Goal: Check status: Check status

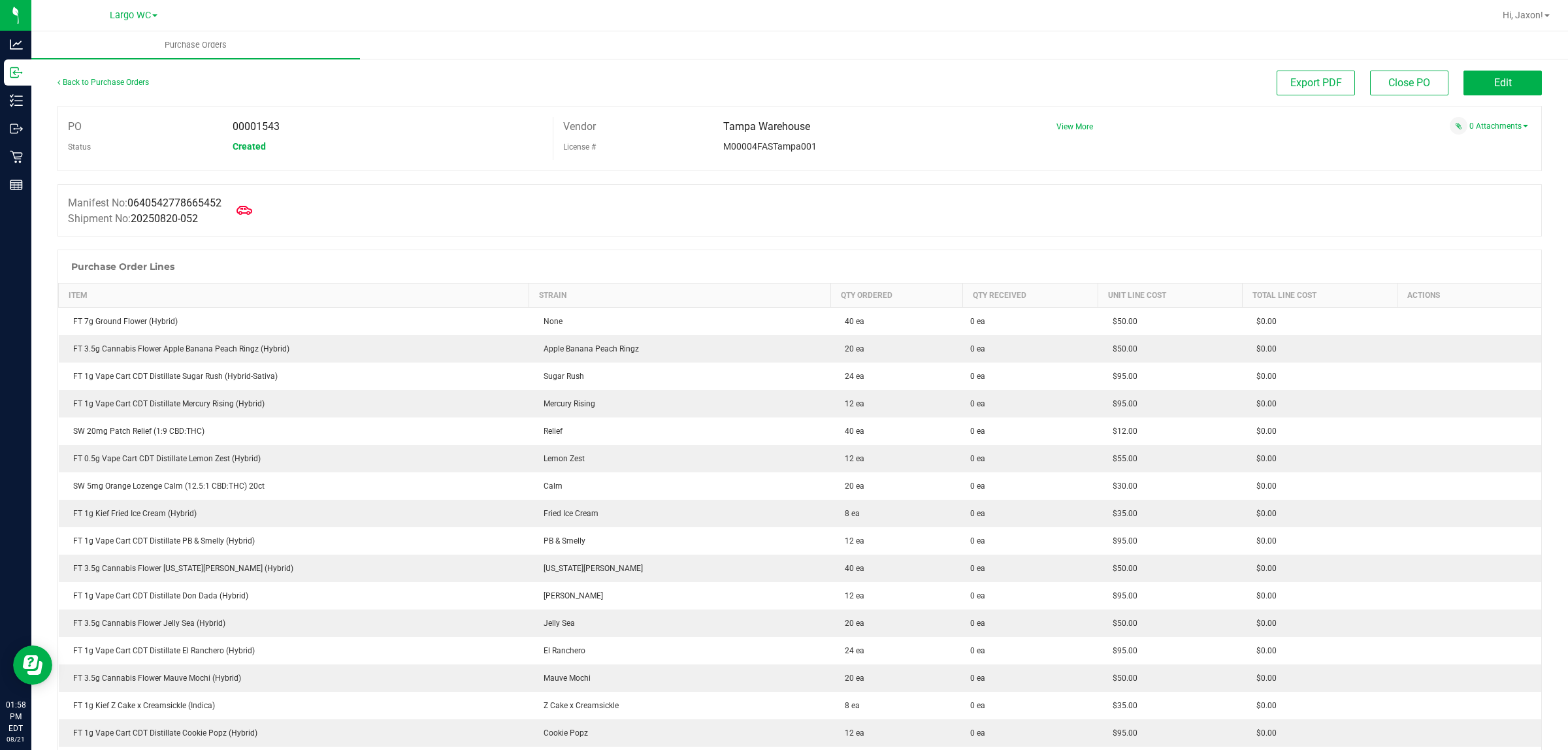
click at [536, 161] on div "PO 00001543 Status Created Vendor [GEOGRAPHIC_DATA] License # M00004FASTampa001…" at bounding box center [800, 138] width 1484 height 65
click at [249, 211] on icon at bounding box center [244, 210] width 17 height 17
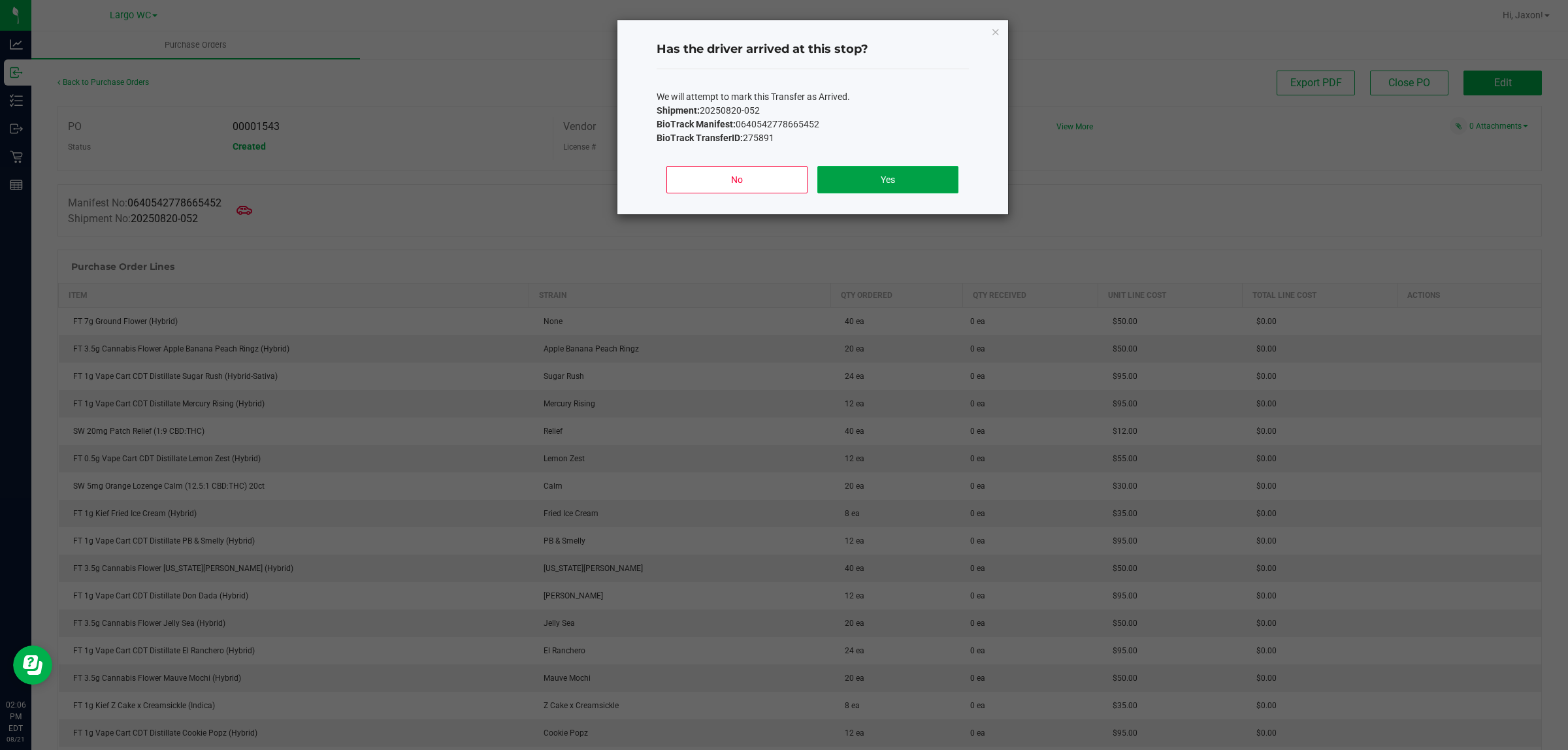
click at [887, 174] on button "Yes" at bounding box center [888, 180] width 140 height 28
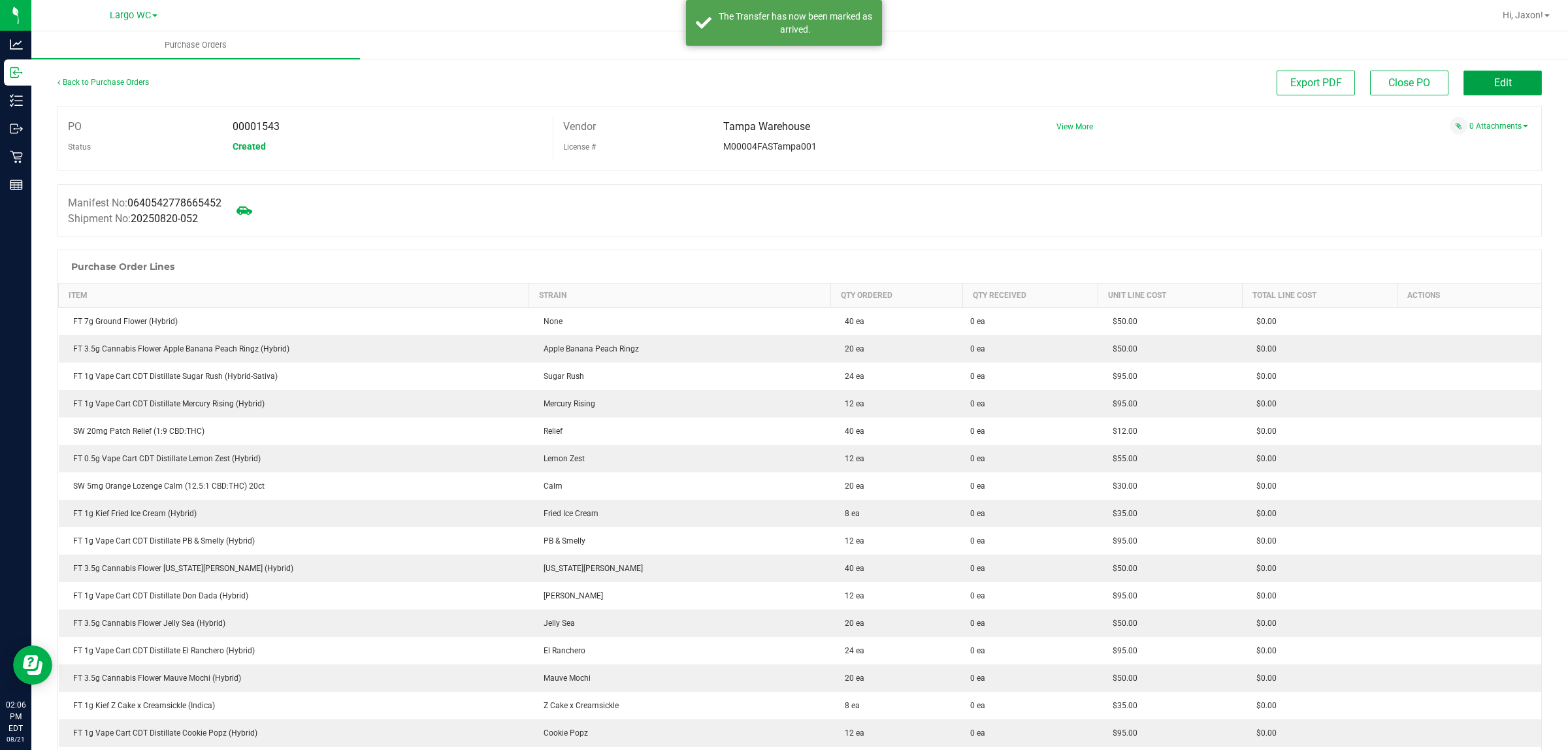
click at [1475, 86] on button "Edit" at bounding box center [1503, 83] width 78 height 25
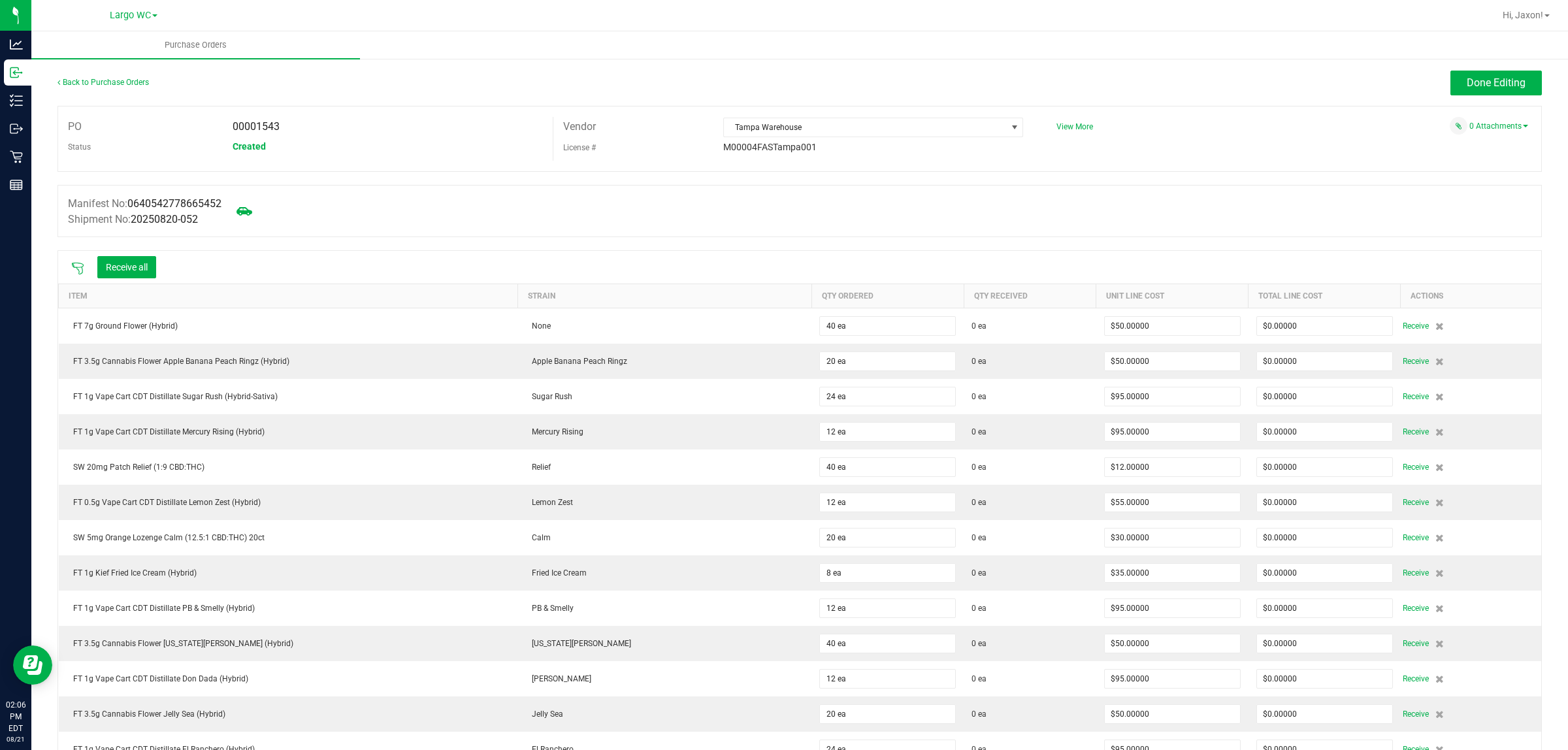
click at [77, 268] on icon at bounding box center [77, 268] width 13 height 13
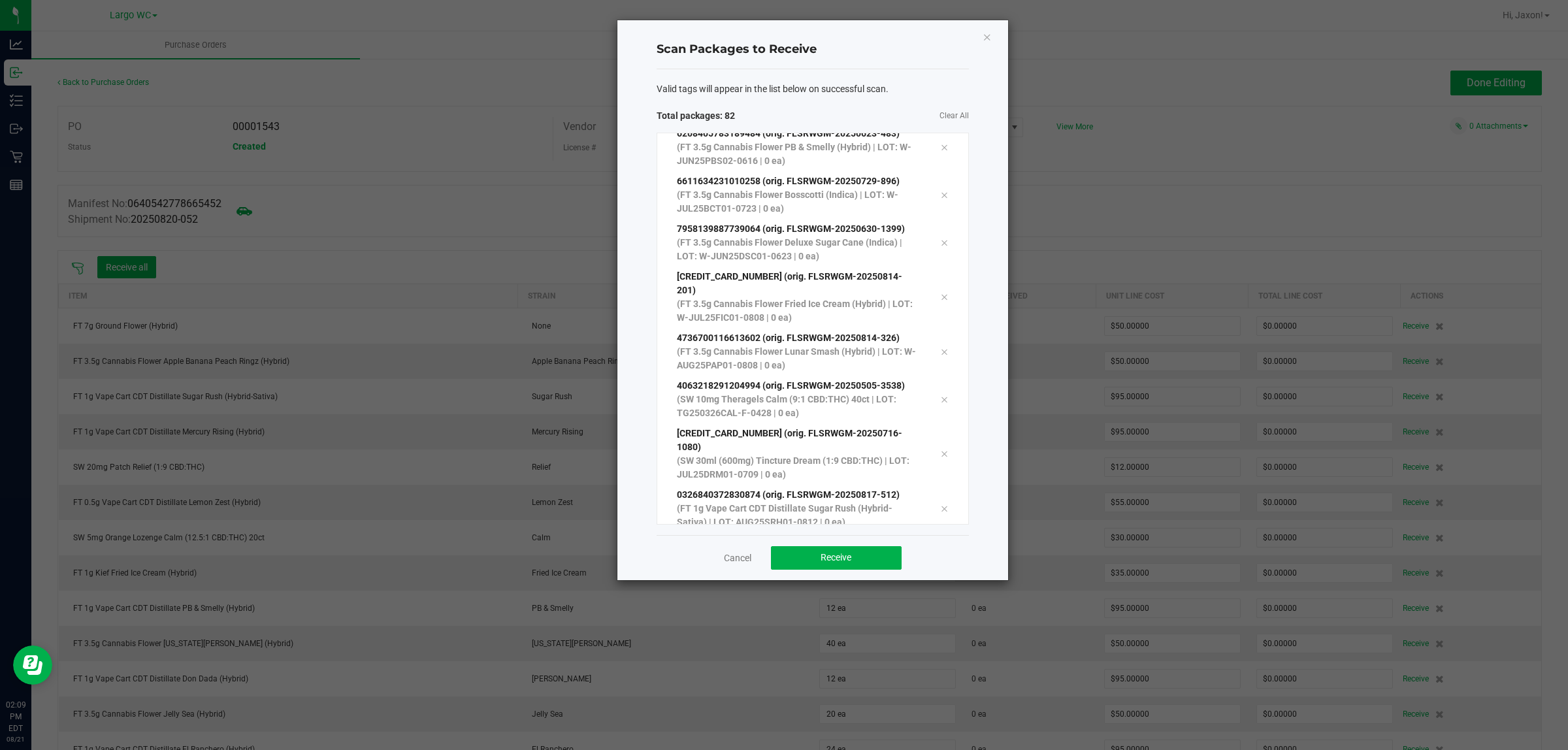
scroll to position [3552, 0]
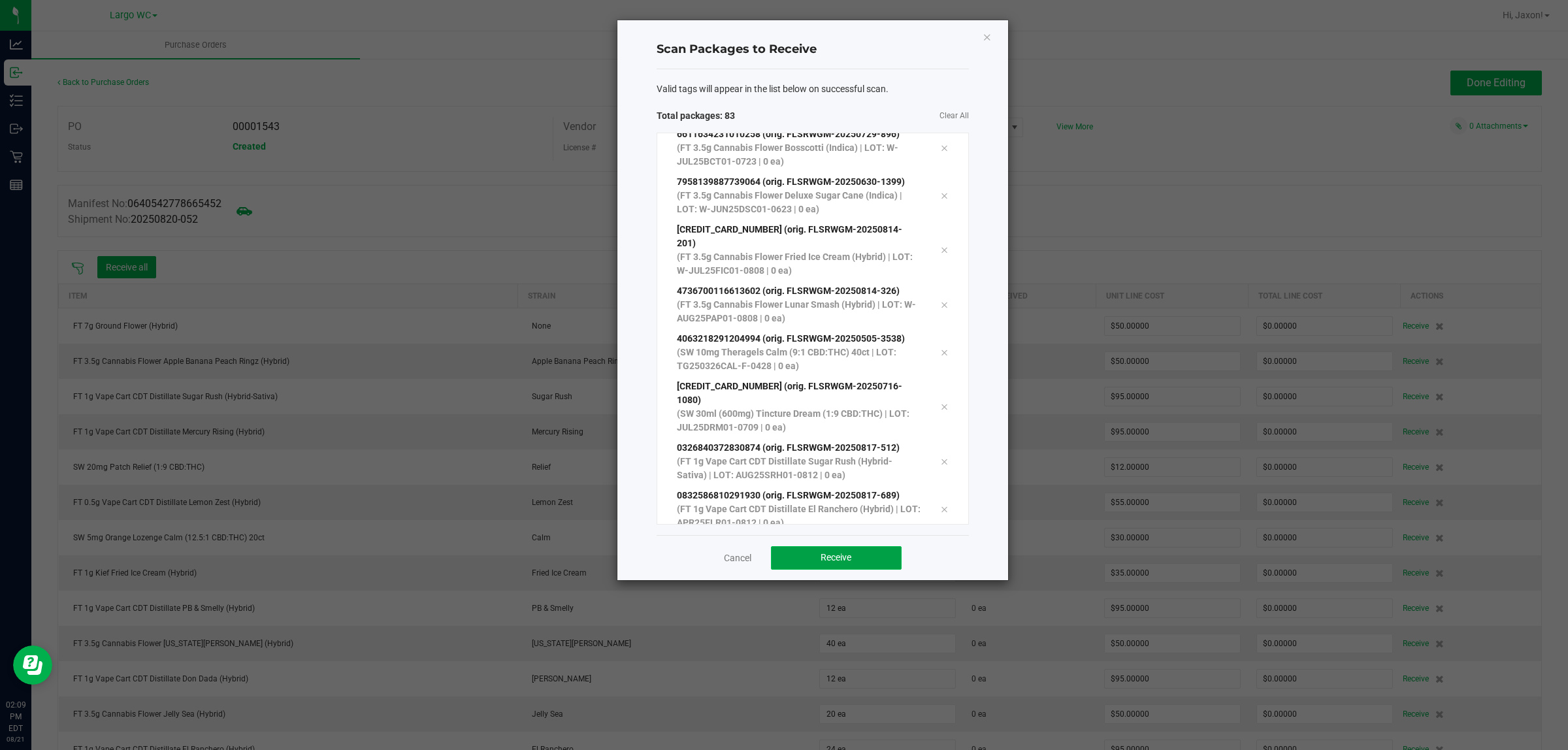
click at [882, 566] on button "Receive" at bounding box center [837, 558] width 131 height 24
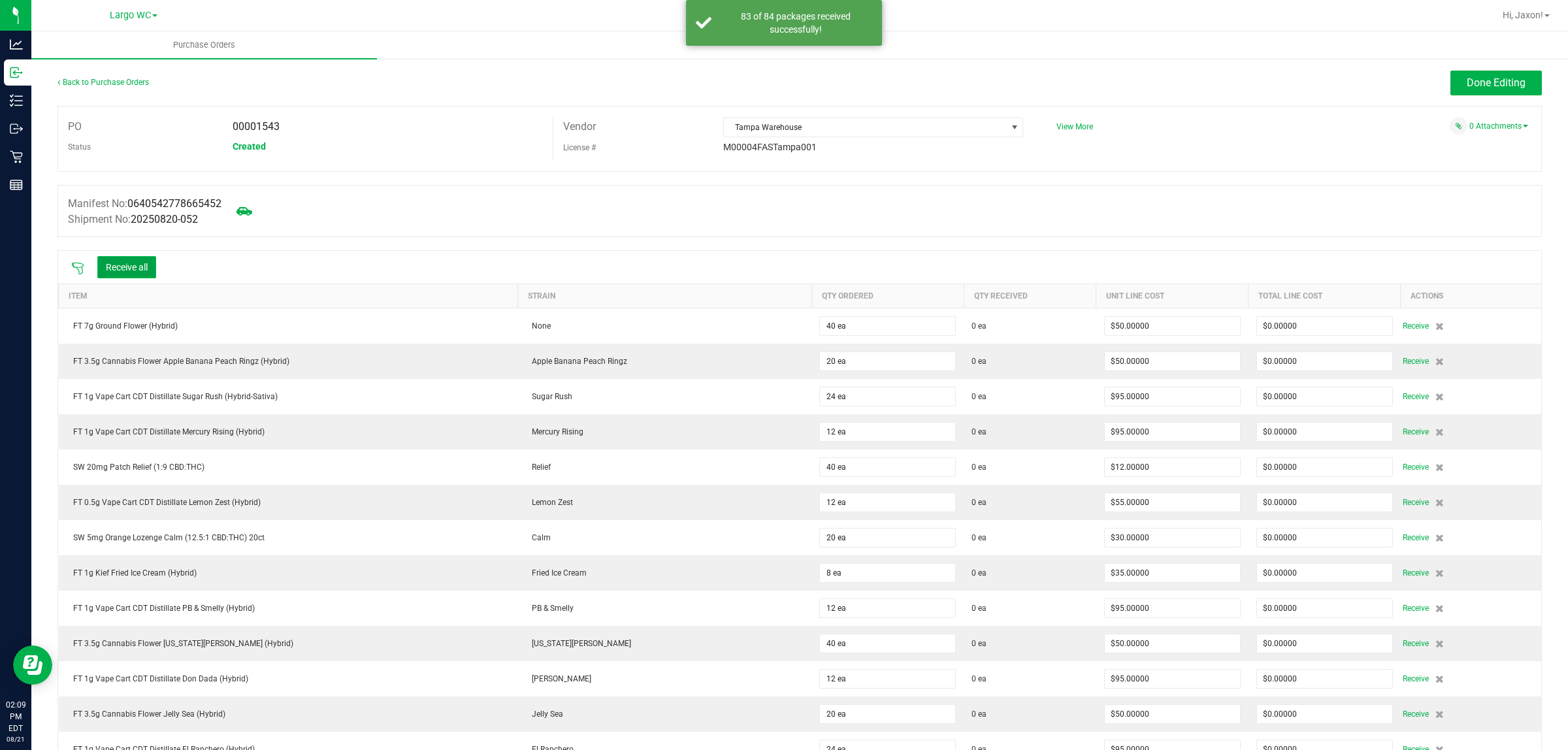
click at [145, 257] on button "Receive all" at bounding box center [126, 267] width 59 height 22
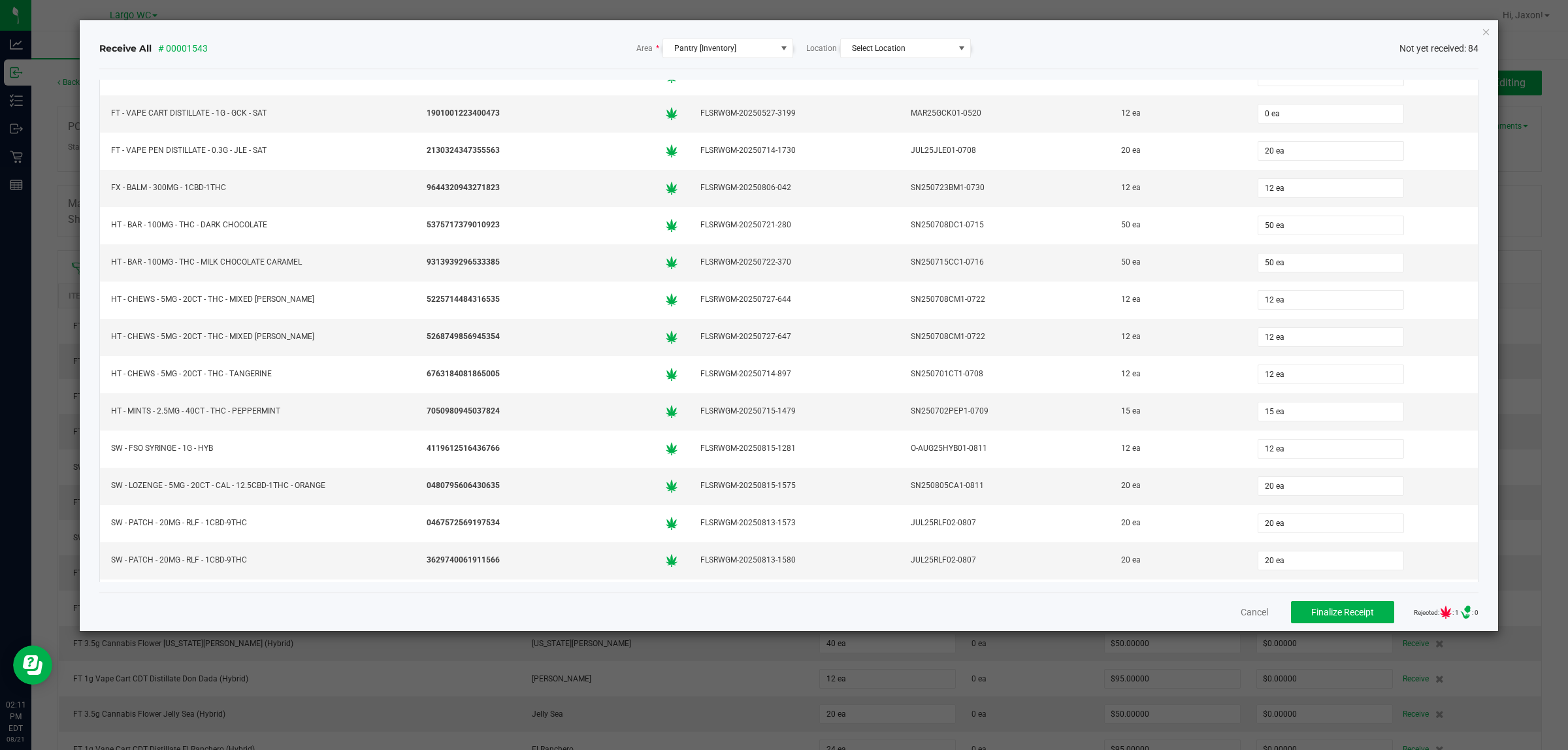
scroll to position [2360, 0]
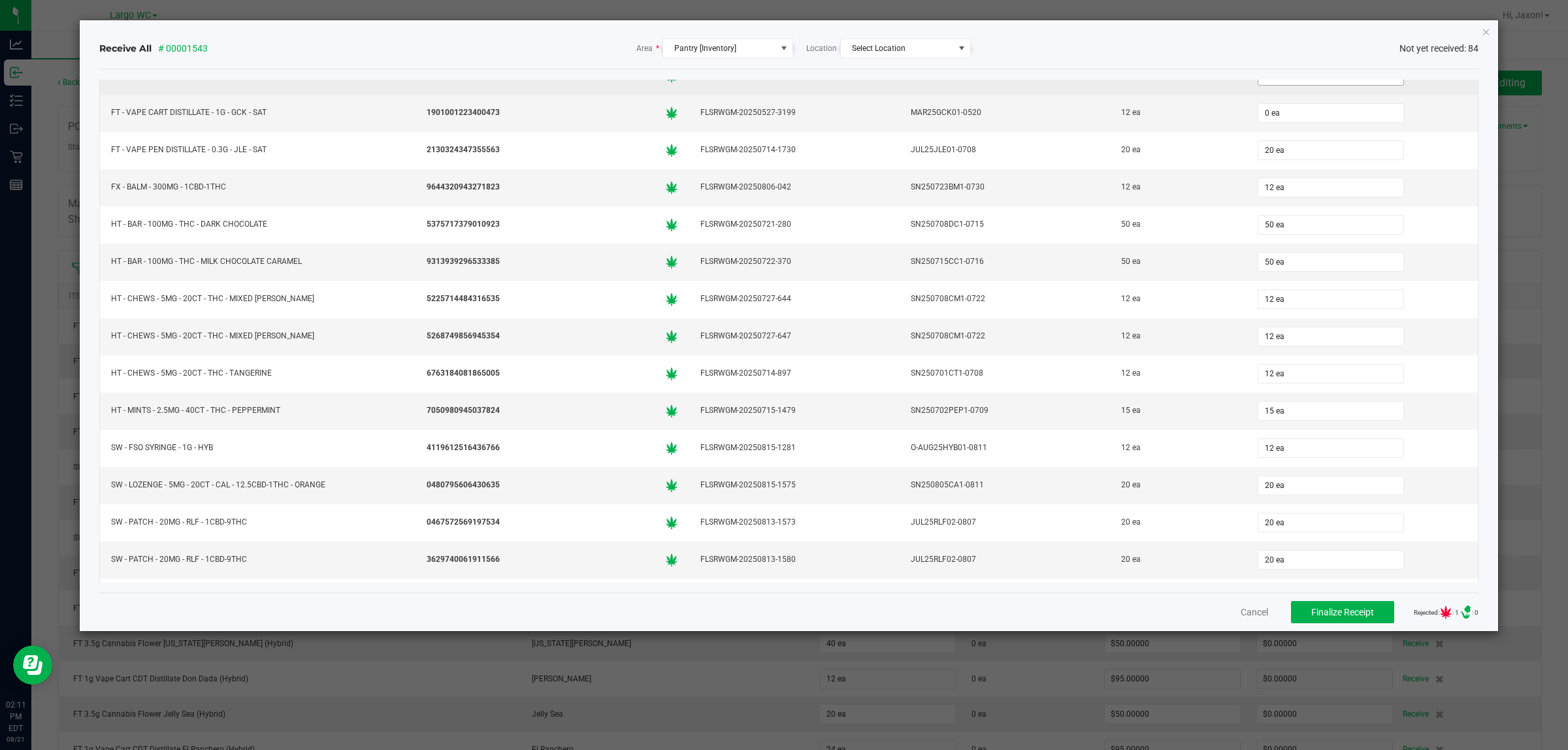
click at [1275, 85] on input "12 ea" at bounding box center [1331, 76] width 145 height 18
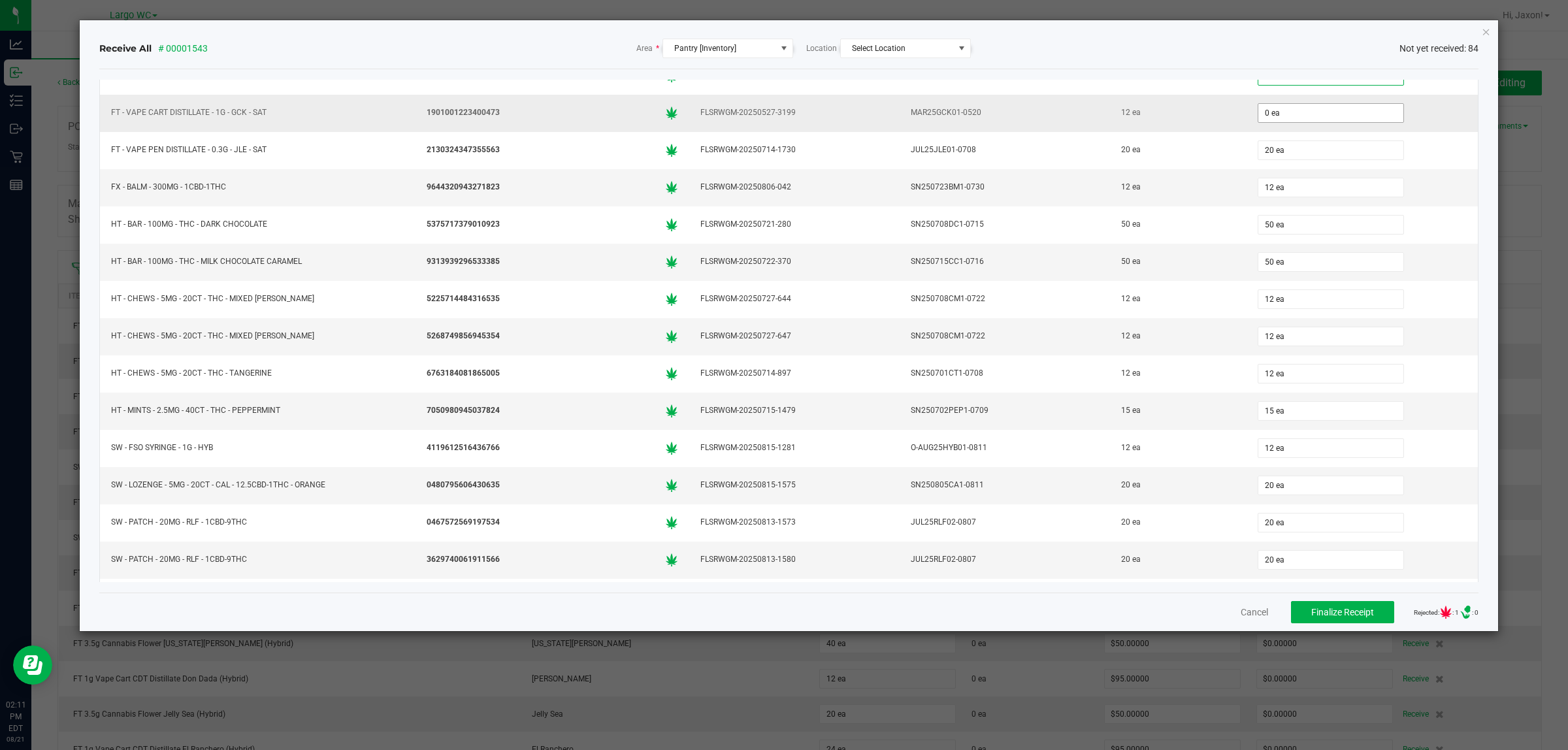
click at [1275, 122] on input "0 ea" at bounding box center [1331, 113] width 145 height 18
type input "12 ea"
click at [1151, 271] on div "50 ea" at bounding box center [1178, 262] width 121 height 19
type input "12 ea"
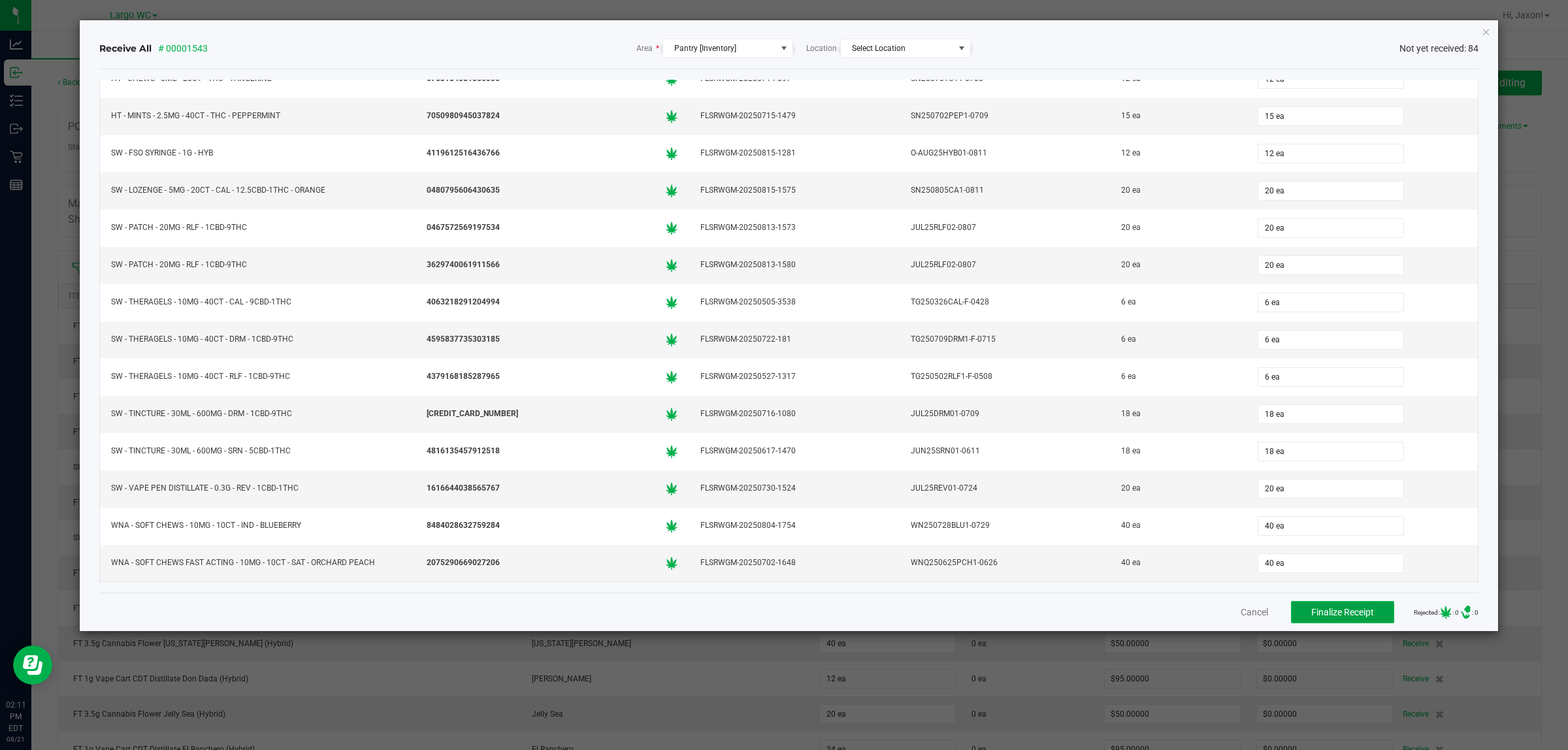
click at [1334, 615] on span "Finalize Receipt" at bounding box center [1342, 612] width 63 height 10
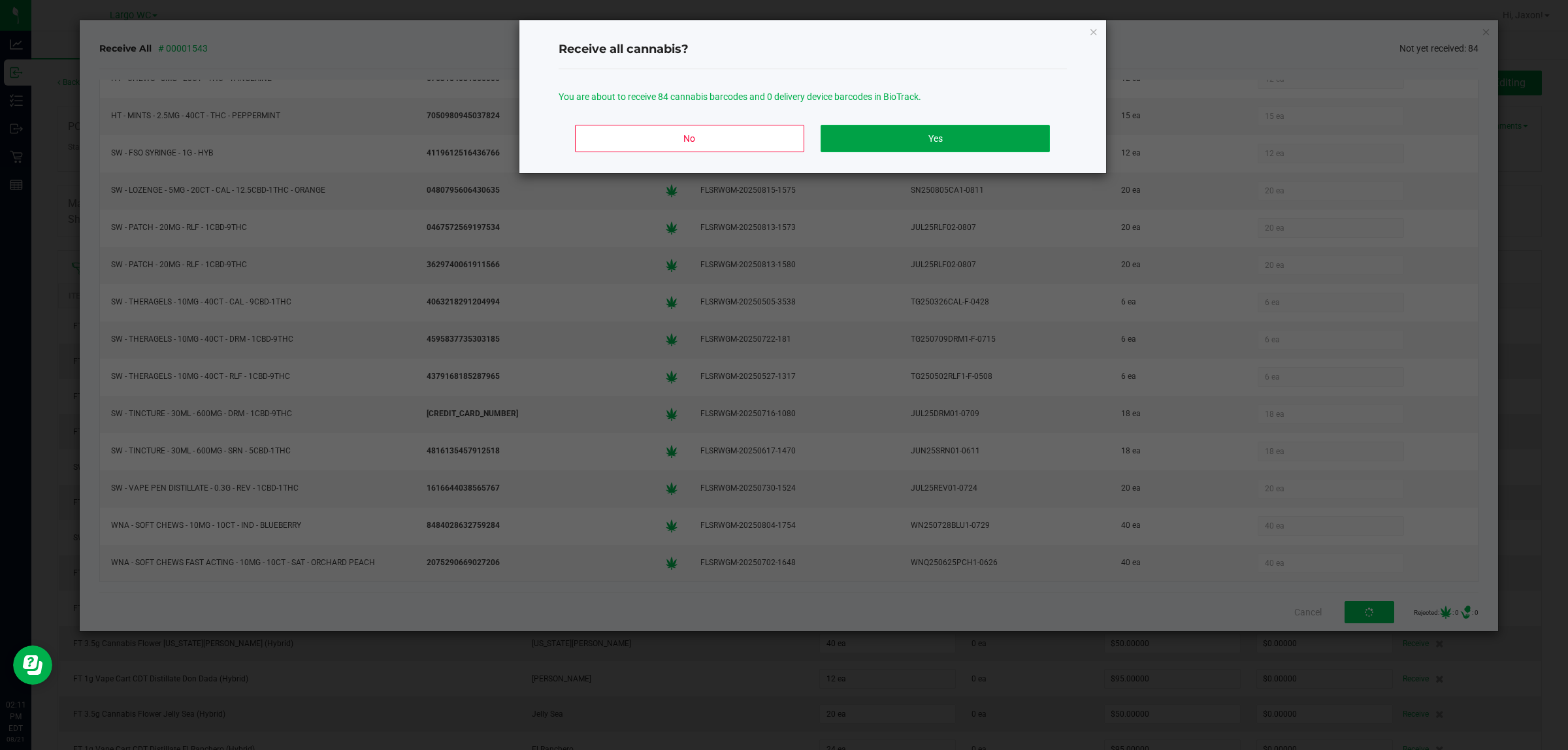
click at [975, 144] on button "Yes" at bounding box center [935, 138] width 229 height 28
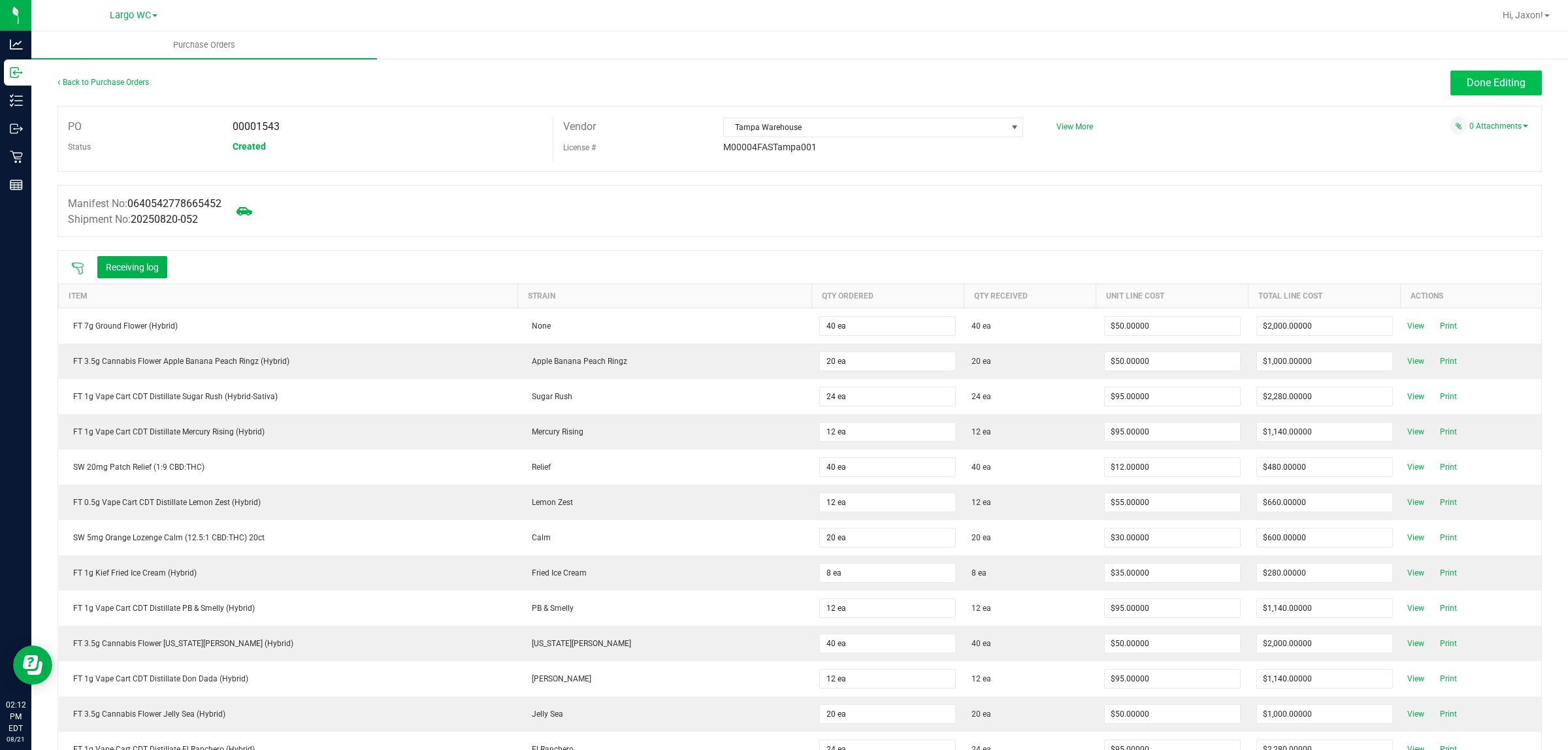
click at [1484, 75] on button "Done Editing" at bounding box center [1496, 83] width 91 height 25
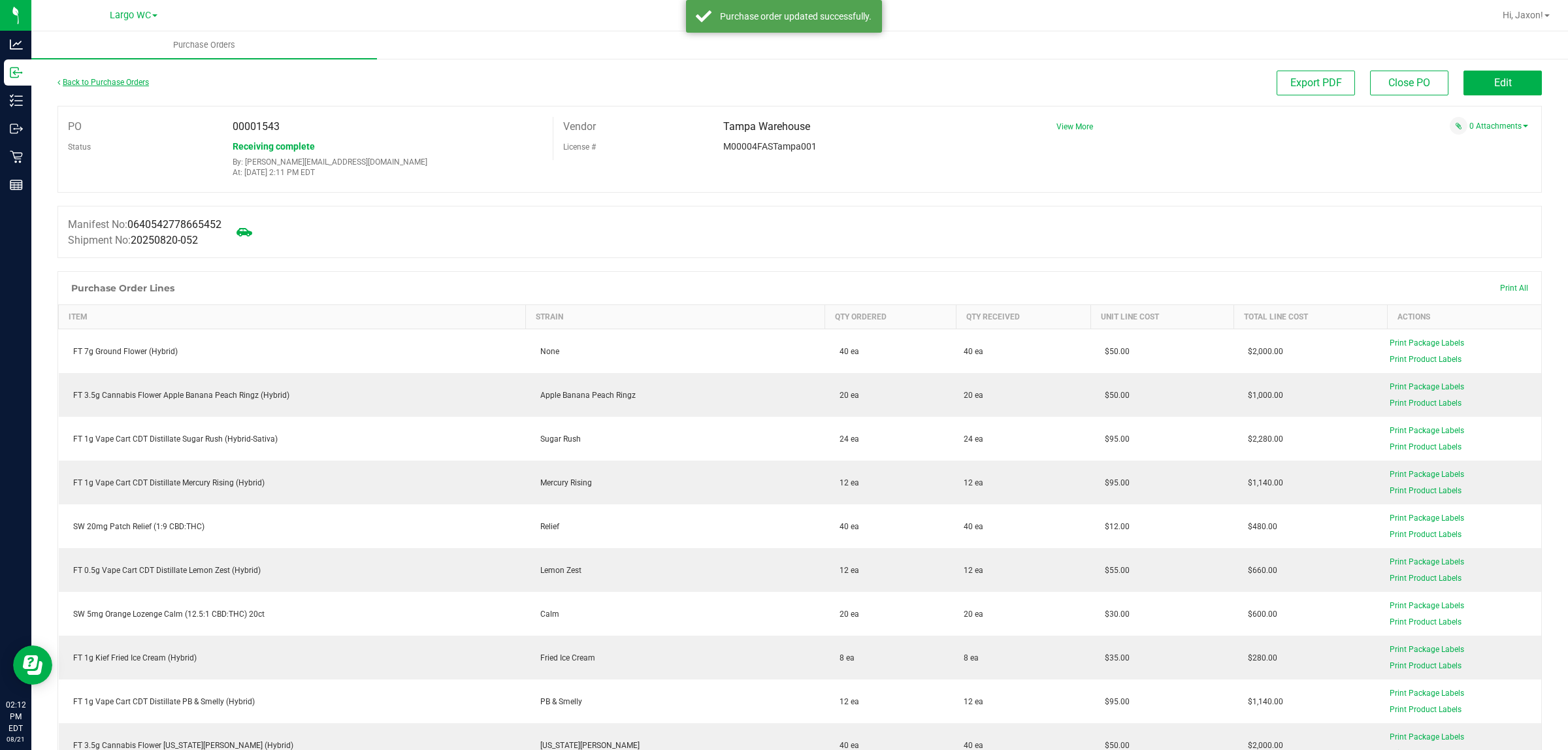
click at [122, 82] on link "Back to Purchase Orders" at bounding box center [103, 82] width 91 height 9
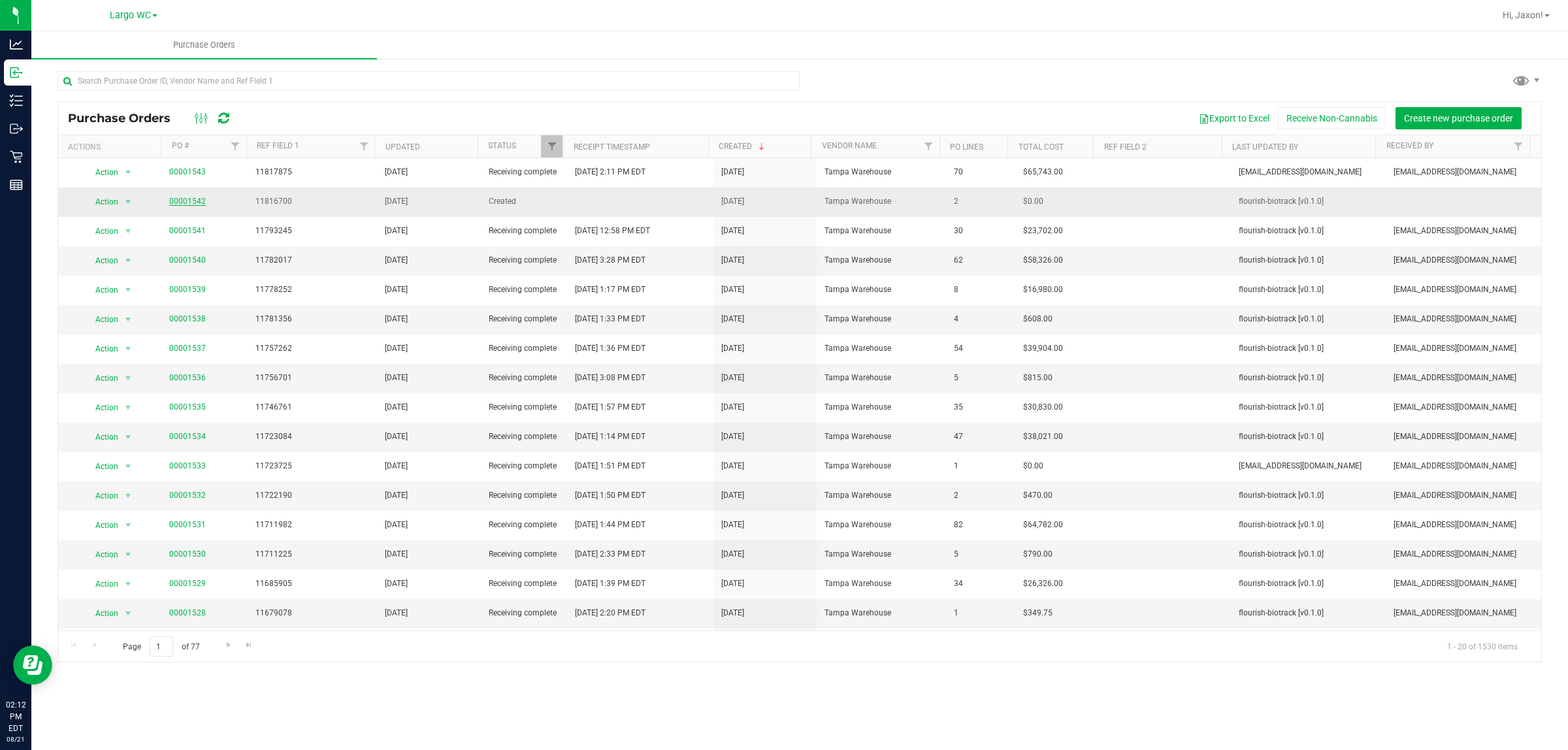
click at [183, 201] on link "00001542" at bounding box center [188, 201] width 36 height 9
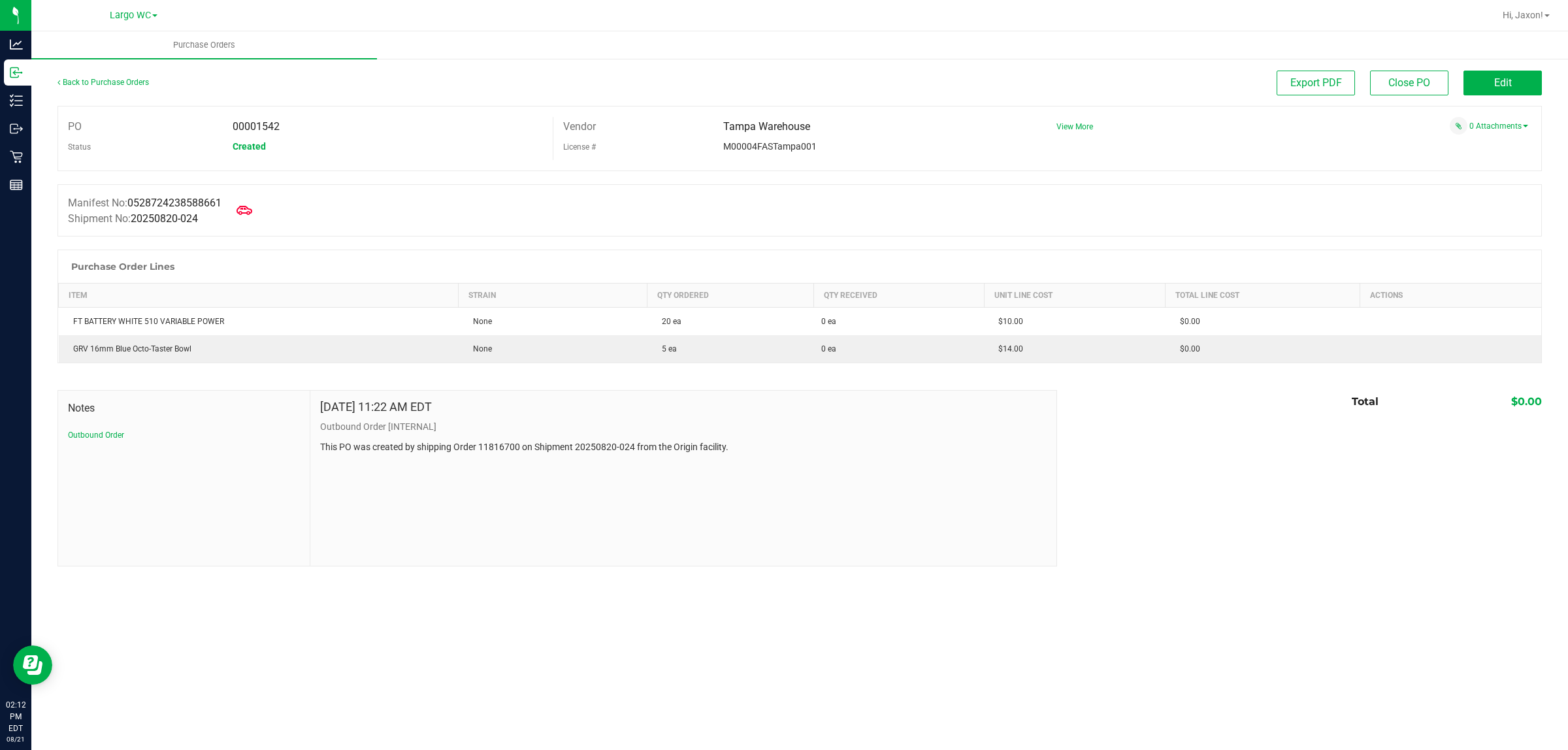
click at [244, 207] on icon at bounding box center [244, 210] width 16 height 16
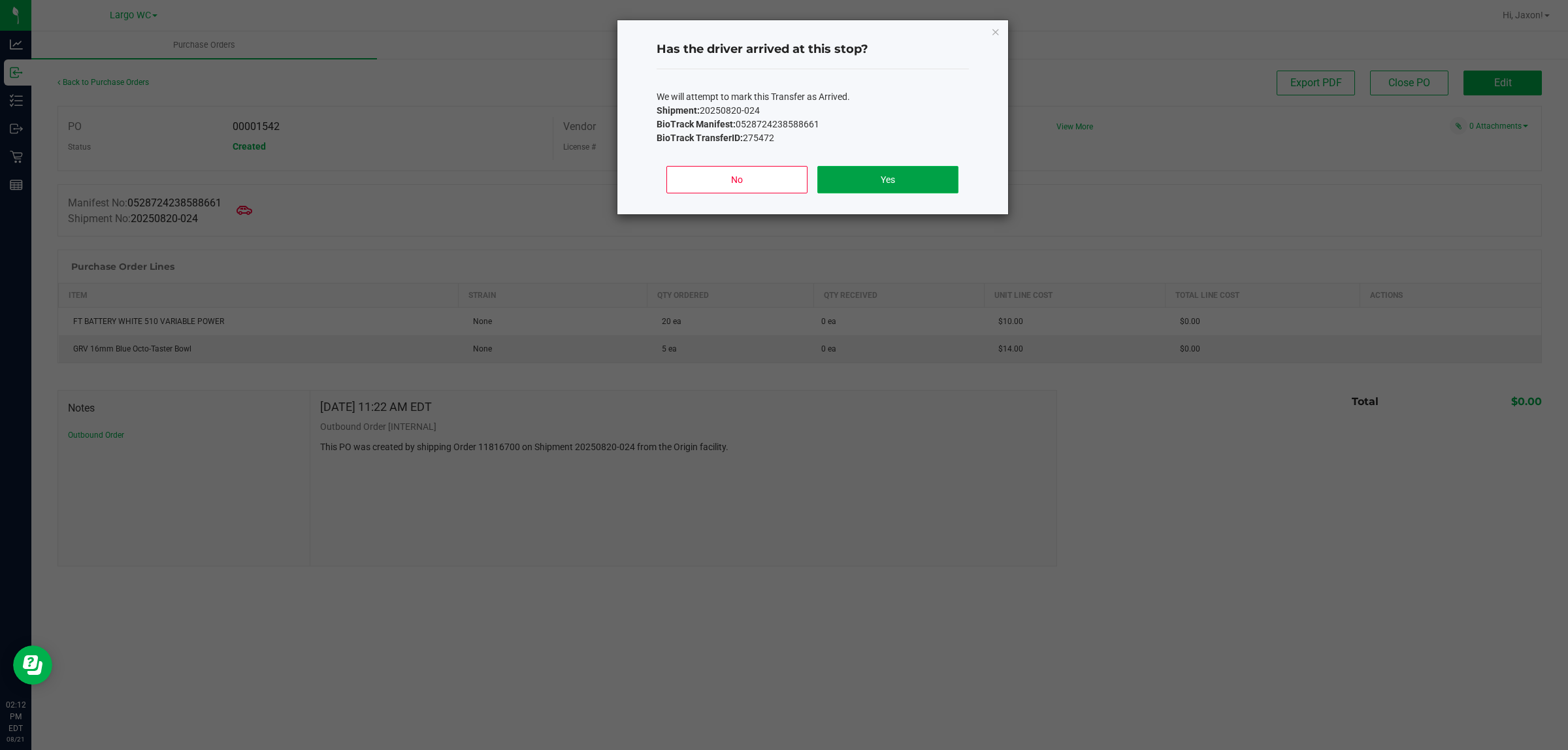
click at [892, 176] on button "Yes" at bounding box center [888, 180] width 140 height 28
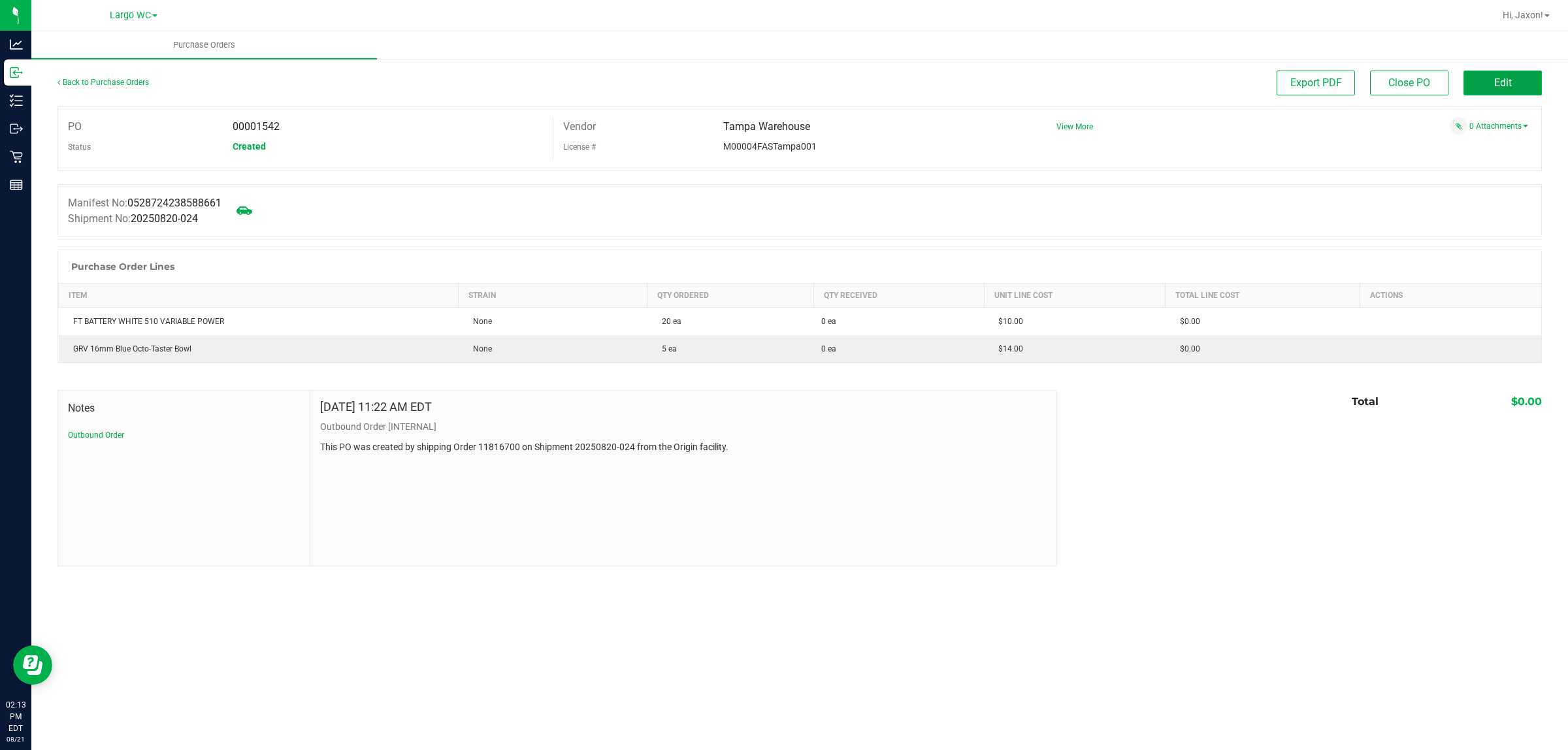
click at [1498, 92] on button "Edit" at bounding box center [1503, 83] width 78 height 25
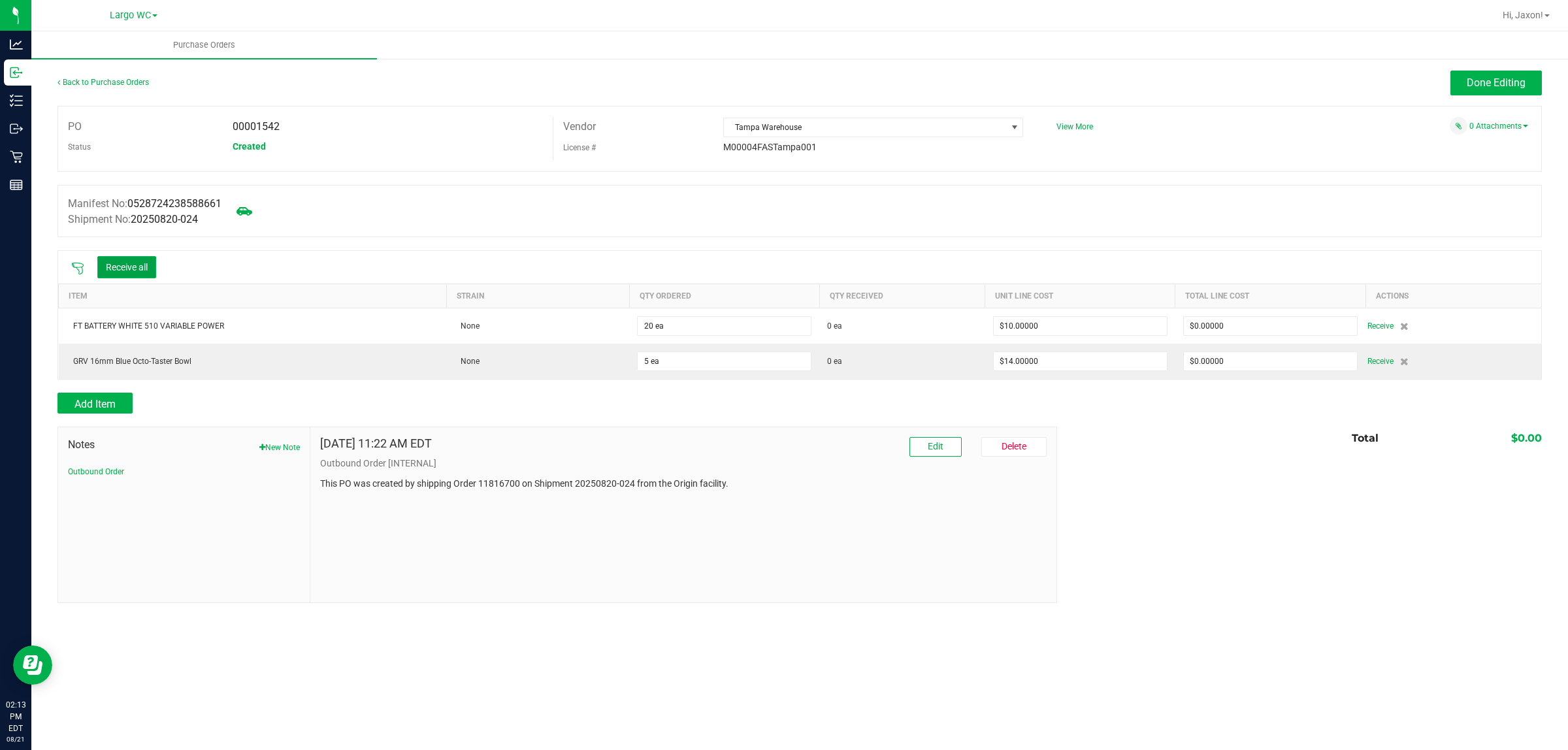
click at [140, 263] on button "Receive all" at bounding box center [126, 267] width 59 height 22
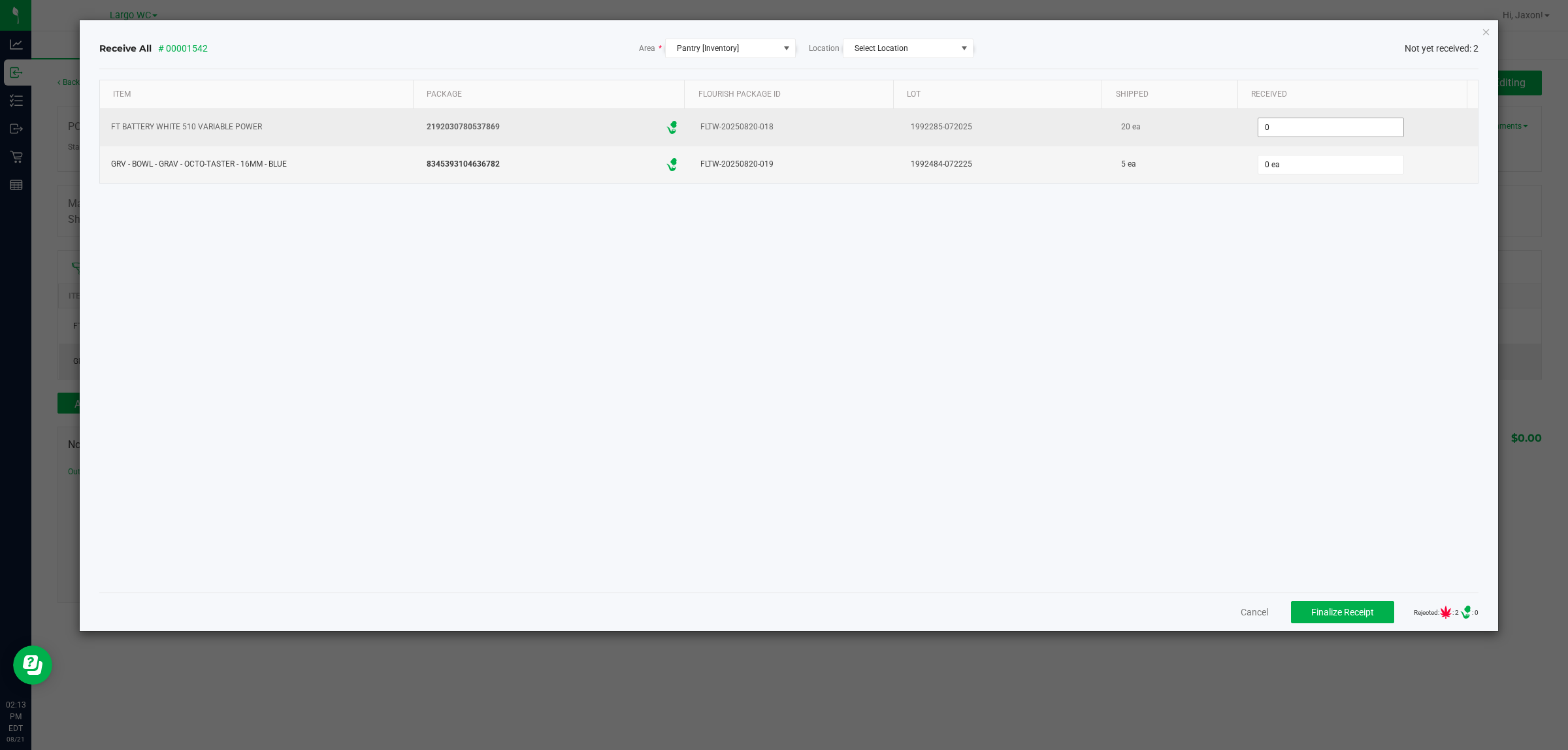
click at [1273, 134] on input "0" at bounding box center [1331, 127] width 145 height 18
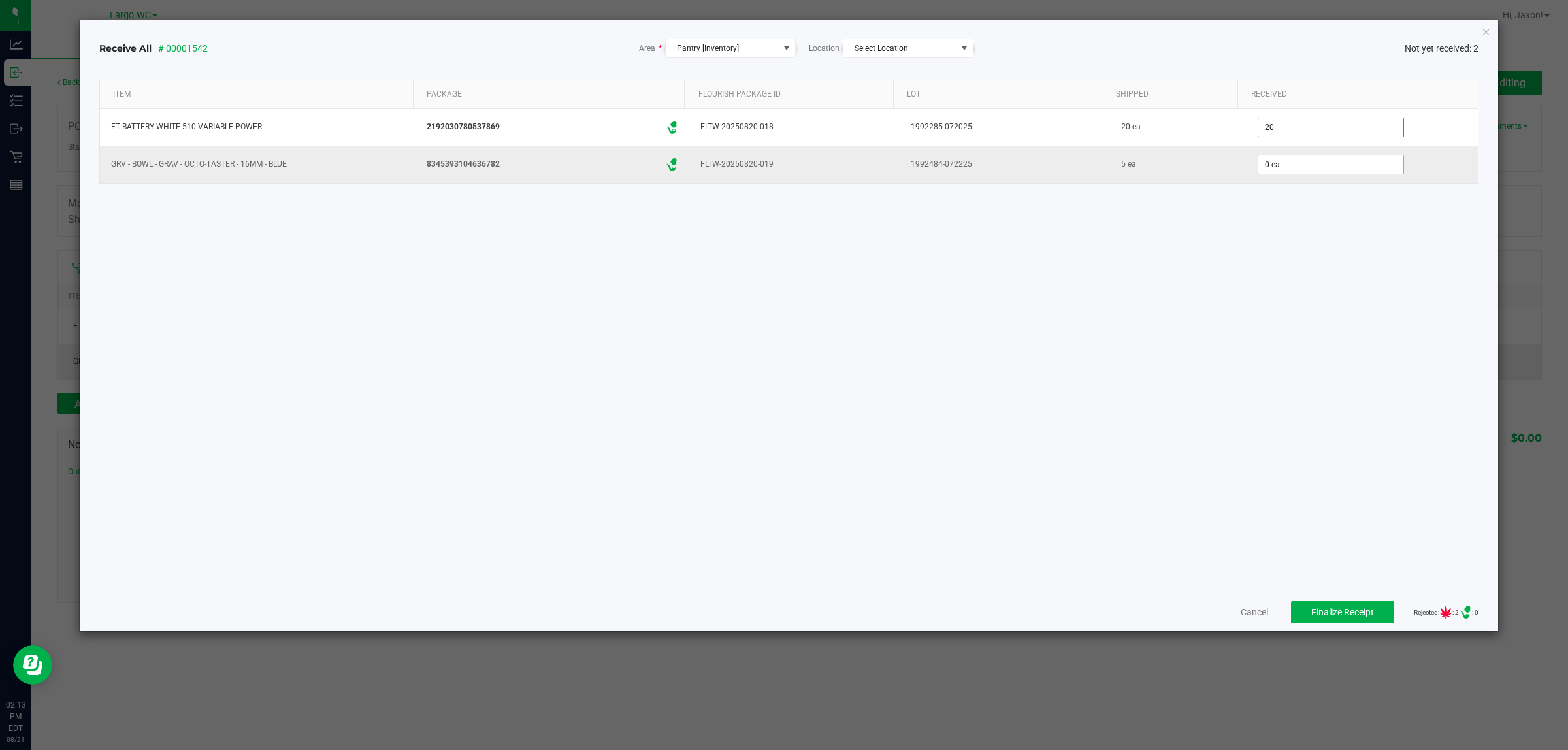
type input "20 ea"
click at [1273, 164] on input "0" at bounding box center [1331, 164] width 145 height 18
type input "5 ea"
click at [982, 334] on div "Item Package Flourish Package ID Lot Shipped Received FT BATTERY WHITE 510 VARI…" at bounding box center [789, 331] width 1380 height 502
click at [1311, 622] on button "Finalize Receipt" at bounding box center [1342, 612] width 103 height 22
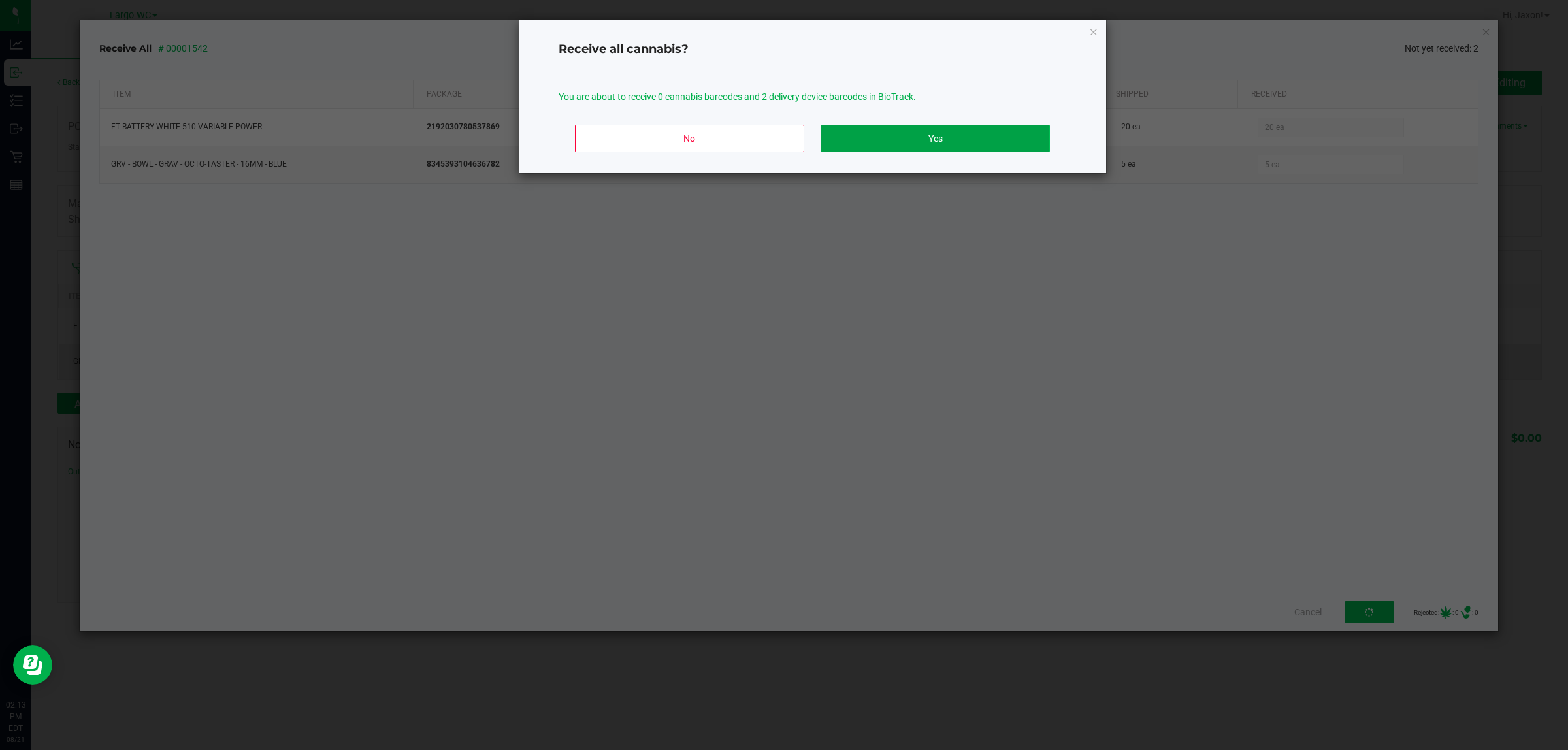
click at [931, 145] on button "Yes" at bounding box center [935, 138] width 229 height 28
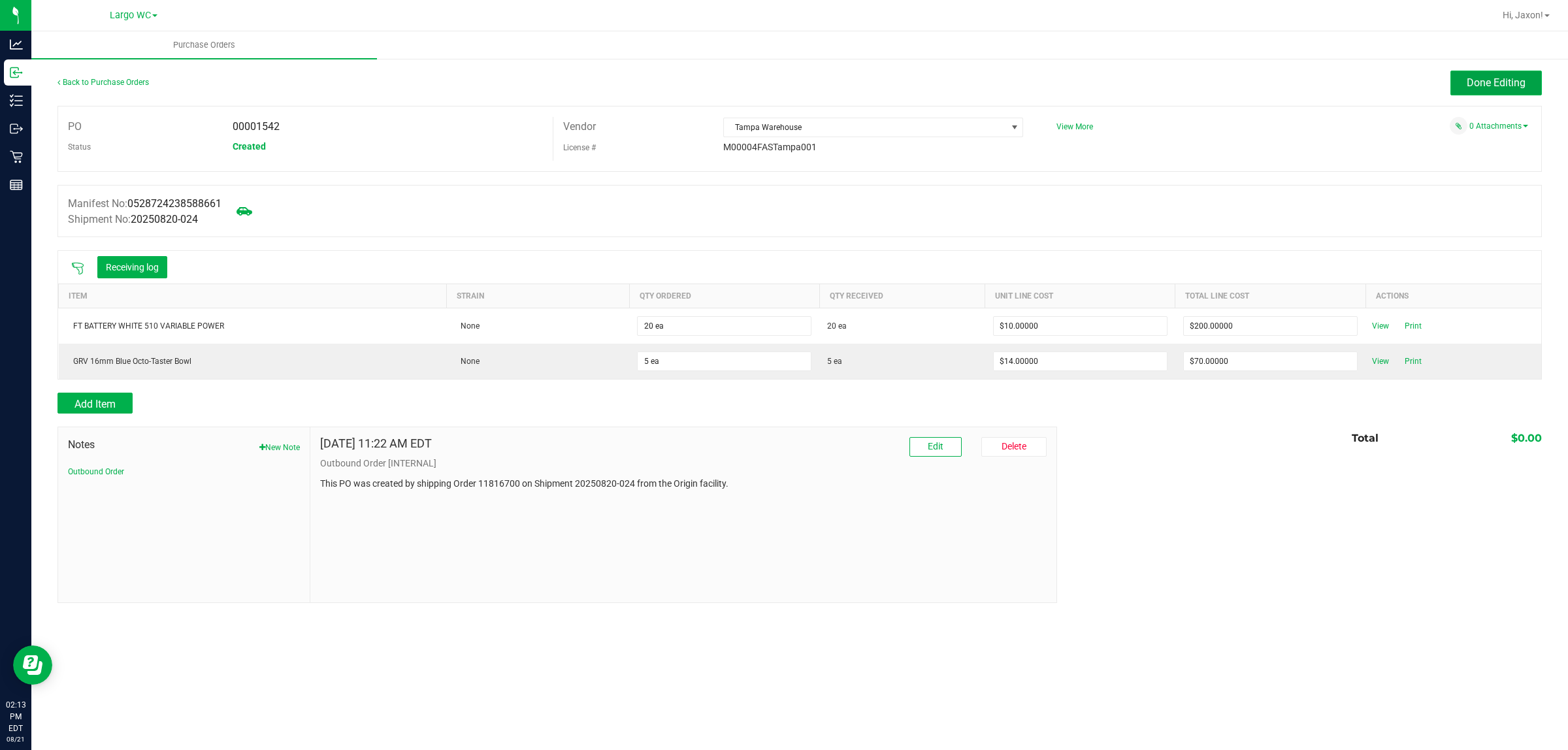
click at [1487, 80] on span "Done Editing" at bounding box center [1496, 82] width 59 height 12
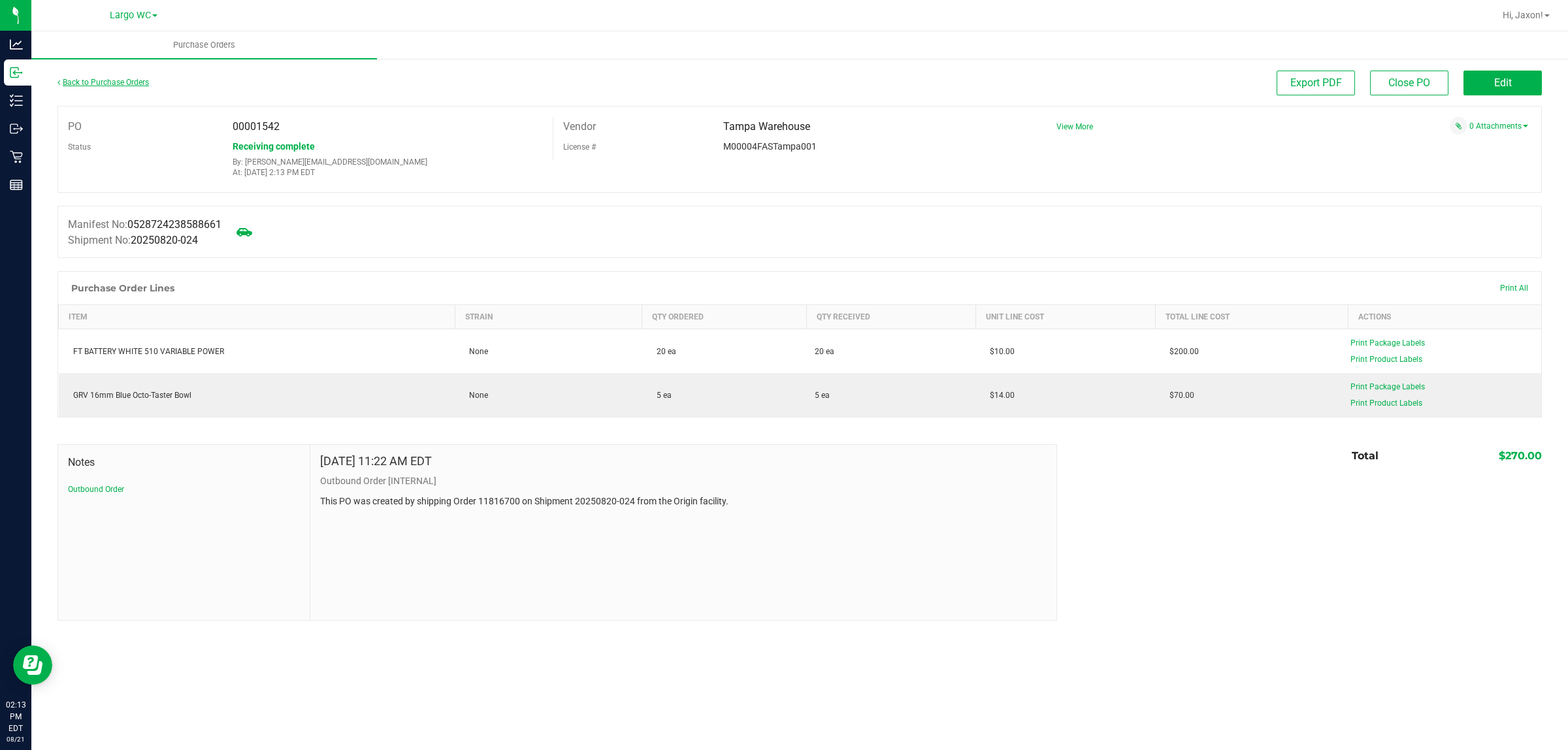
click at [112, 79] on link "Back to Purchase Orders" at bounding box center [103, 82] width 91 height 9
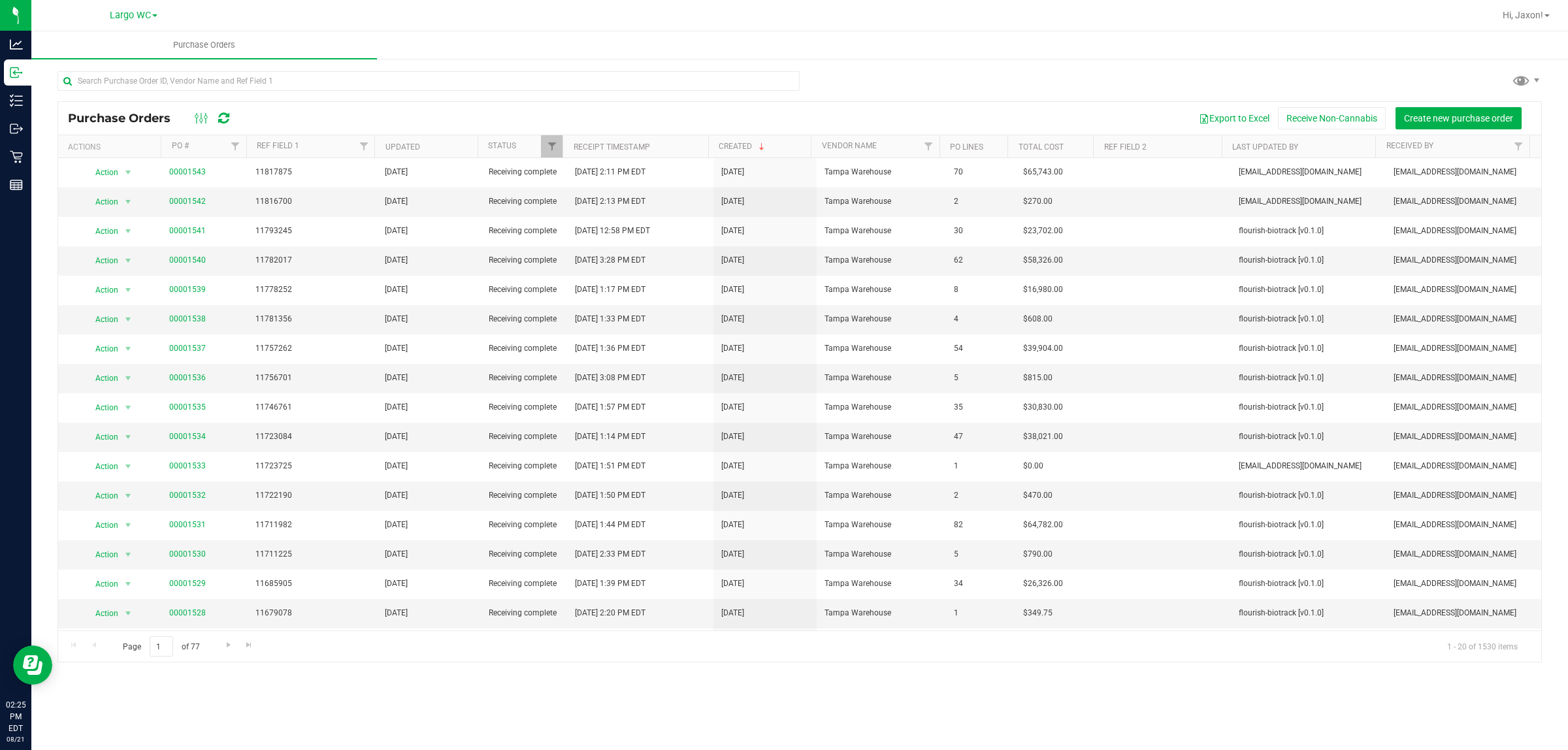
click at [639, 717] on div "Purchase Orders Purchase Orders Export to Excel Receive Non-Cannabis Create new…" at bounding box center [800, 390] width 1537 height 718
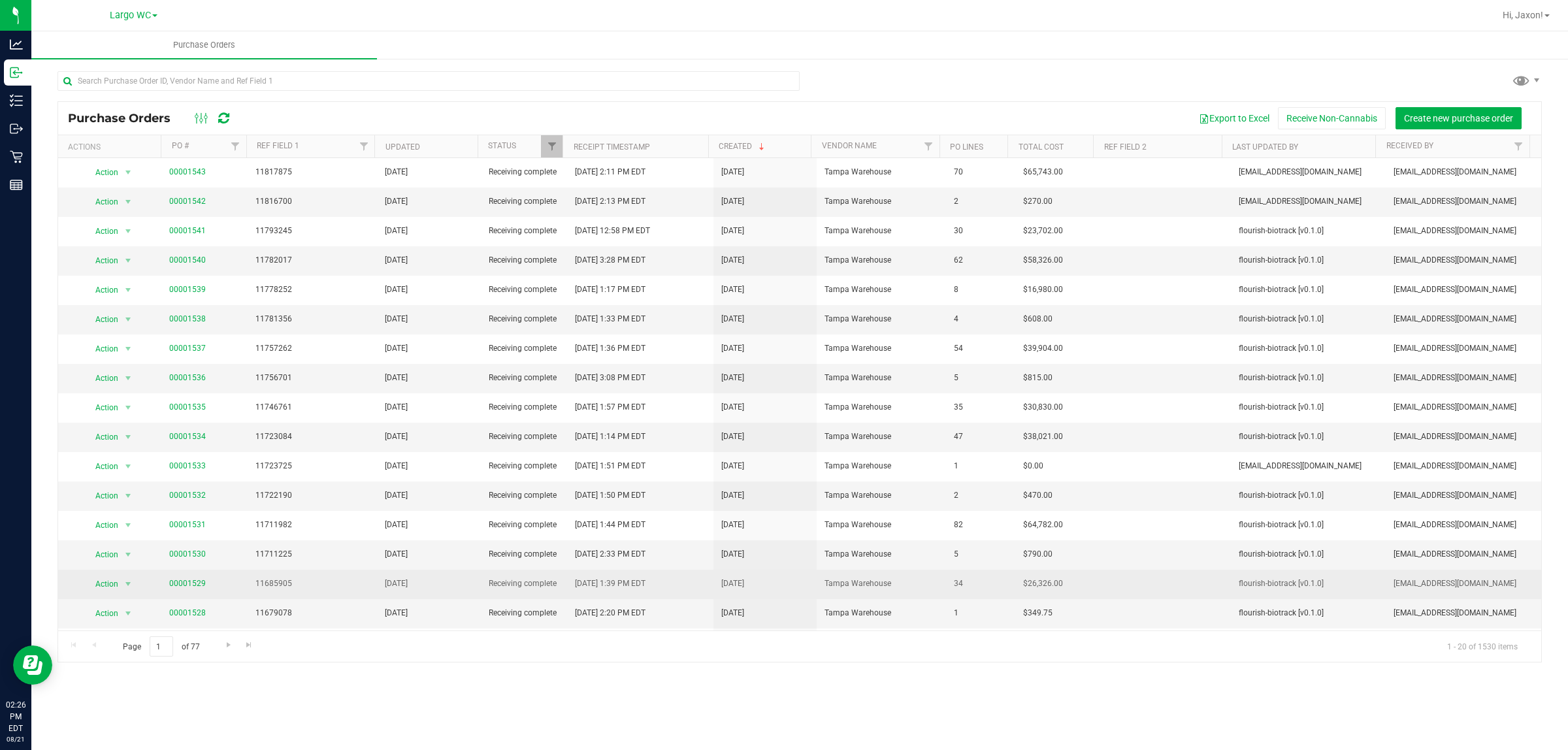
click at [1420, 586] on span "[EMAIL_ADDRESS][DOMAIN_NAME]" at bounding box center [1463, 583] width 140 height 12
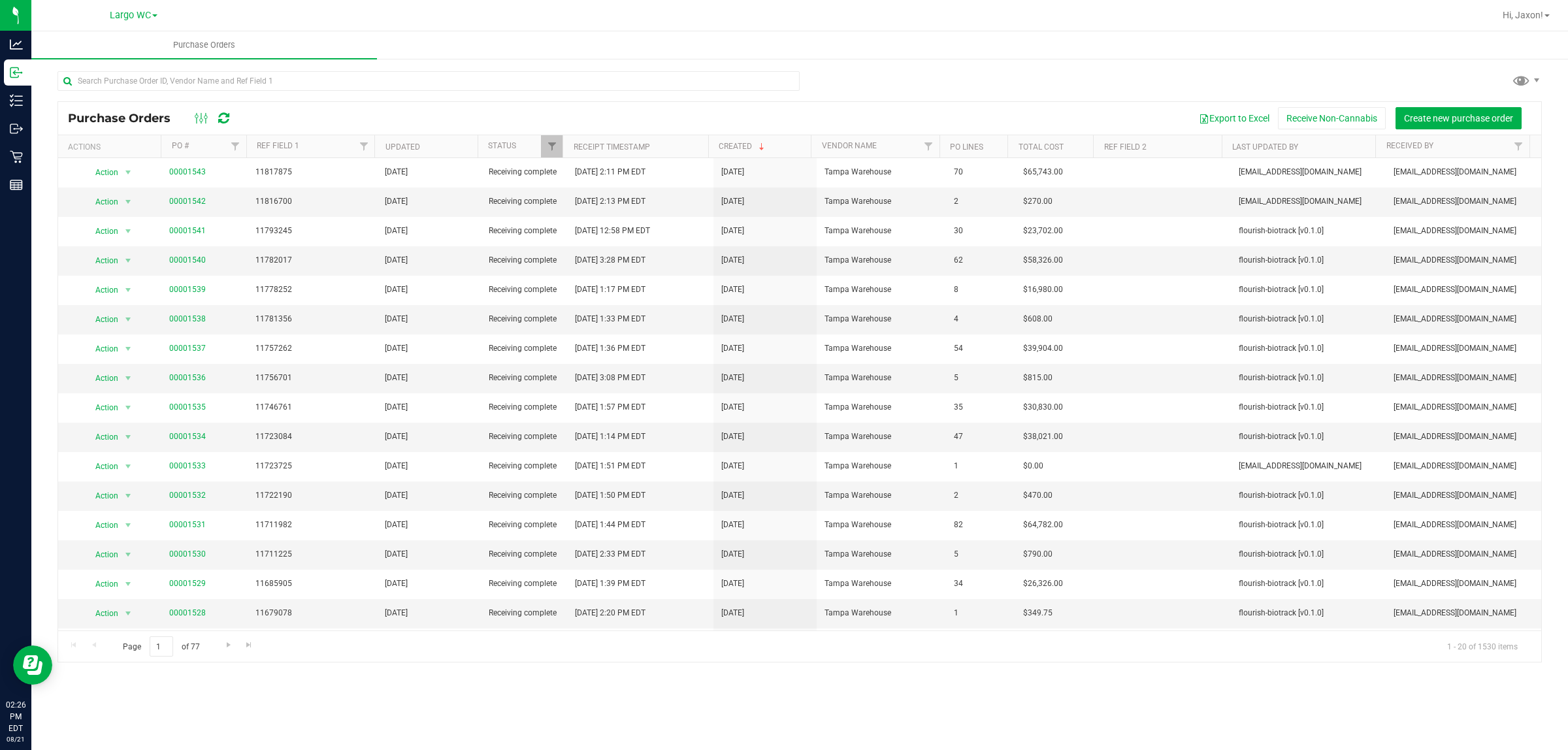
click at [613, 699] on div "Purchase Orders Purchase Orders Export to Excel Receive Non-Cannabis Create new…" at bounding box center [800, 390] width 1537 height 718
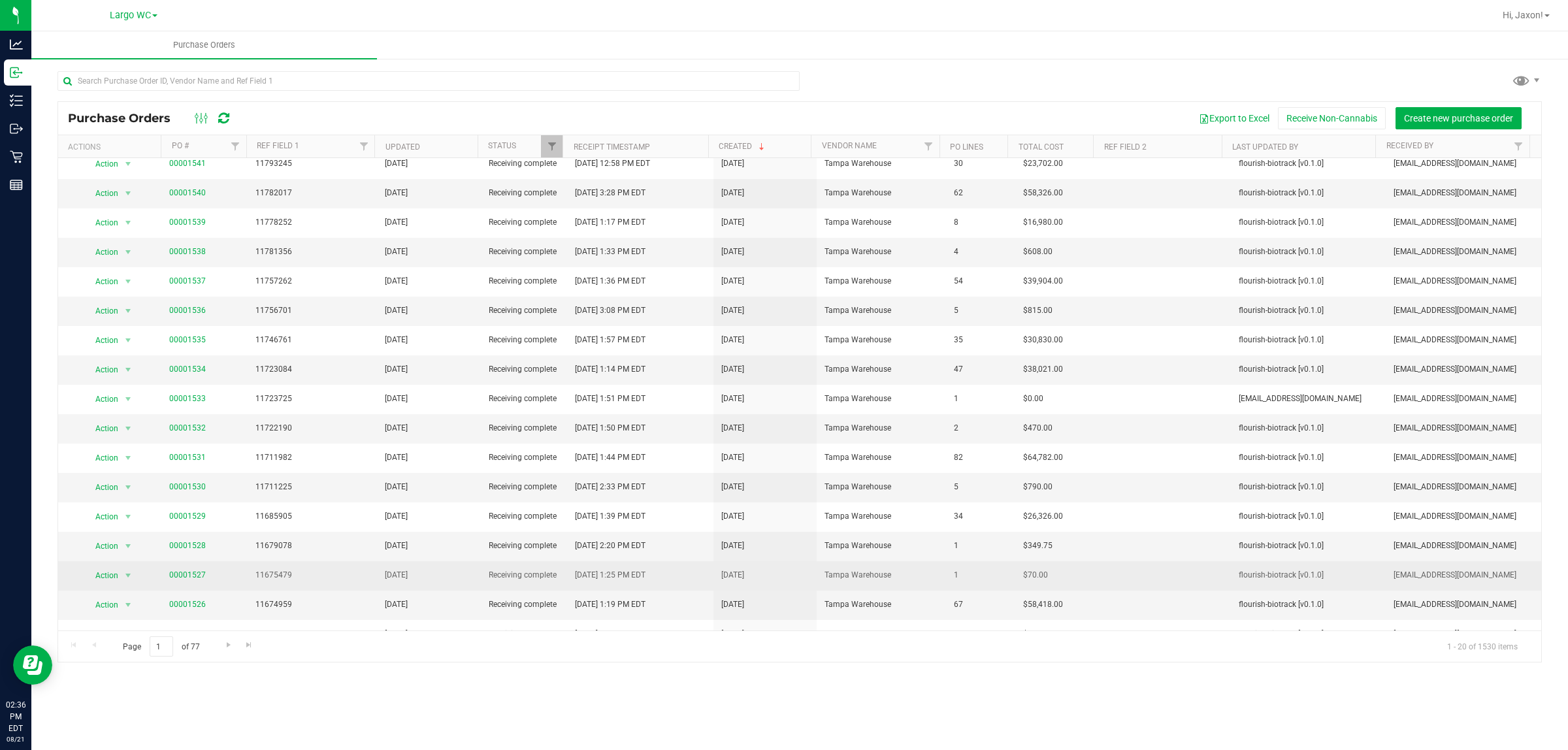
scroll to position [116, 0]
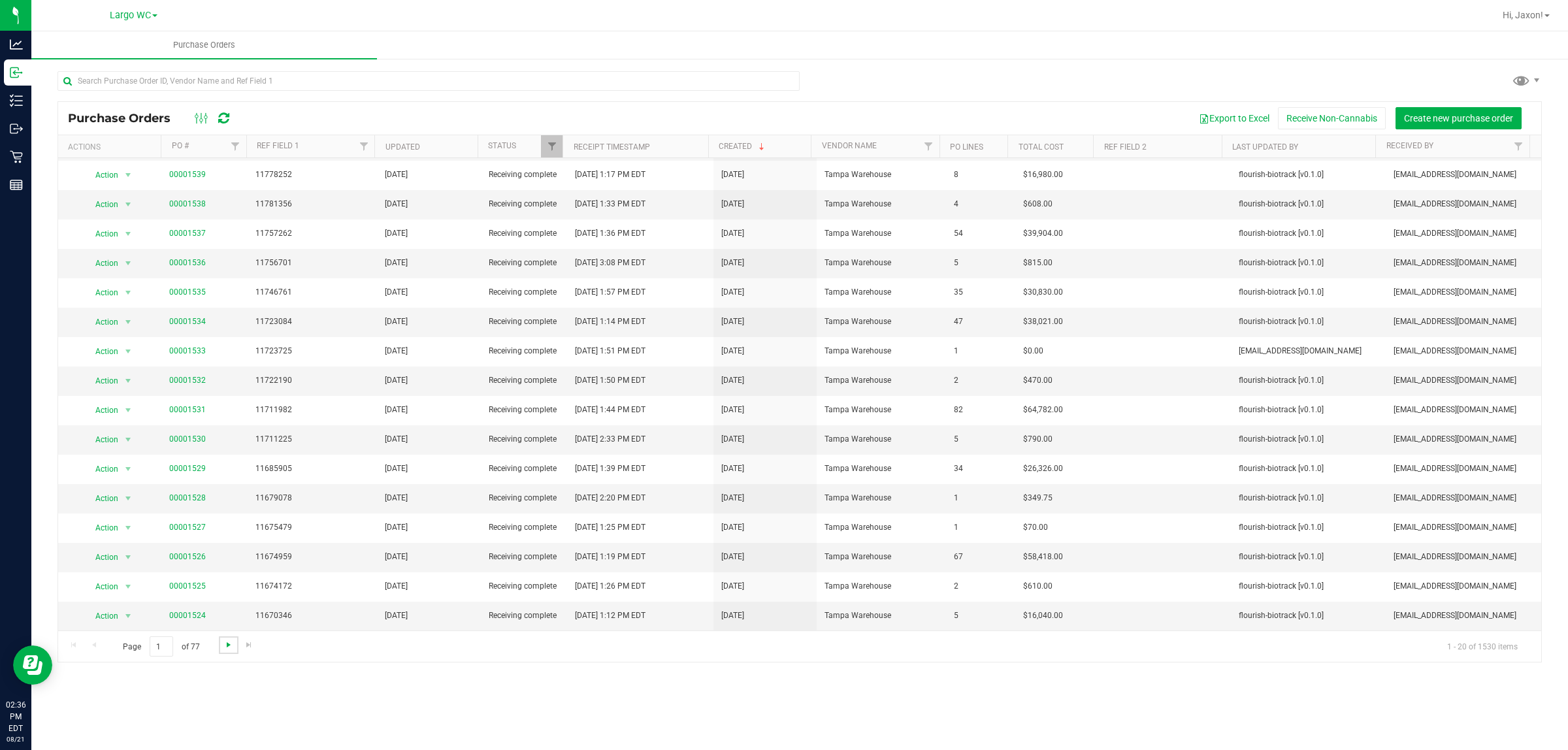
click at [226, 640] on span "Go to the next page" at bounding box center [228, 644] width 10 height 10
click at [98, 649] on span "Go to the previous page" at bounding box center [94, 644] width 10 height 10
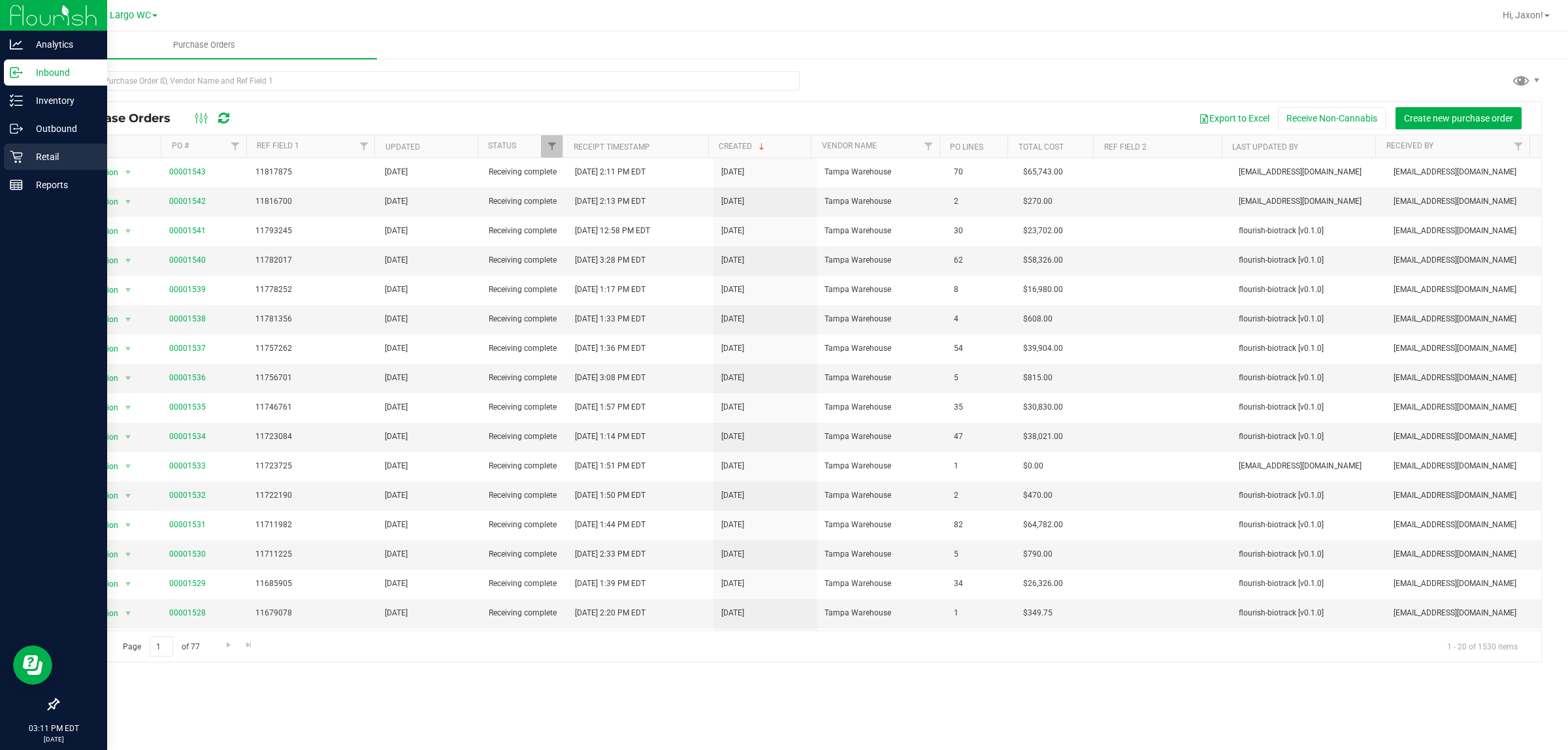
click at [17, 149] on div "Retail" at bounding box center [55, 157] width 103 height 26
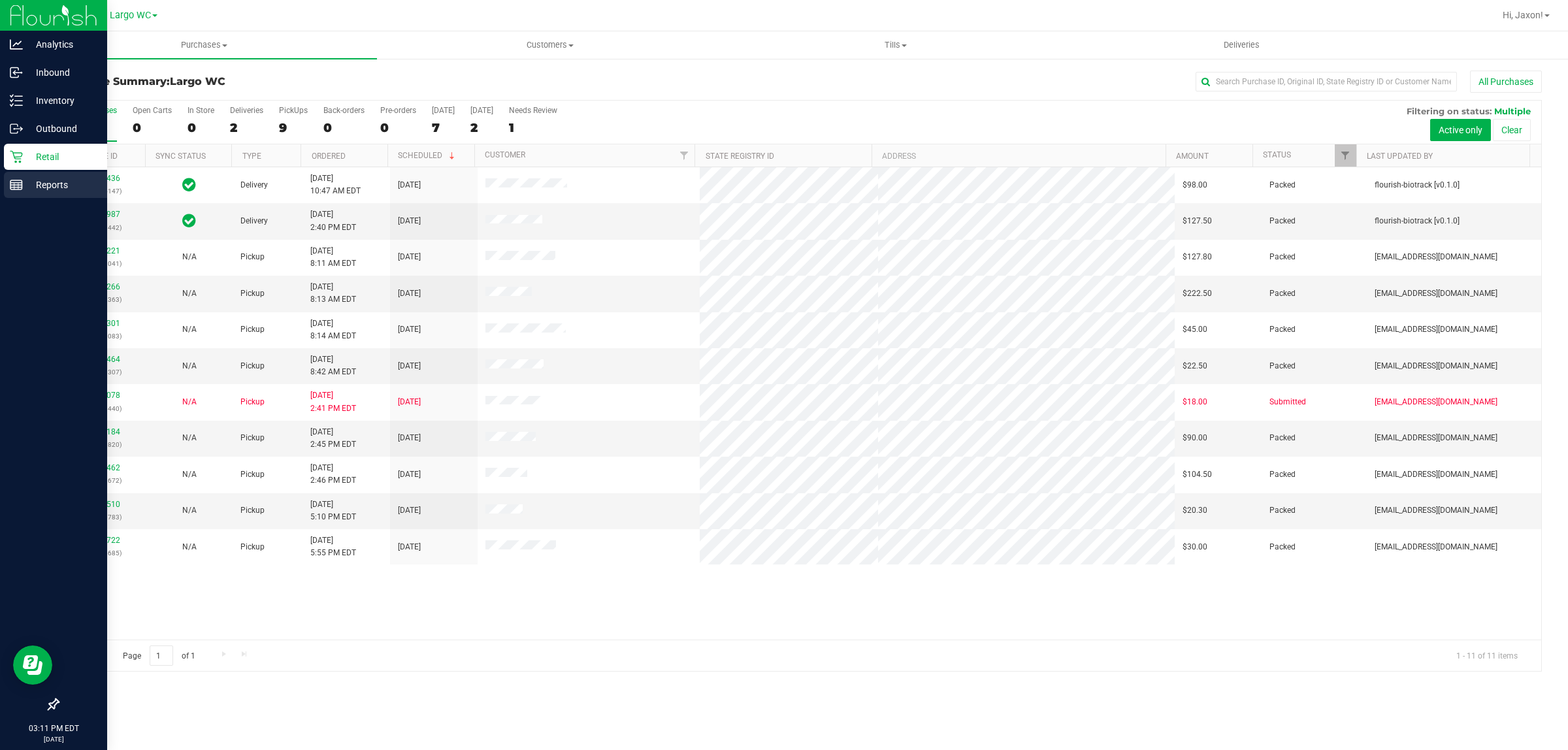
click at [5, 184] on div "Reports" at bounding box center [55, 184] width 103 height 26
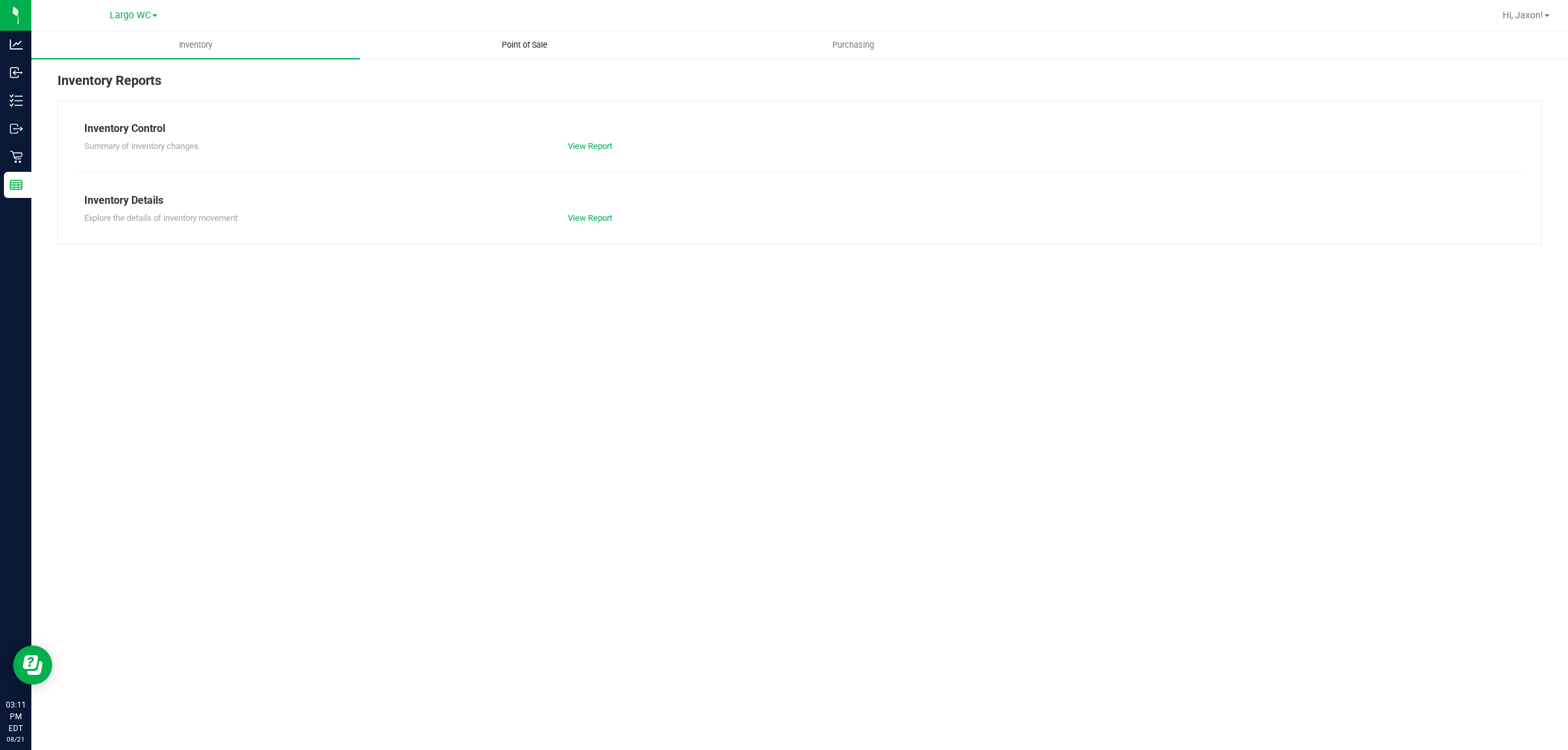
click at [525, 53] on uib-tab-heading "Point of Sale" at bounding box center [524, 45] width 328 height 26
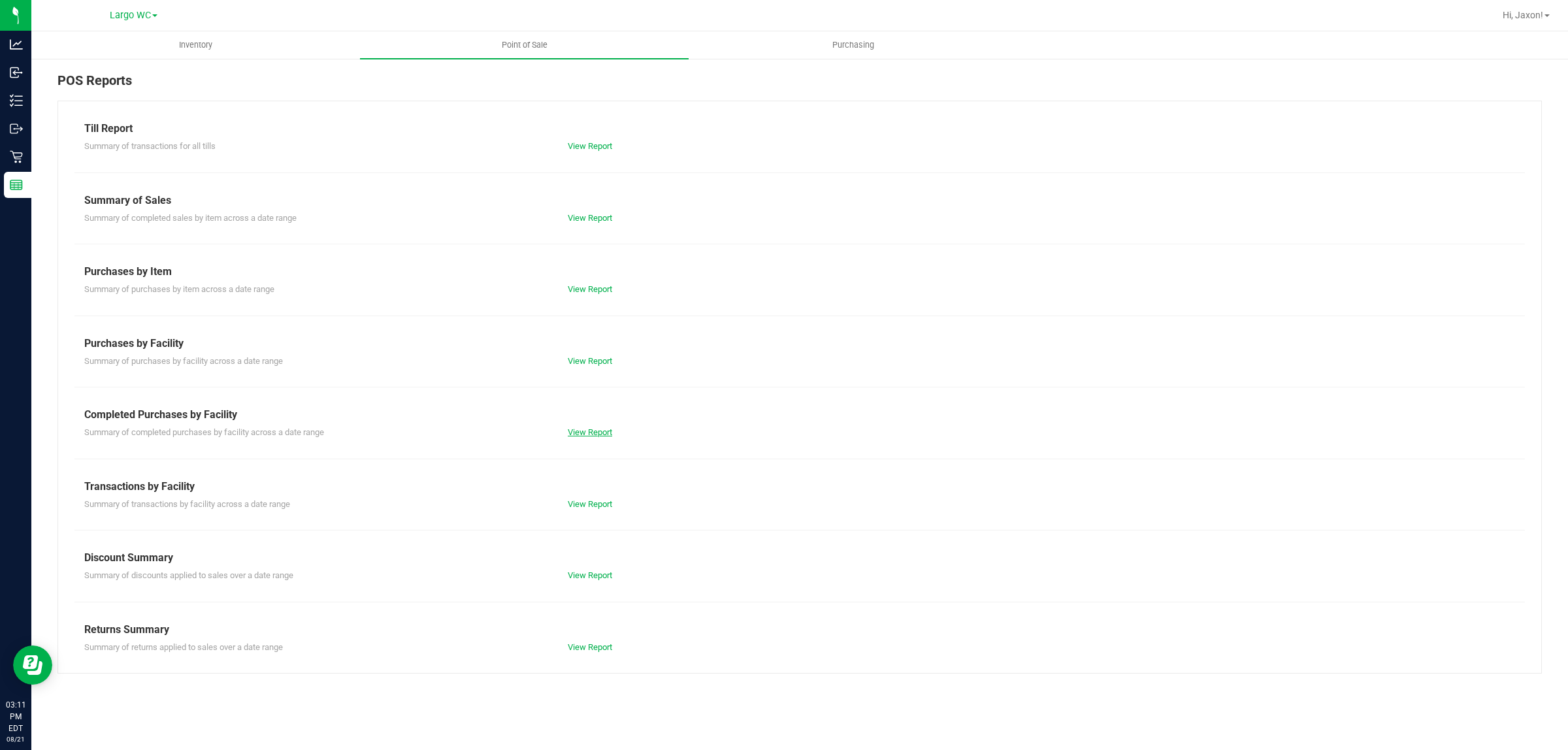
click at [598, 435] on link "View Report" at bounding box center [590, 432] width 45 height 10
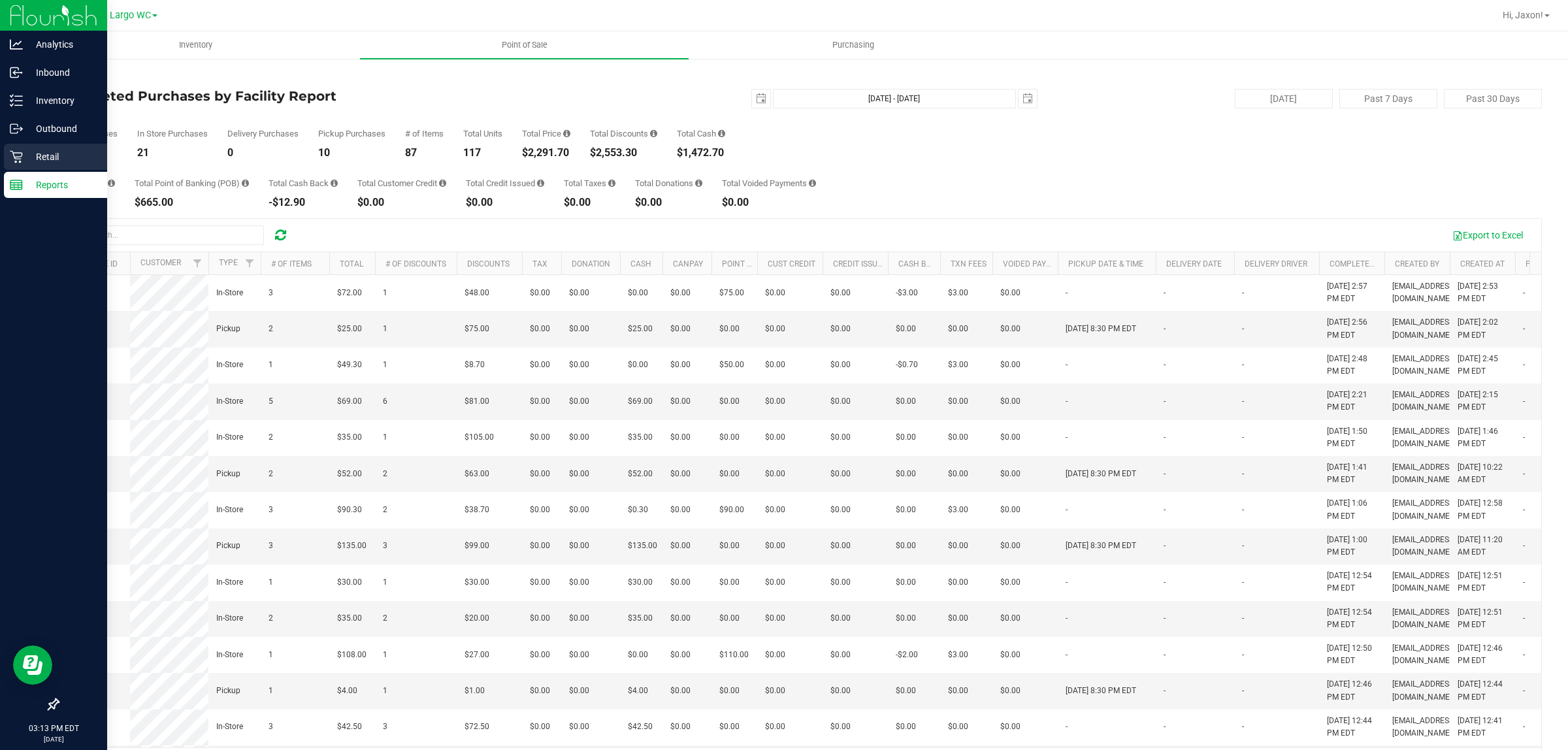
click at [64, 170] on link "Retail" at bounding box center [53, 158] width 107 height 28
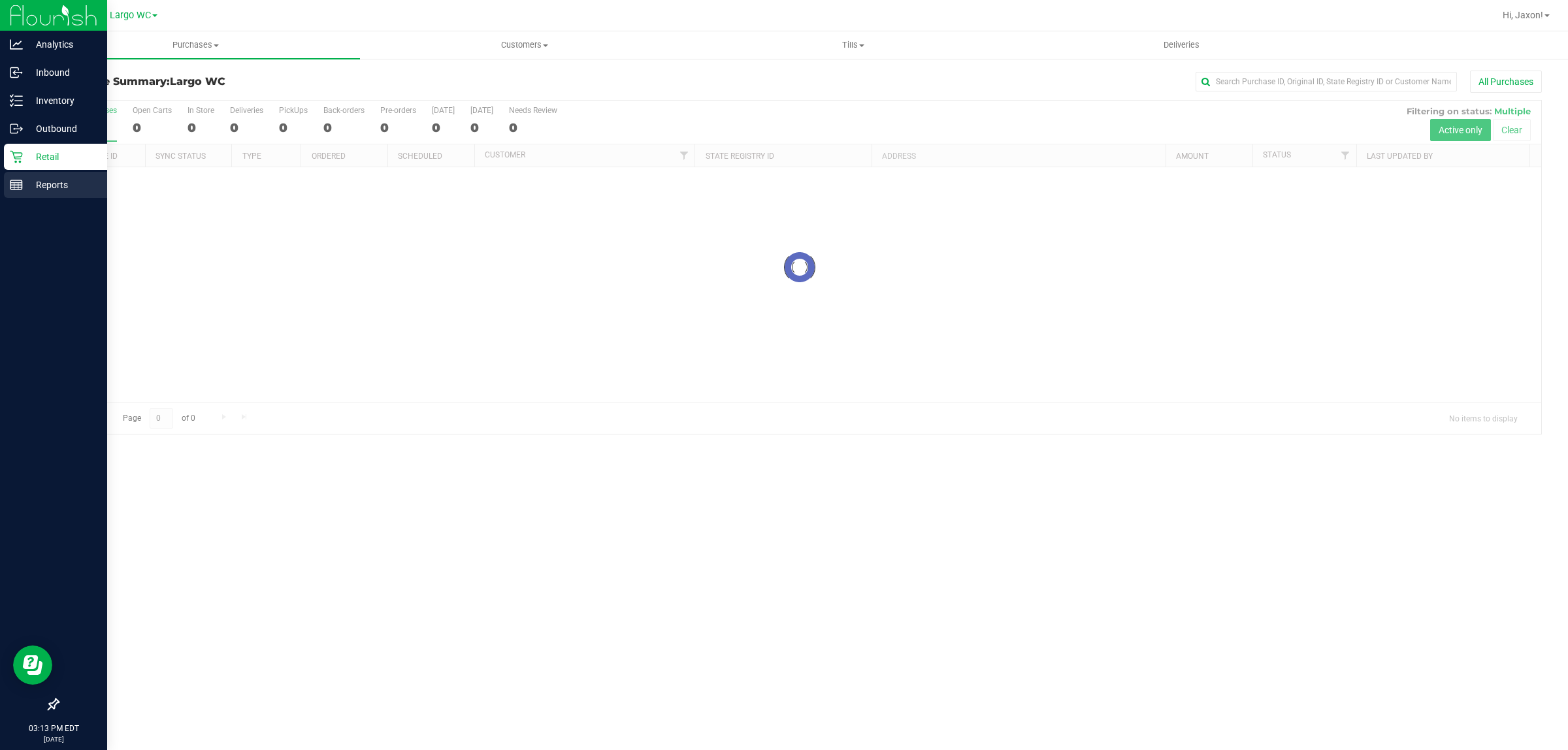
click at [64, 180] on p "Reports" at bounding box center [62, 184] width 78 height 16
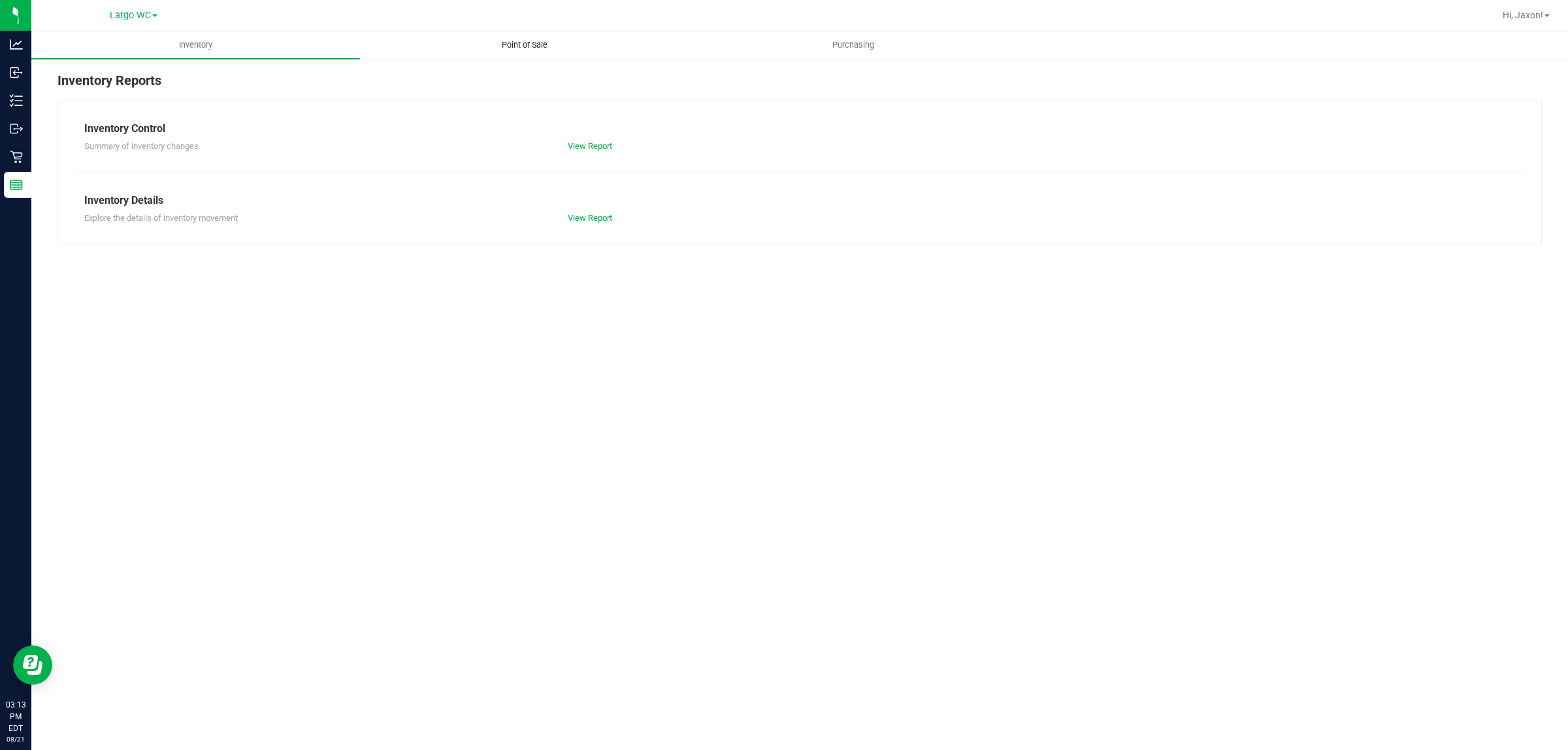
click at [520, 55] on uib-tab-heading "Point of Sale" at bounding box center [524, 45] width 328 height 26
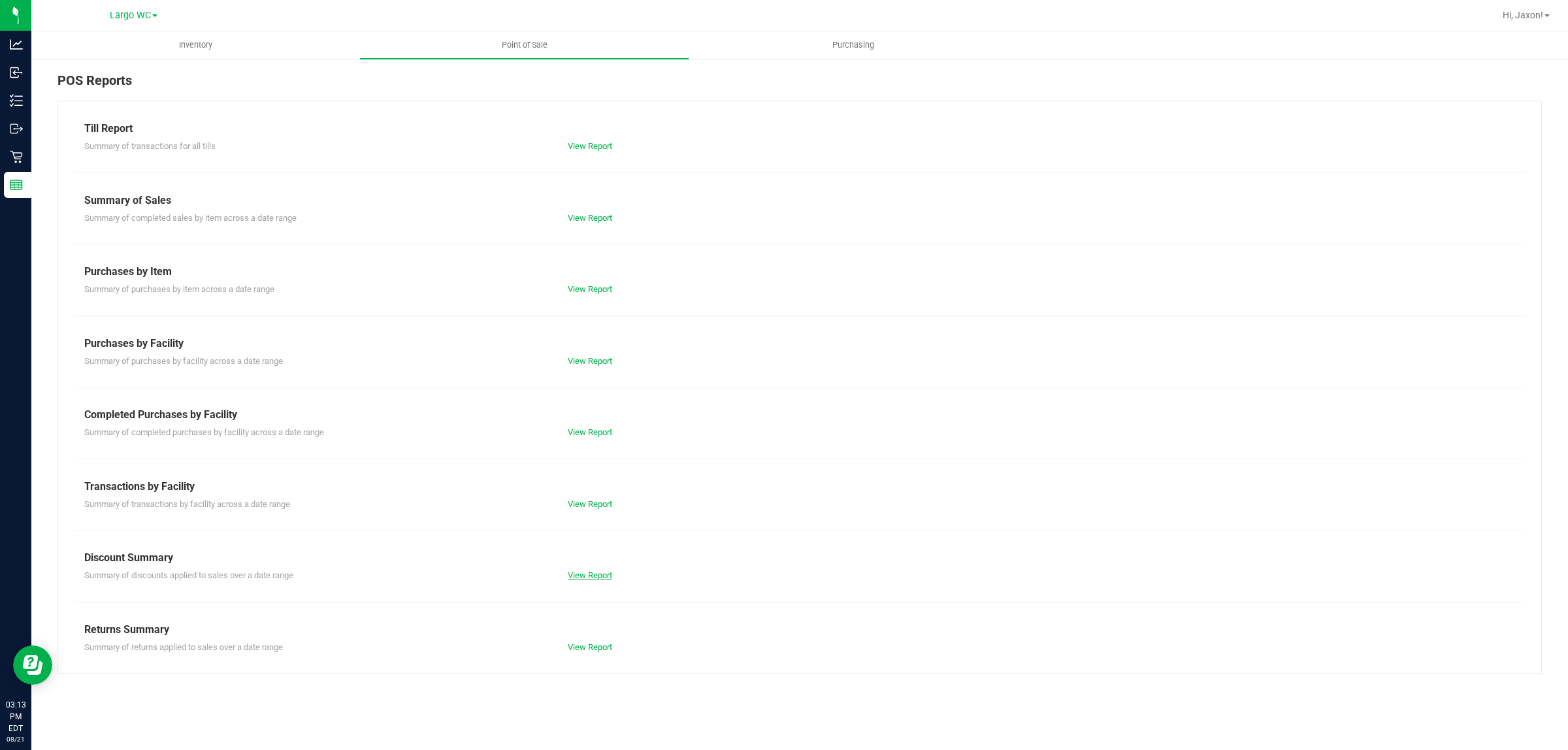
click at [596, 572] on link "View Report" at bounding box center [590, 575] width 45 height 10
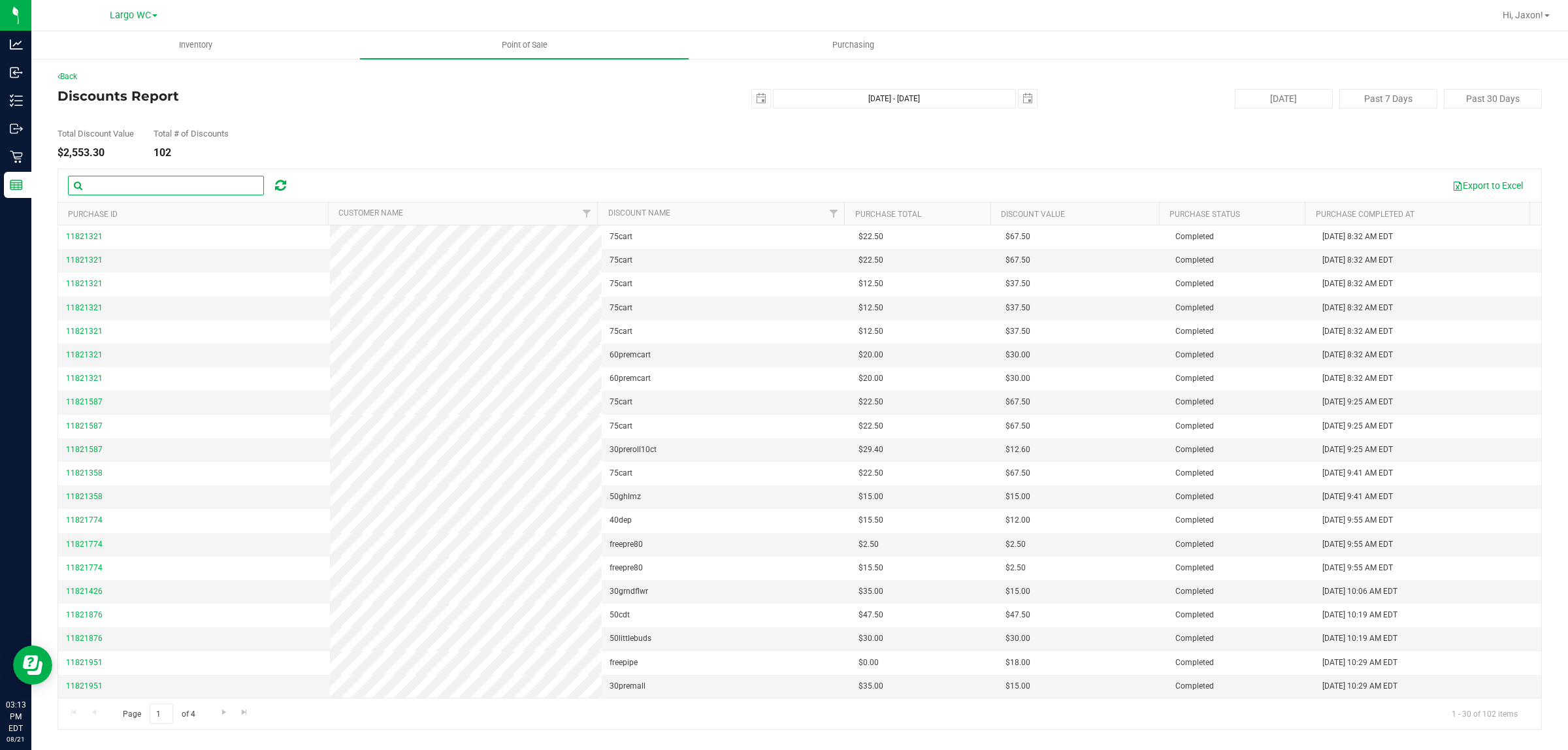
click at [236, 185] on input "text" at bounding box center [166, 185] width 196 height 20
click at [200, 178] on input "text" at bounding box center [166, 185] width 196 height 20
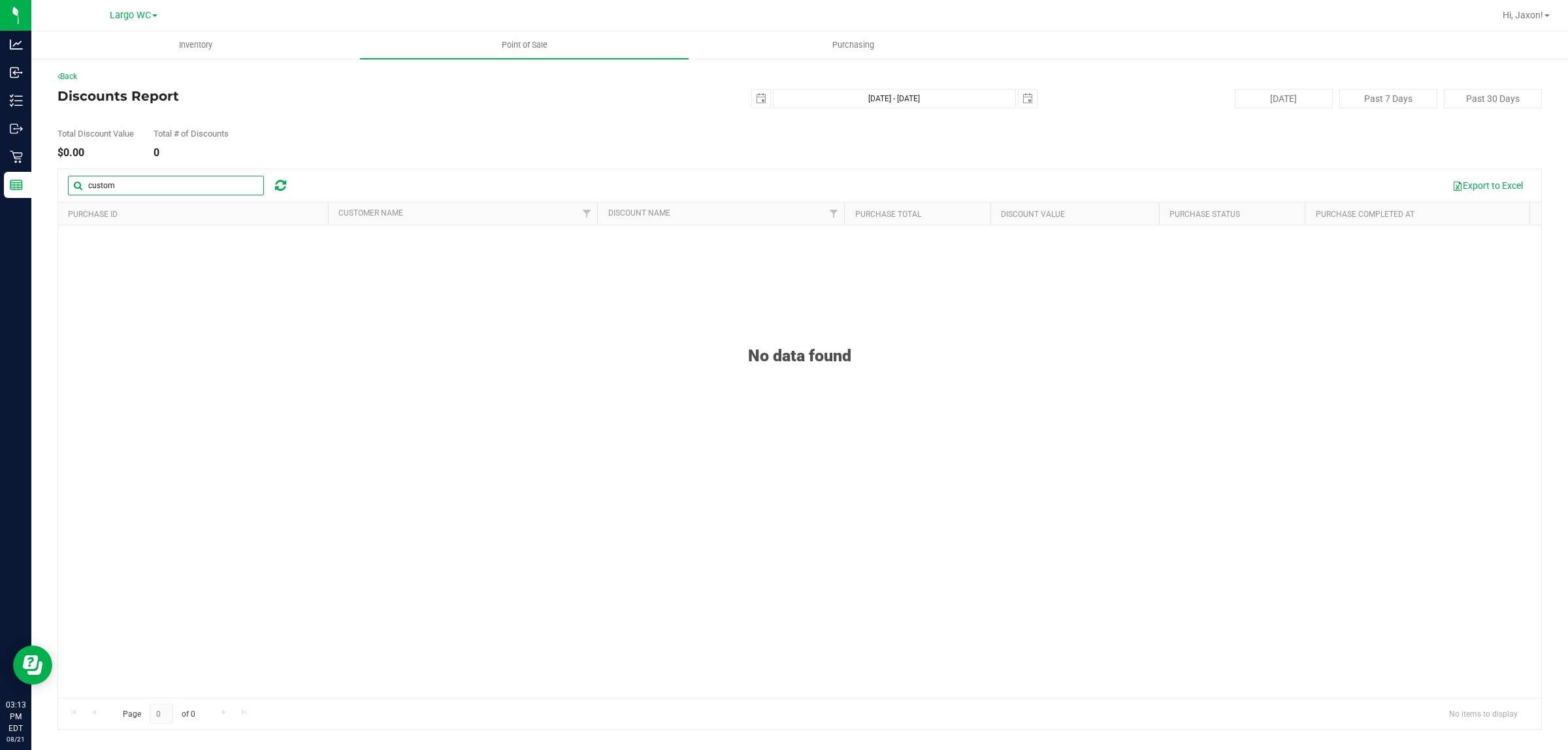
click at [193, 188] on input "custom" at bounding box center [166, 185] width 196 height 20
click at [756, 95] on span "select" at bounding box center [761, 98] width 10 height 10
type input "employee"
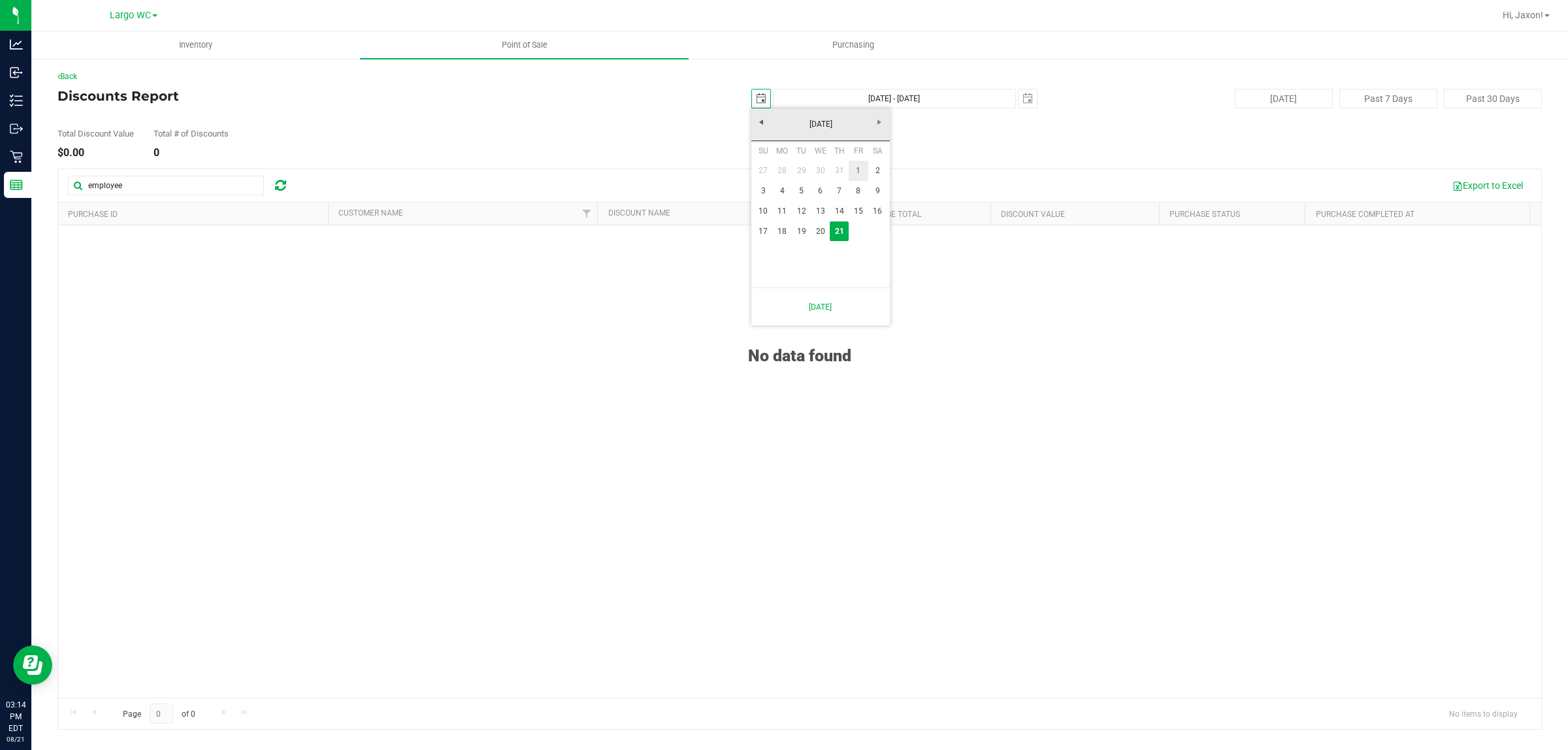
click at [862, 171] on link "1" at bounding box center [858, 171] width 19 height 20
type input "[DATE]"
type input "[DATE] - [DATE]"
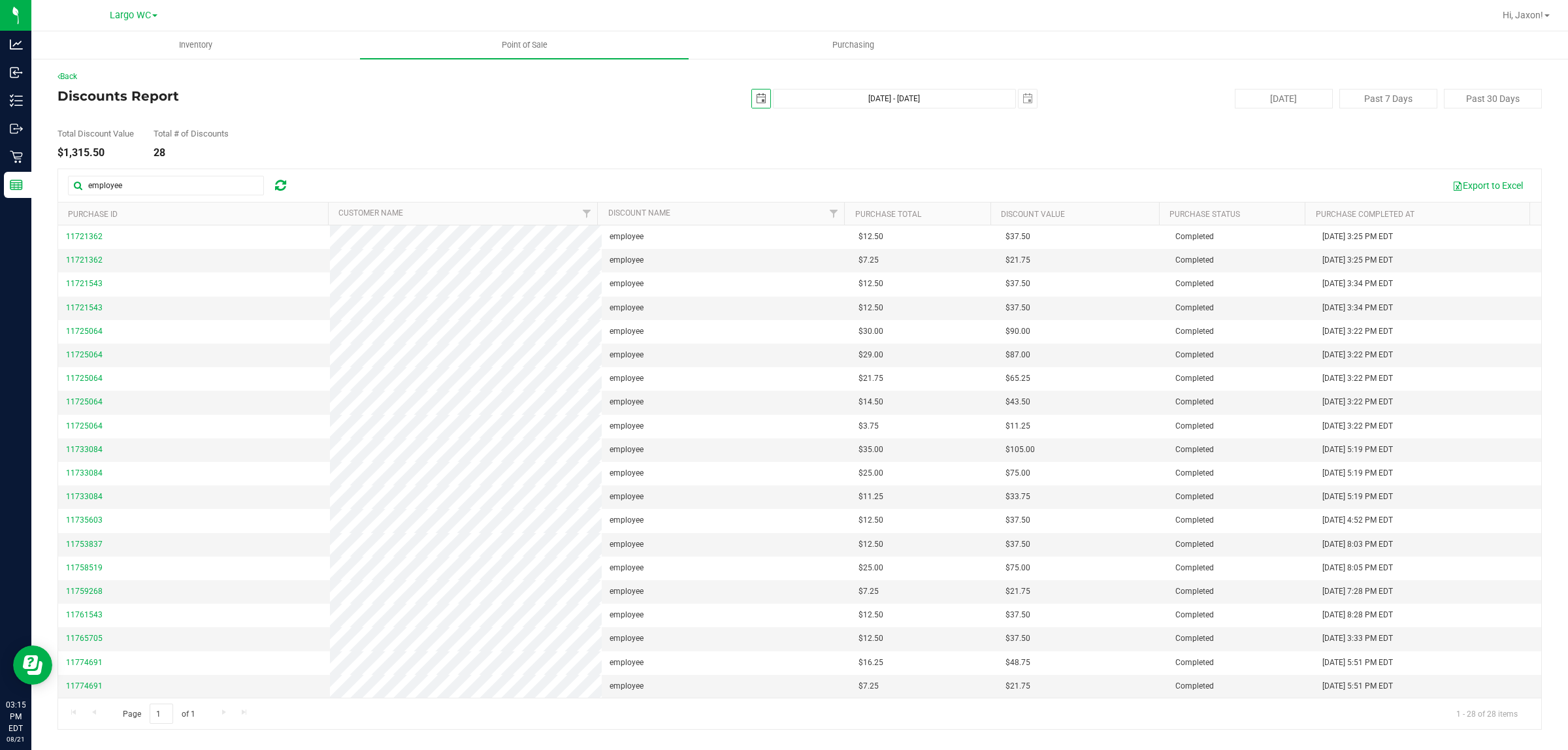
click at [763, 99] on span "select" at bounding box center [761, 98] width 10 height 10
click at [775, 231] on link "18" at bounding box center [783, 232] width 19 height 20
type input "[DATE]"
type input "[DATE] - [DATE]"
click at [185, 178] on input "text" at bounding box center [166, 185] width 196 height 20
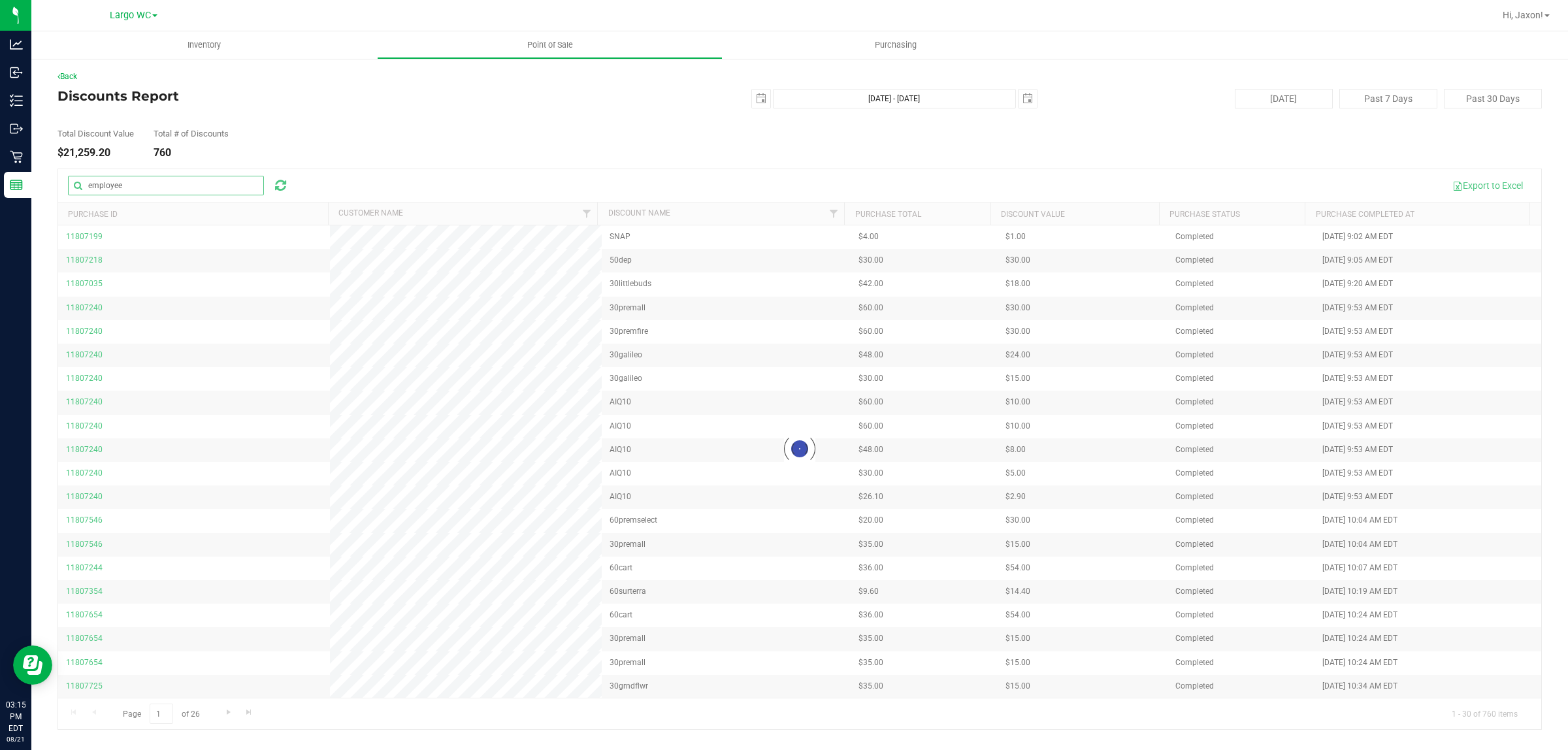
type input "employee"
drag, startPoint x: 500, startPoint y: 152, endPoint x: 488, endPoint y: 153, distance: 12.0
click at [495, 152] on div "Total Discount Value $21,259.20 Total # of Discounts 760" at bounding box center [800, 134] width 1484 height 50
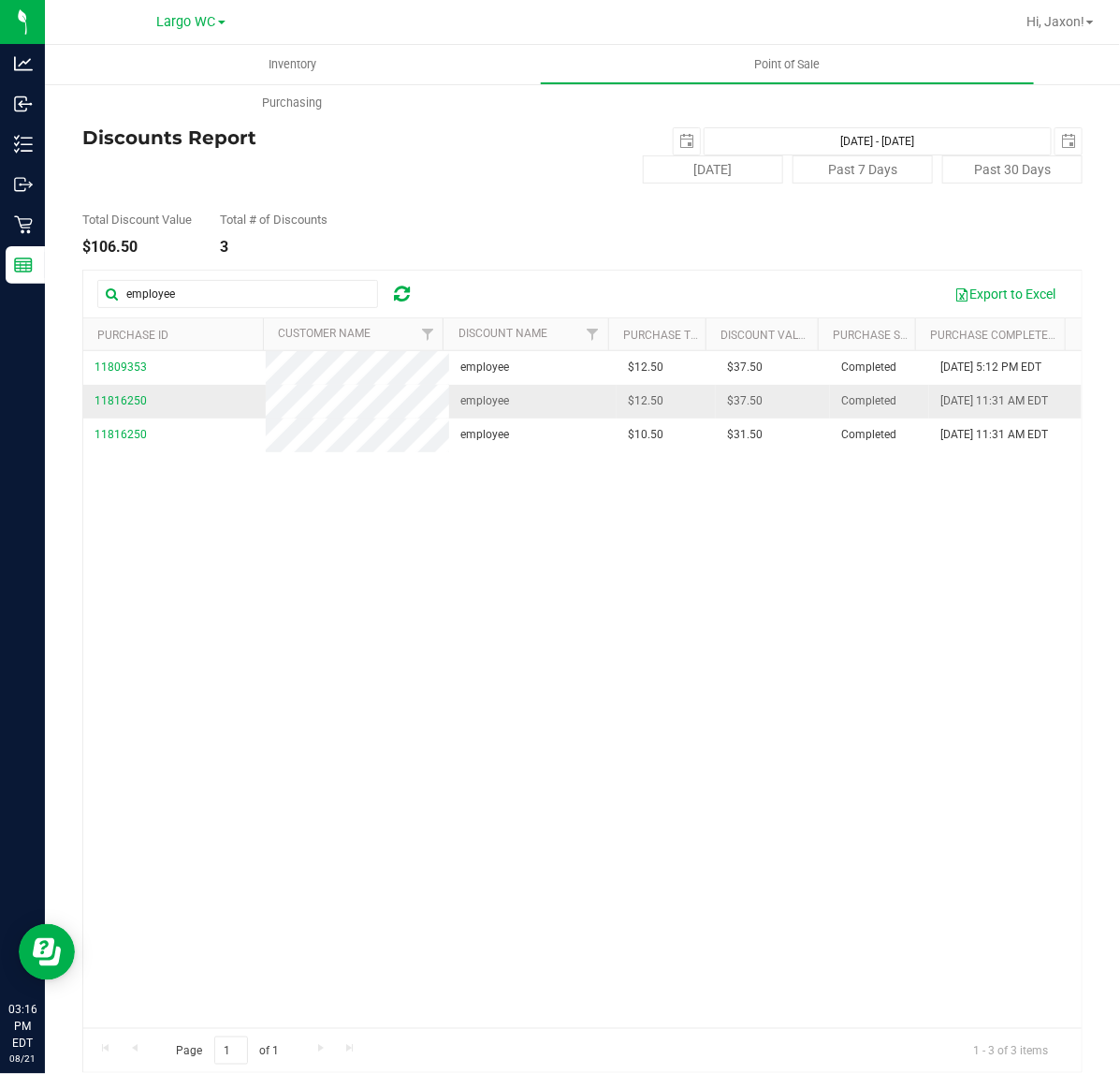
click at [492, 410] on span "employee" at bounding box center [485, 401] width 48 height 17
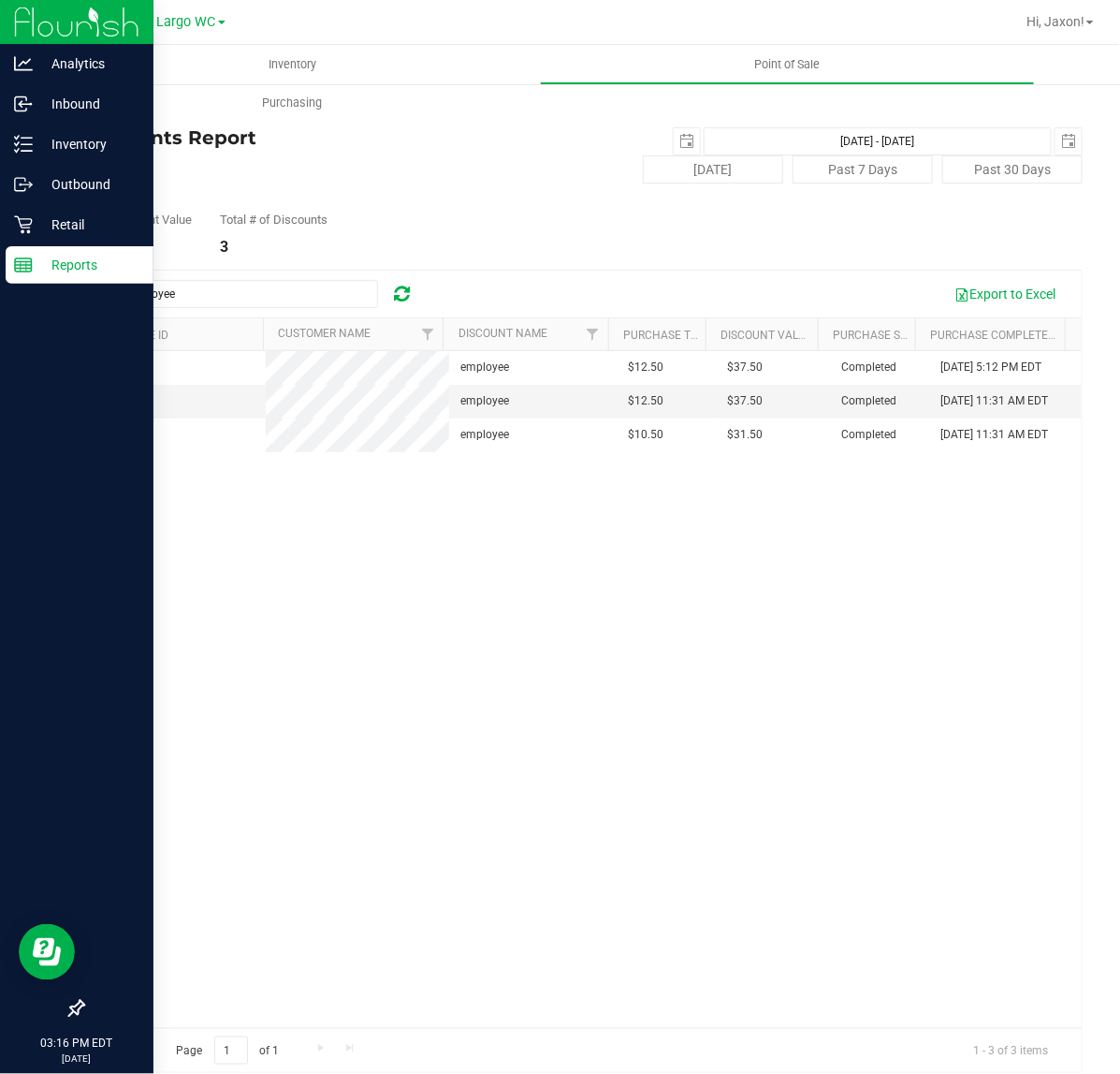
click at [41, 262] on p "Reports" at bounding box center [89, 264] width 112 height 22
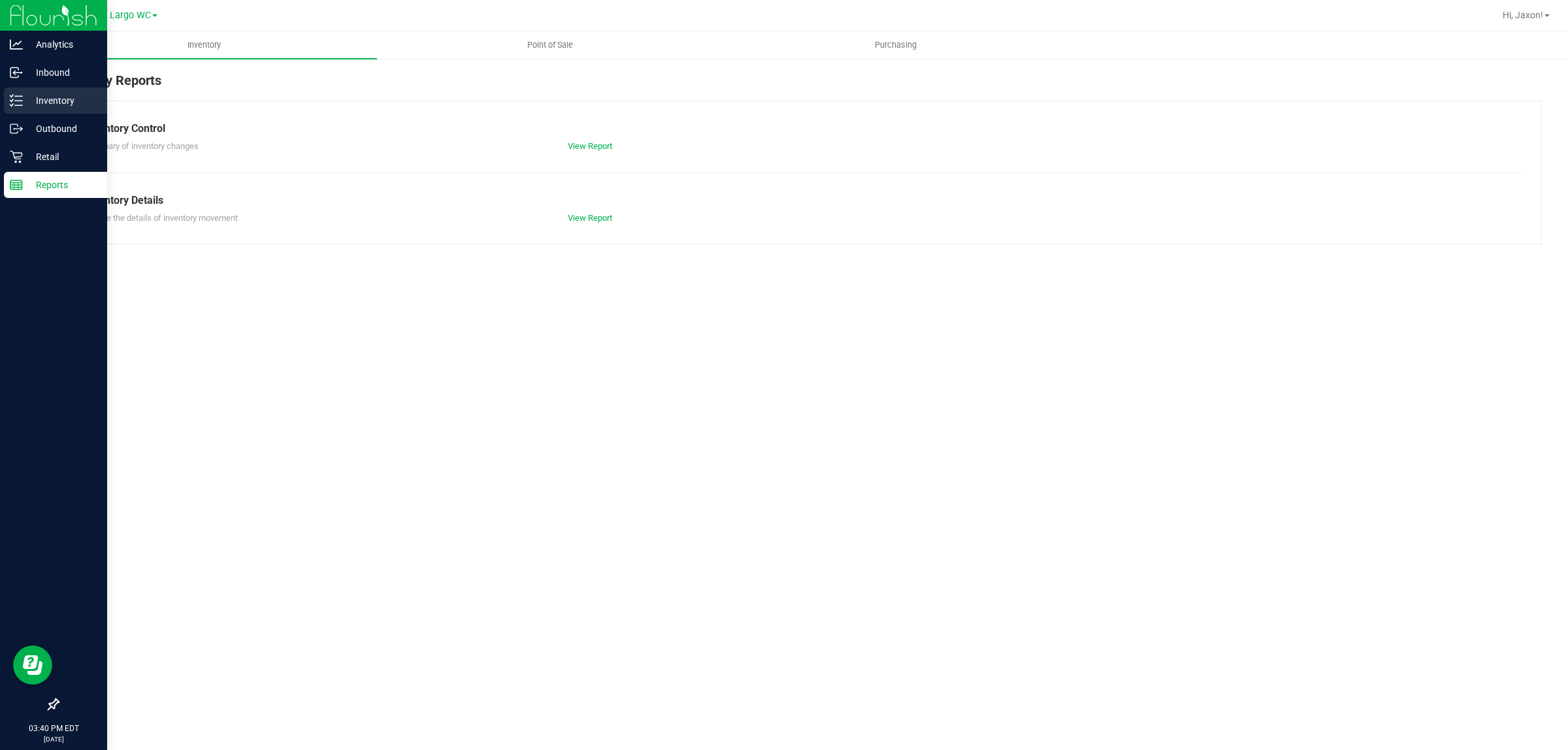
click at [18, 103] on icon at bounding box center [16, 100] width 13 height 13
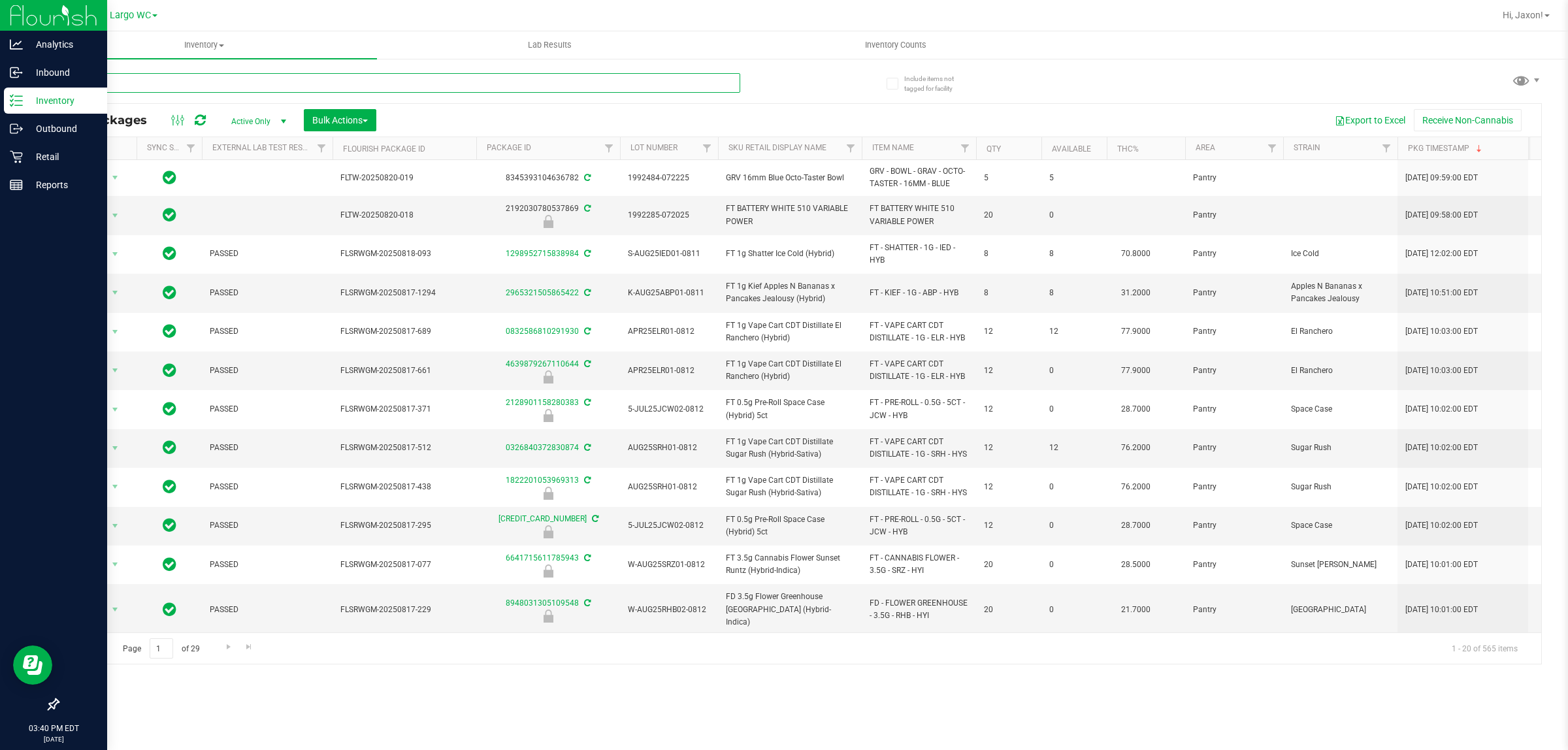
drag, startPoint x: 176, startPoint y: 83, endPoint x: 90, endPoint y: 82, distance: 86.0
paste input "W-AUG25GRZ01-0809"
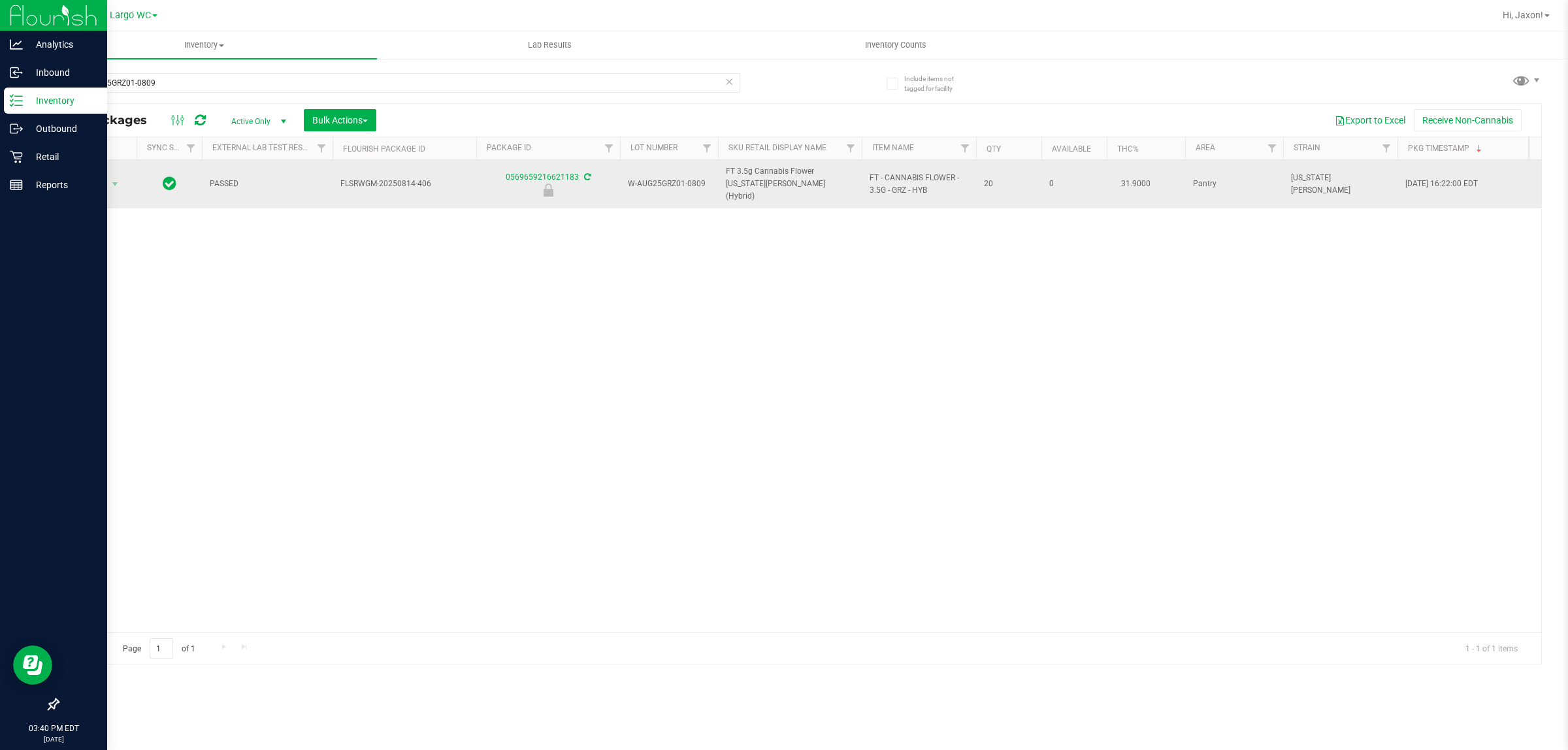
click at [768, 183] on span "FT 3.5g Cannabis Flower [US_STATE][PERSON_NAME] (Hybrid)" at bounding box center [790, 184] width 128 height 38
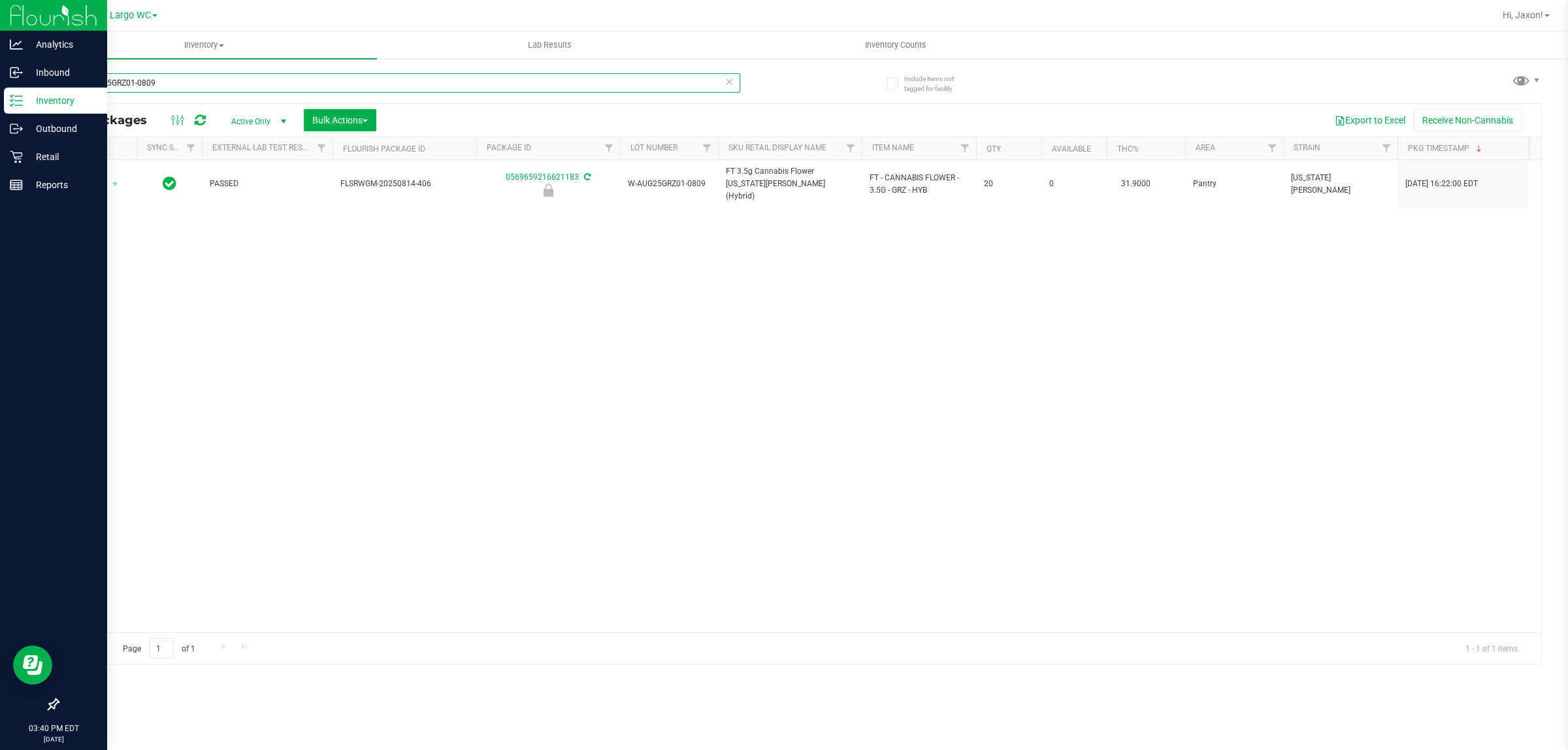
click at [197, 79] on input "W-AUG25GRZ01-0809" at bounding box center [398, 82] width 683 height 20
click at [194, 77] on input "W-AUG25GRZ01-0809" at bounding box center [398, 82] width 683 height 20
click at [193, 75] on input "W-AUG25GRZ01-0809" at bounding box center [398, 82] width 683 height 20
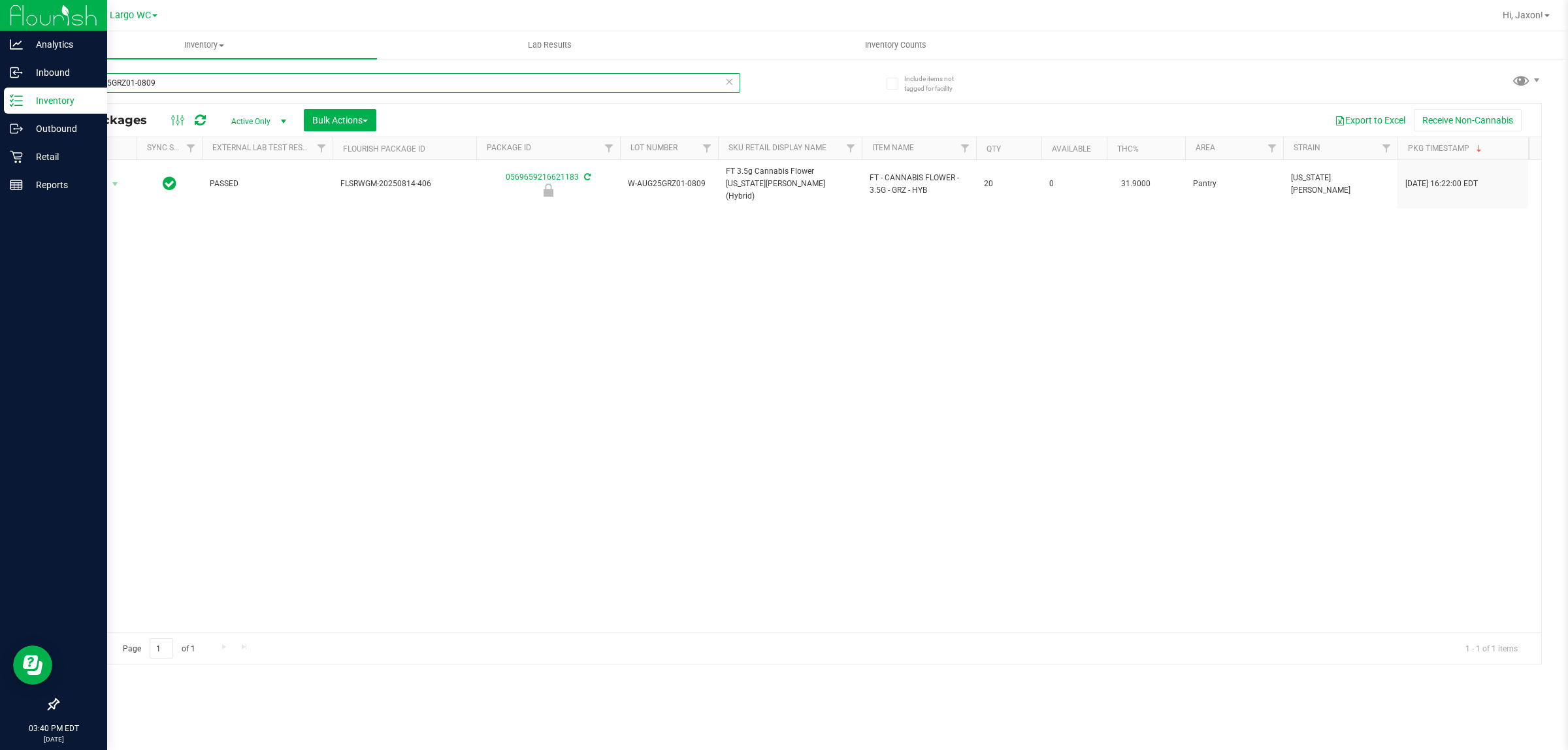
click at [193, 75] on input "W-AUG25GRZ01-0809" at bounding box center [398, 82] width 683 height 20
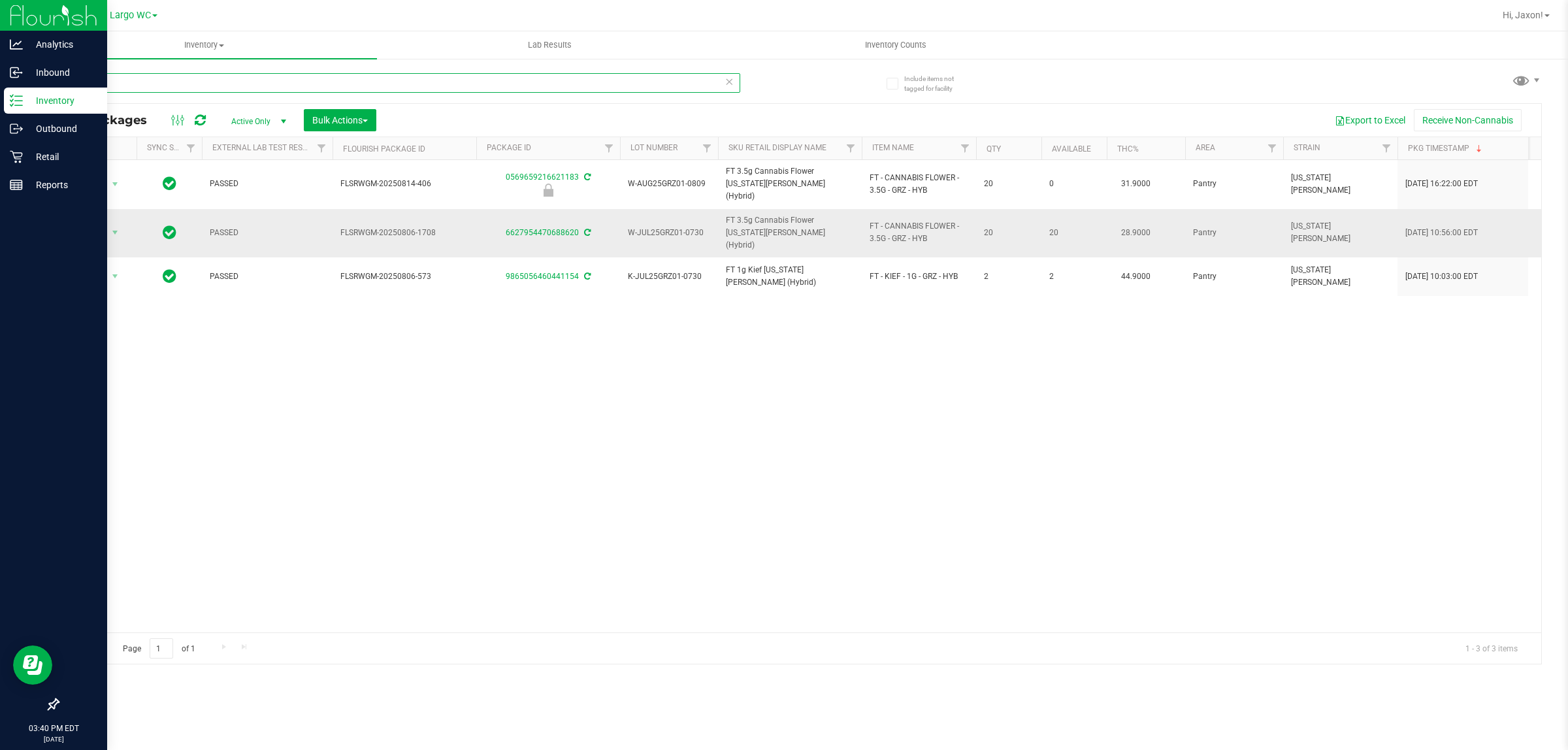
type input "grz"
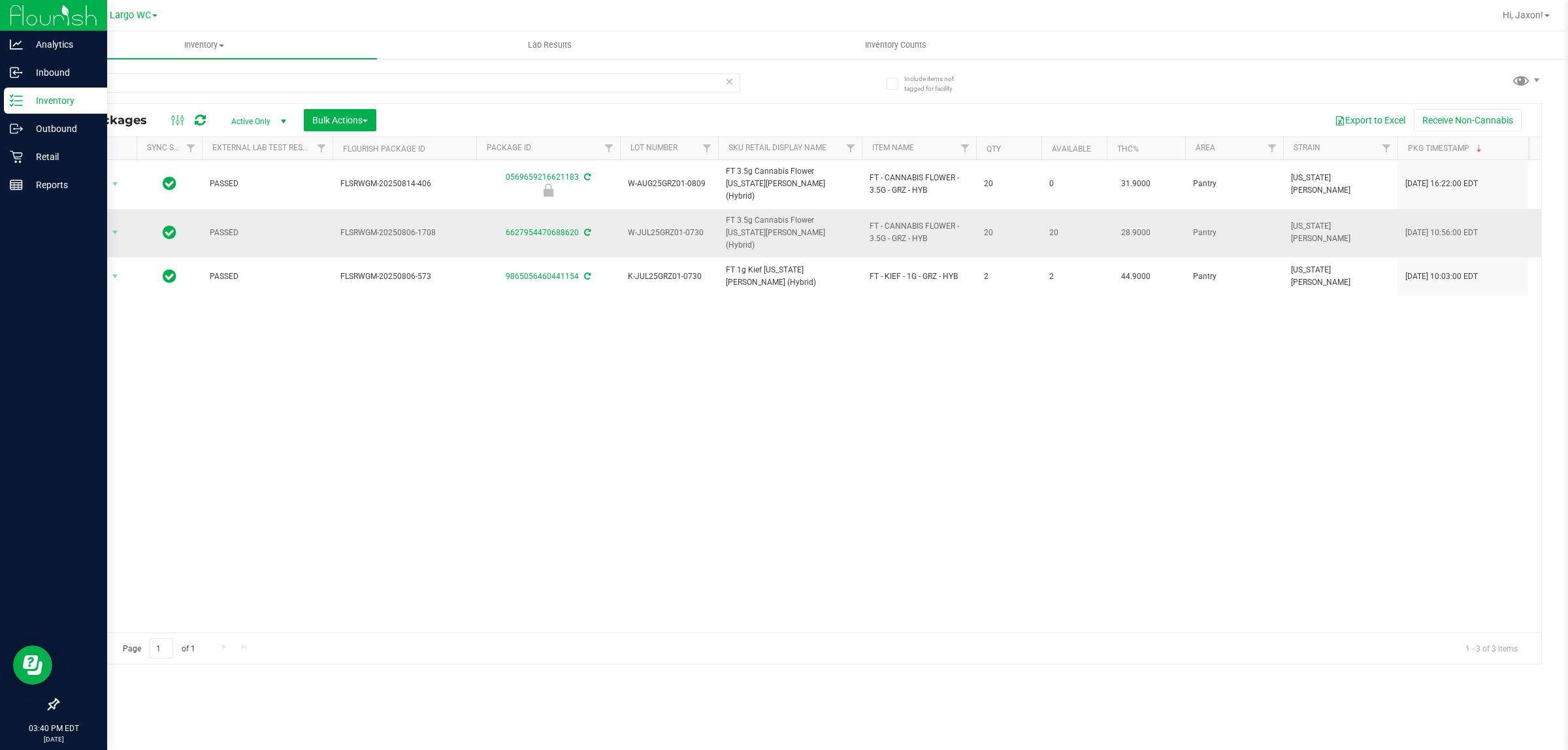
drag, startPoint x: 684, startPoint y: 217, endPoint x: 587, endPoint y: 217, distance: 97.0
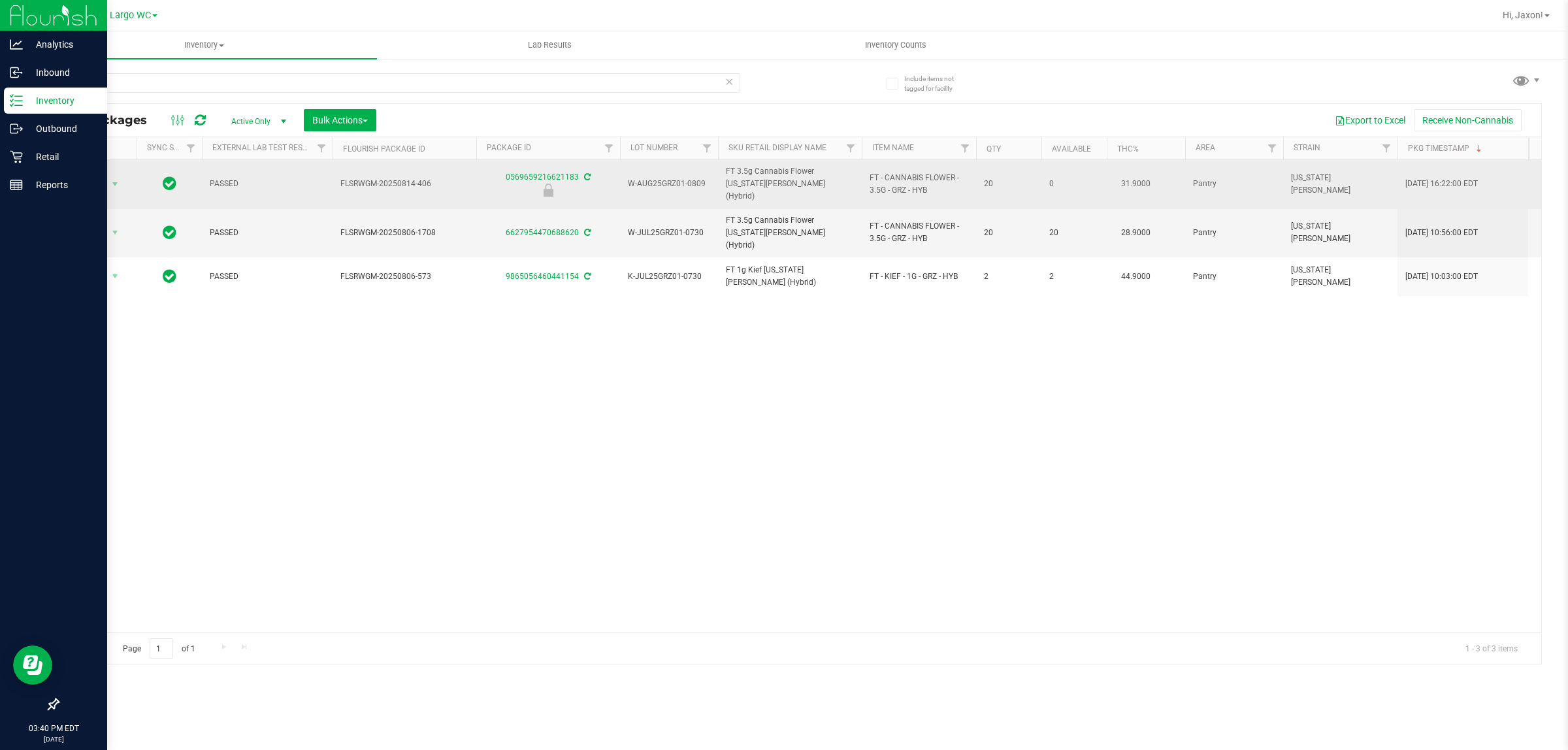
click at [638, 192] on td "W-AUG25GRZ01-0809" at bounding box center [669, 184] width 98 height 49
drag, startPoint x: 625, startPoint y: 176, endPoint x: 711, endPoint y: 184, distance: 86.4
click at [711, 184] on td "W-AUG25GRZ01-0809" at bounding box center [669, 184] width 98 height 49
click at [672, 171] on td "W-AUG25GRZ01-0809" at bounding box center [669, 184] width 98 height 49
click at [122, 181] on span "select" at bounding box center [115, 184] width 16 height 18
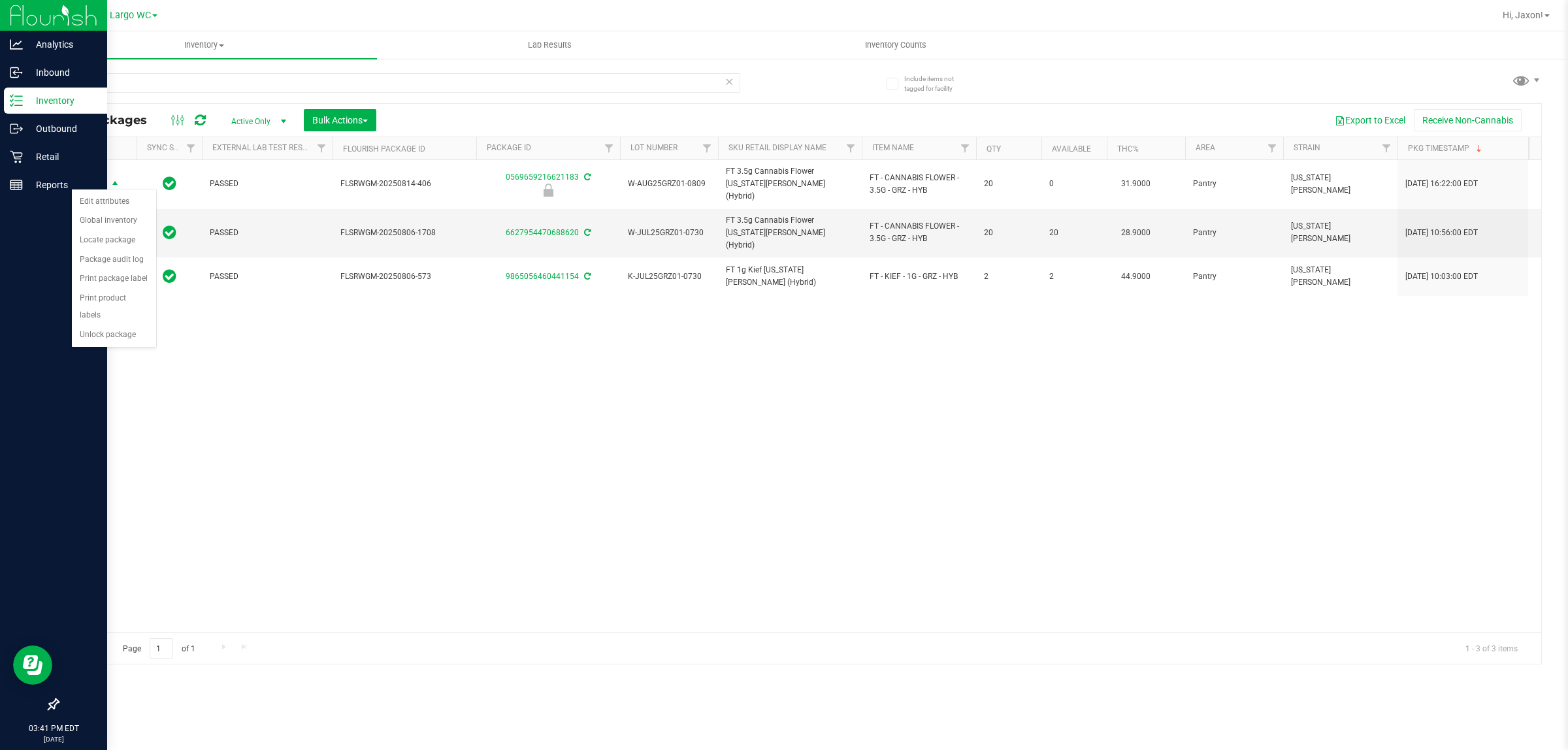
drag, startPoint x: 126, startPoint y: 318, endPoint x: 193, endPoint y: 415, distance: 117.9
click at [193, 415] on body "Analytics Inbound Inventory Outbound Retail Reports 03:41 PM EDT [DATE] 08/21 L…" at bounding box center [784, 375] width 1568 height 750
click at [193, 415] on div "Action Action Edit attributes Global inventory Locate package Package audit log…" at bounding box center [800, 396] width 1484 height 473
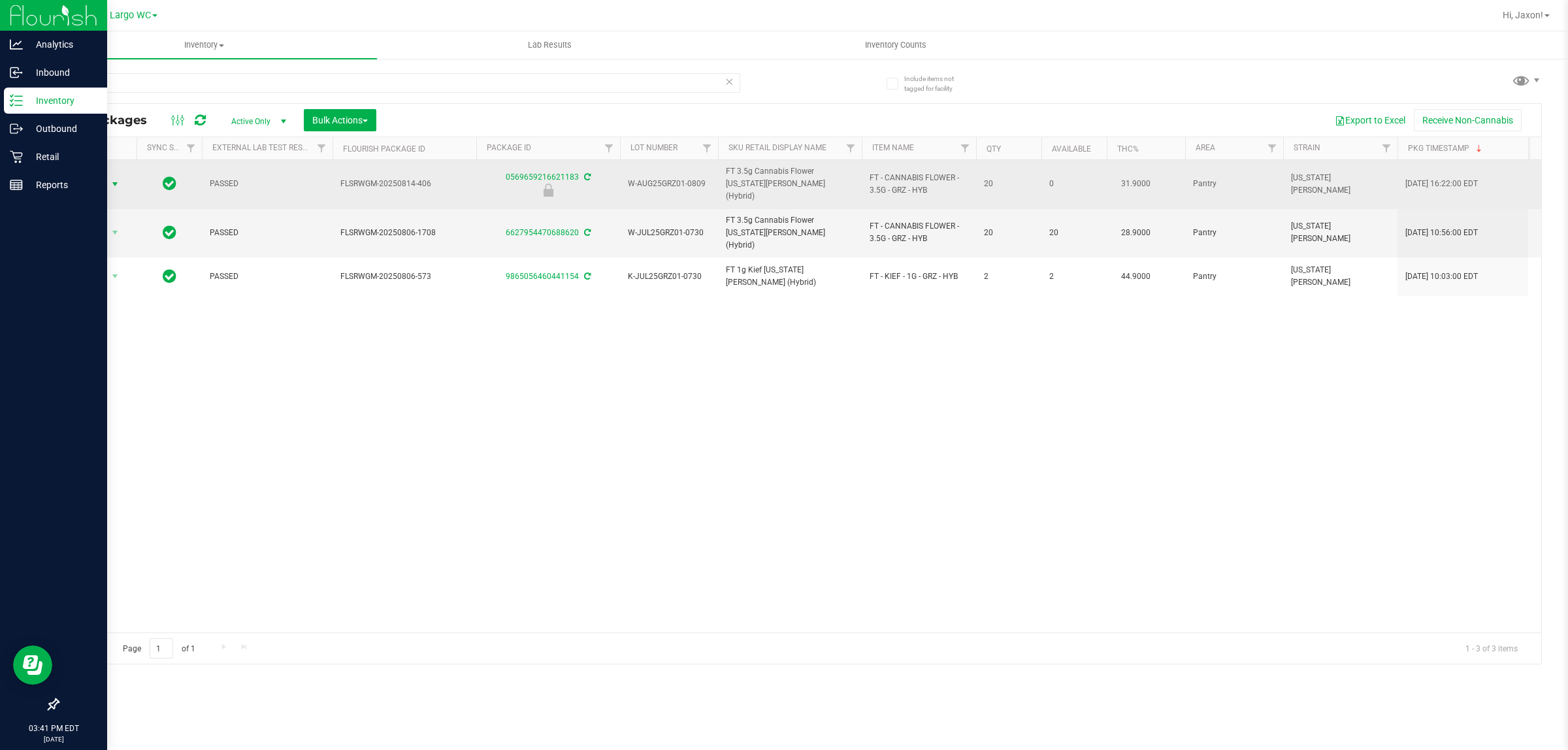
click at [121, 175] on span "select" at bounding box center [115, 184] width 16 height 18
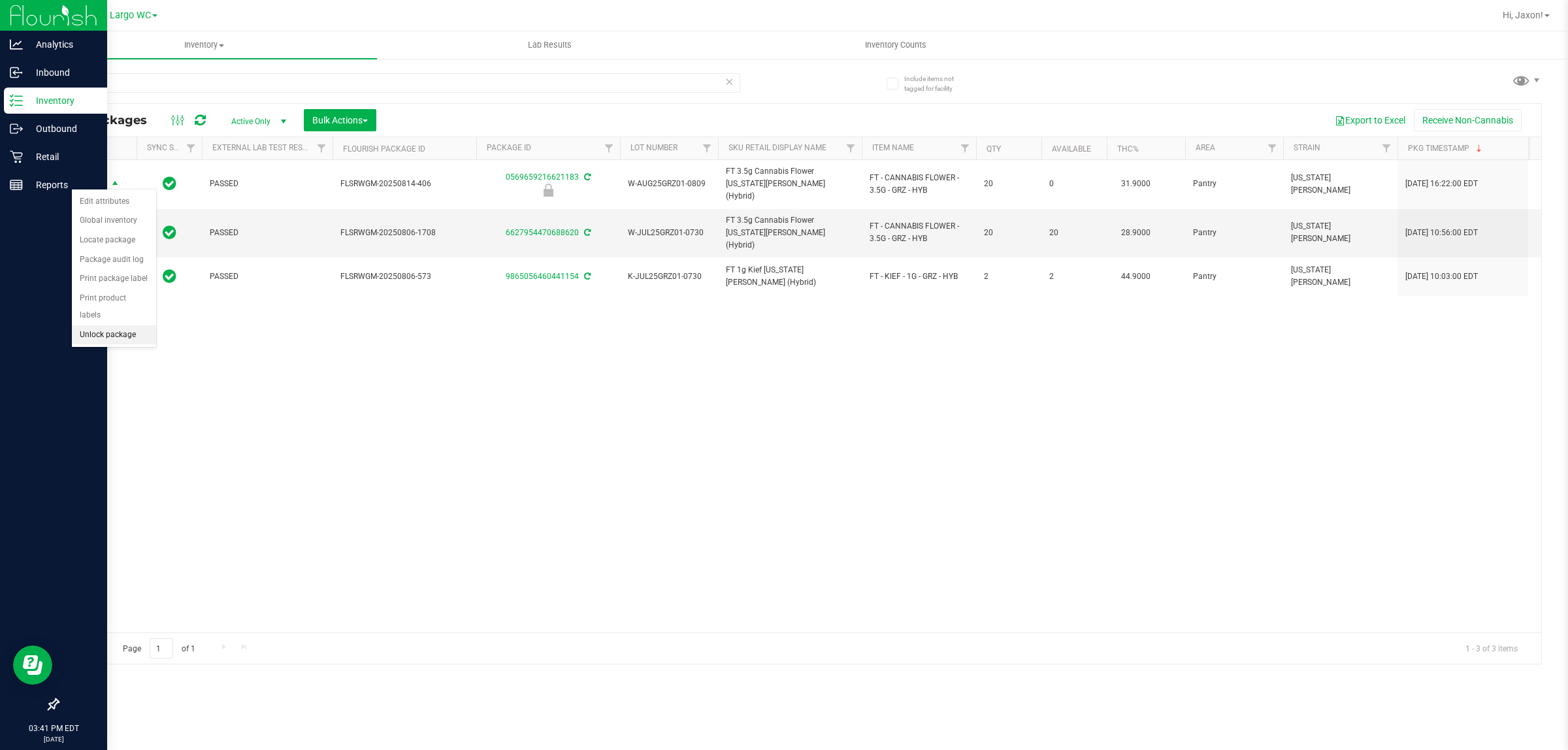
click at [134, 328] on li "Unlock package" at bounding box center [113, 335] width 84 height 20
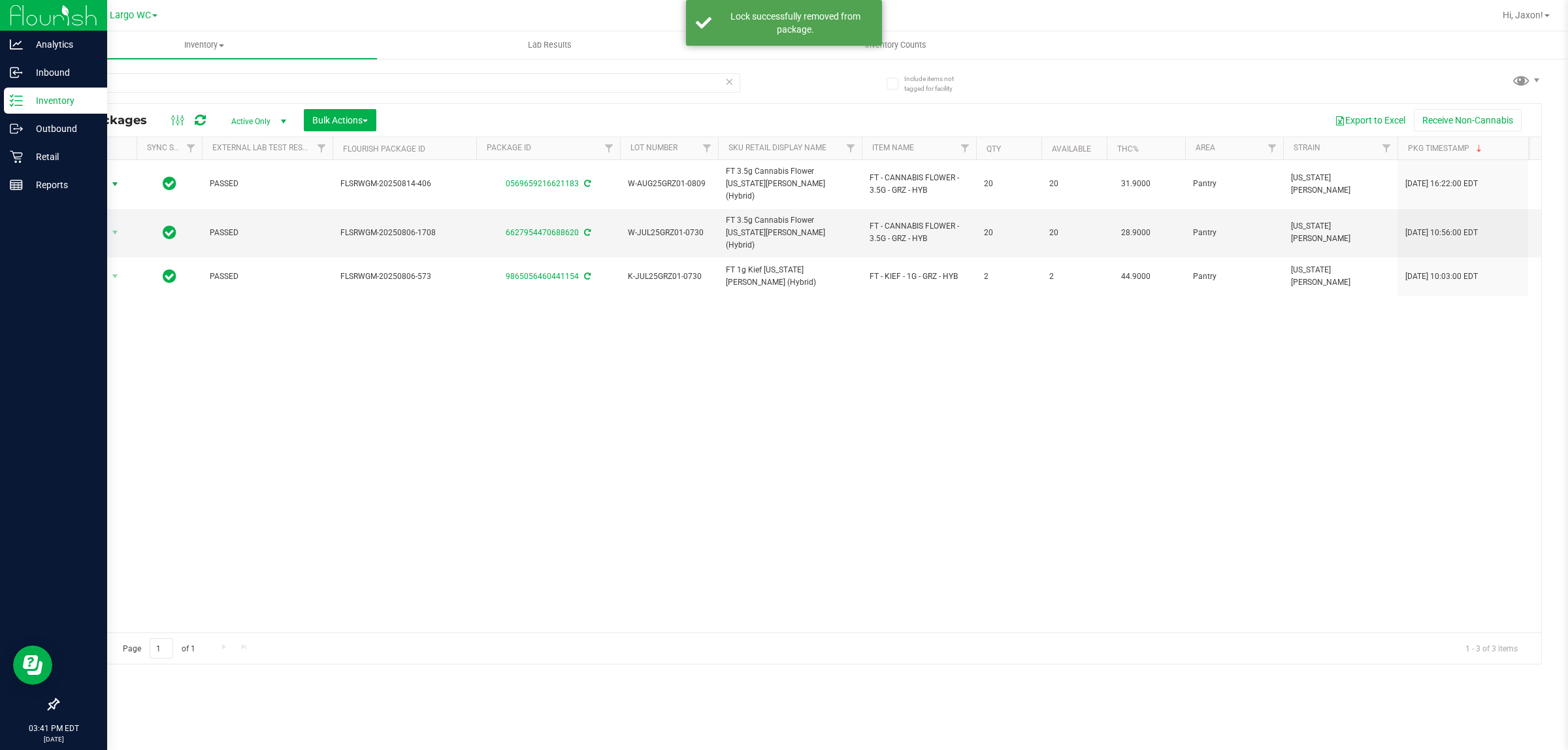
click at [119, 180] on span "select" at bounding box center [115, 184] width 10 height 10
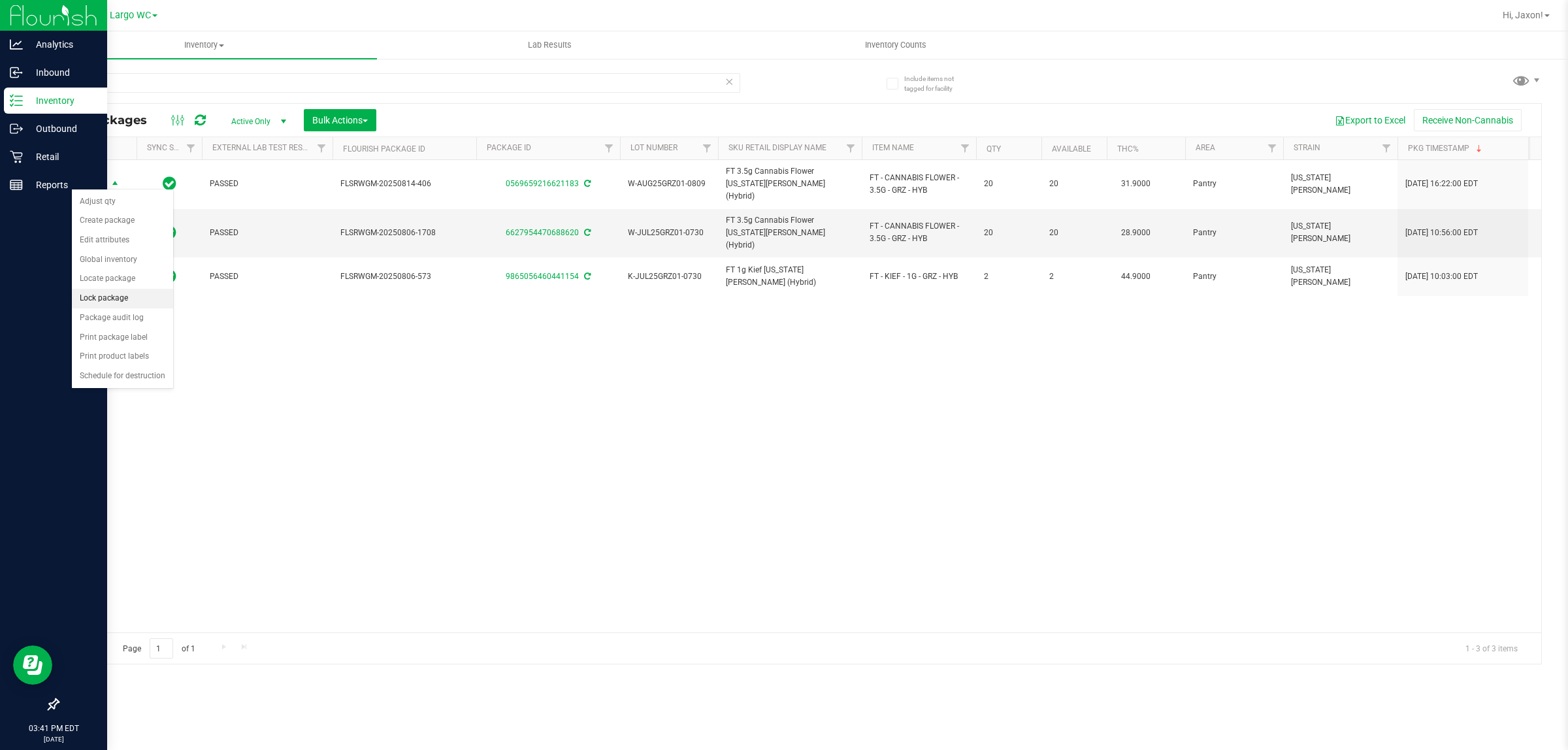
click at [115, 302] on li "Lock package" at bounding box center [122, 298] width 101 height 20
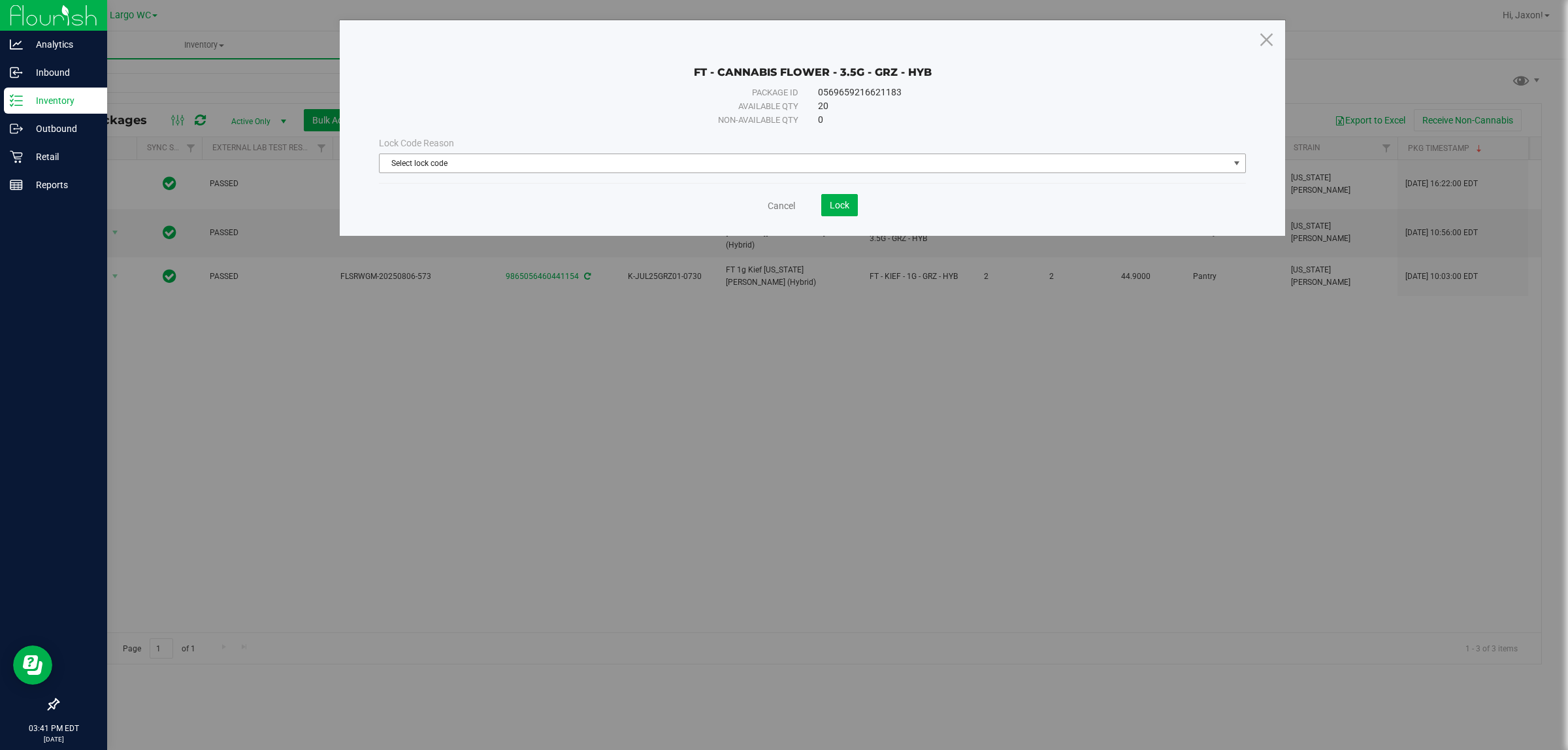
click at [670, 163] on span "Select lock code" at bounding box center [804, 163] width 850 height 18
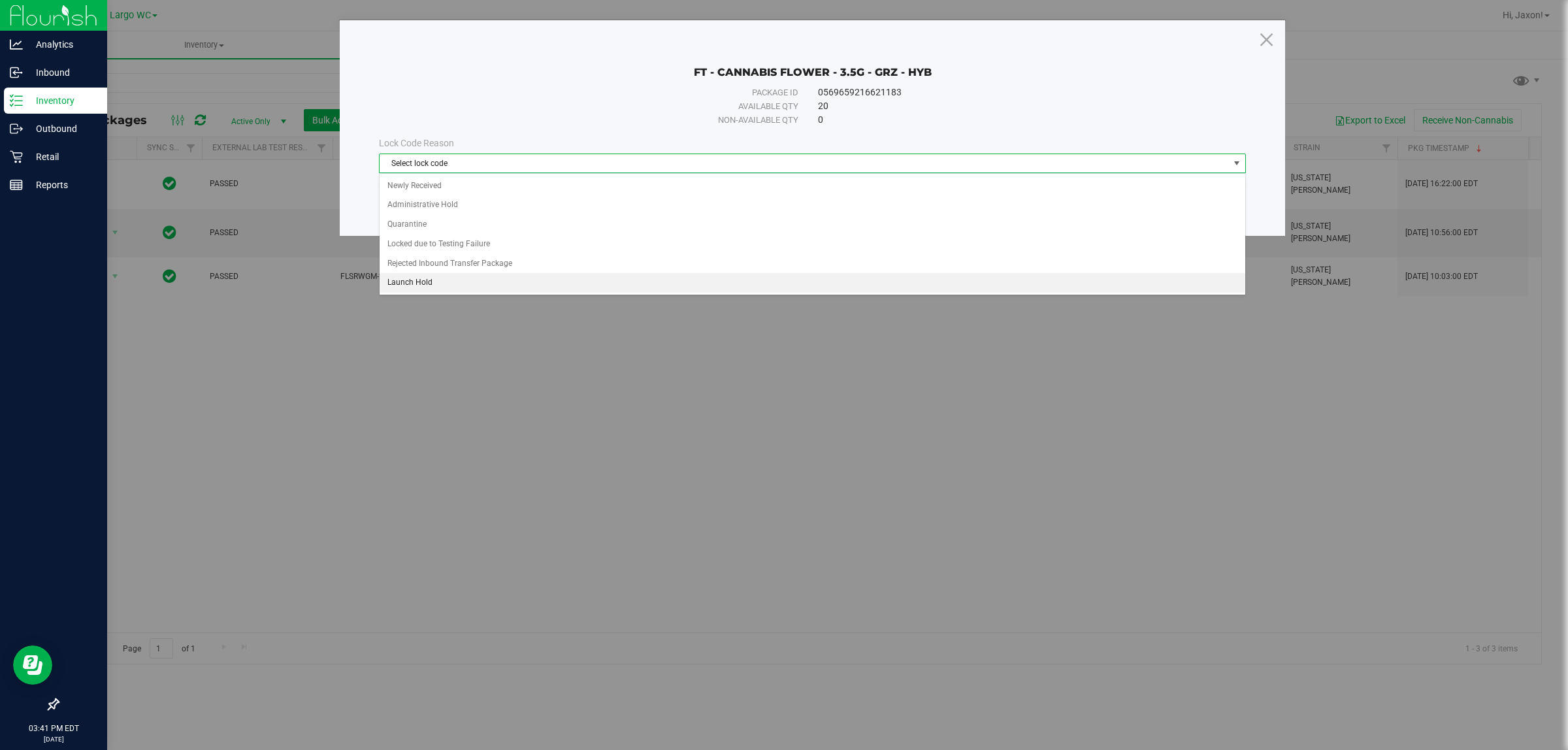
click at [484, 292] on li "Launch Hold" at bounding box center [812, 282] width 865 height 20
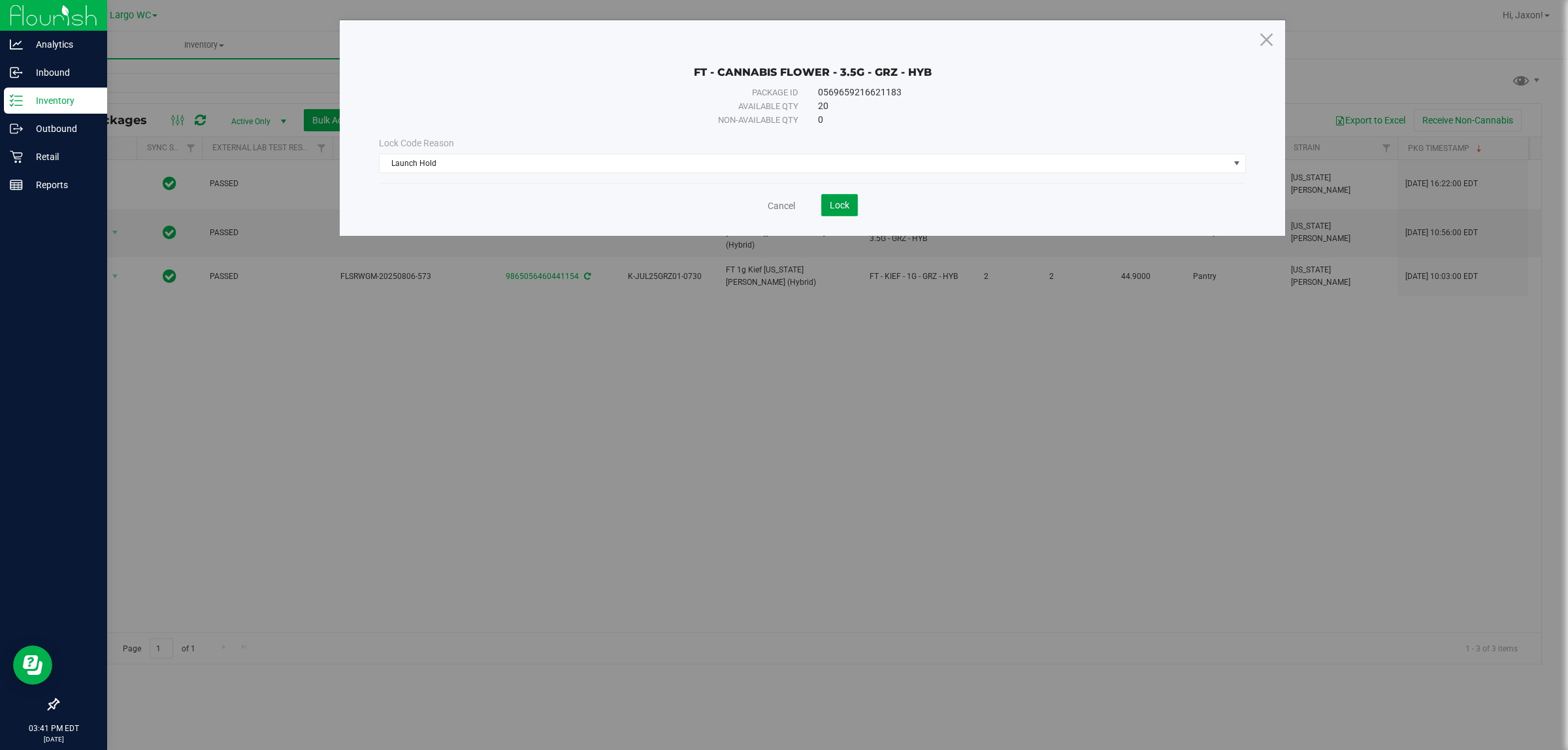
click at [848, 196] on button "Lock" at bounding box center [839, 205] width 36 height 22
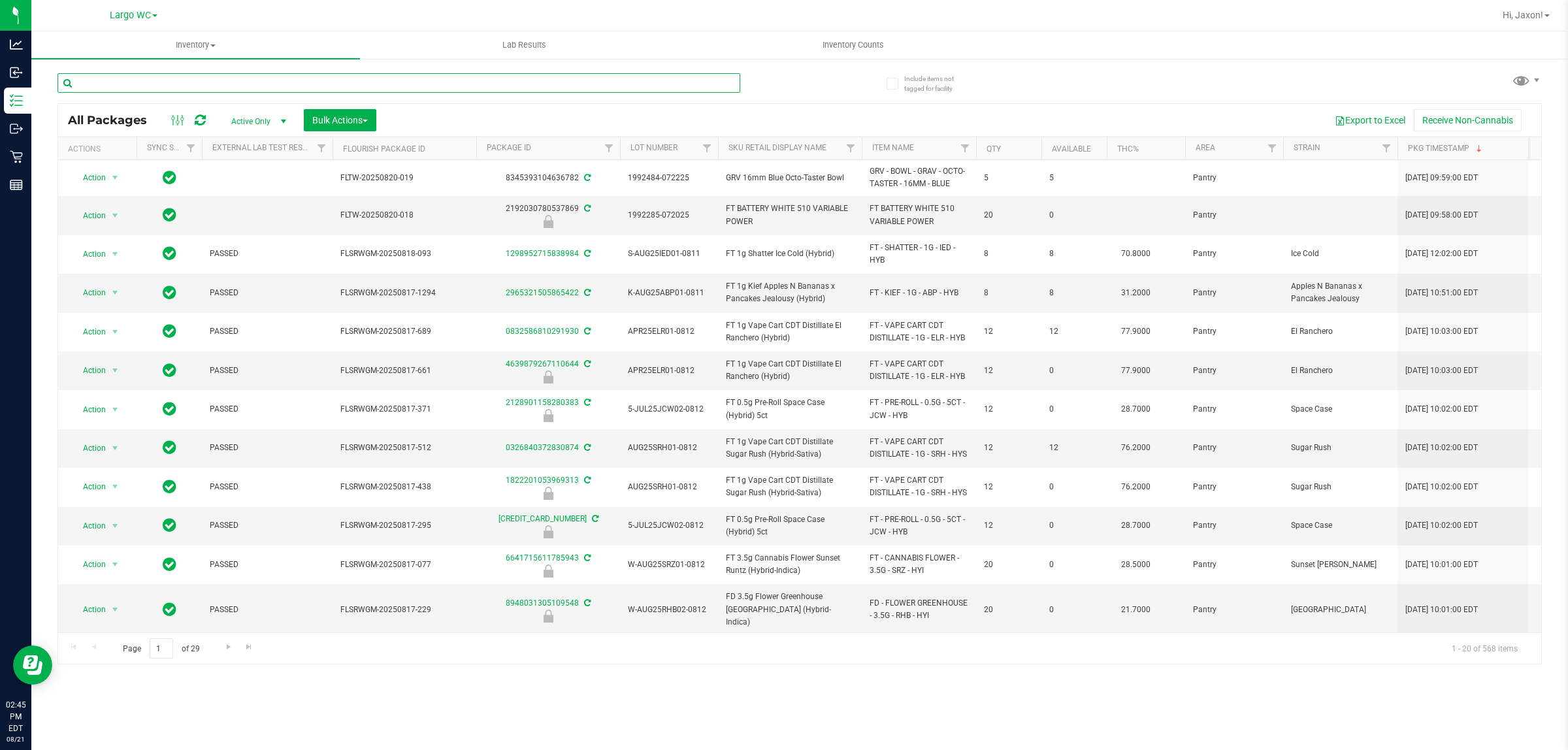
click at [625, 82] on input "text" at bounding box center [398, 82] width 683 height 20
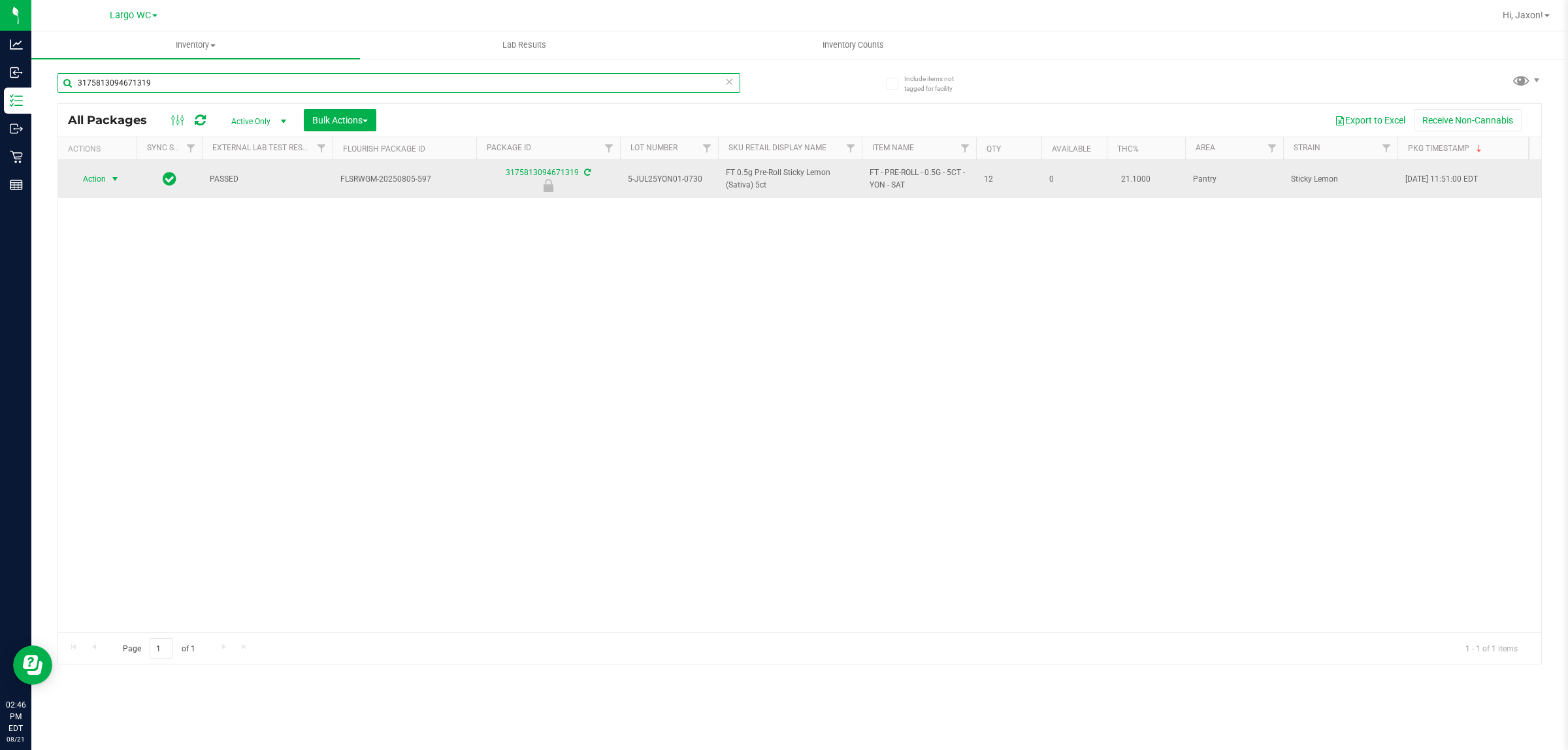
type input "3175813094671319"
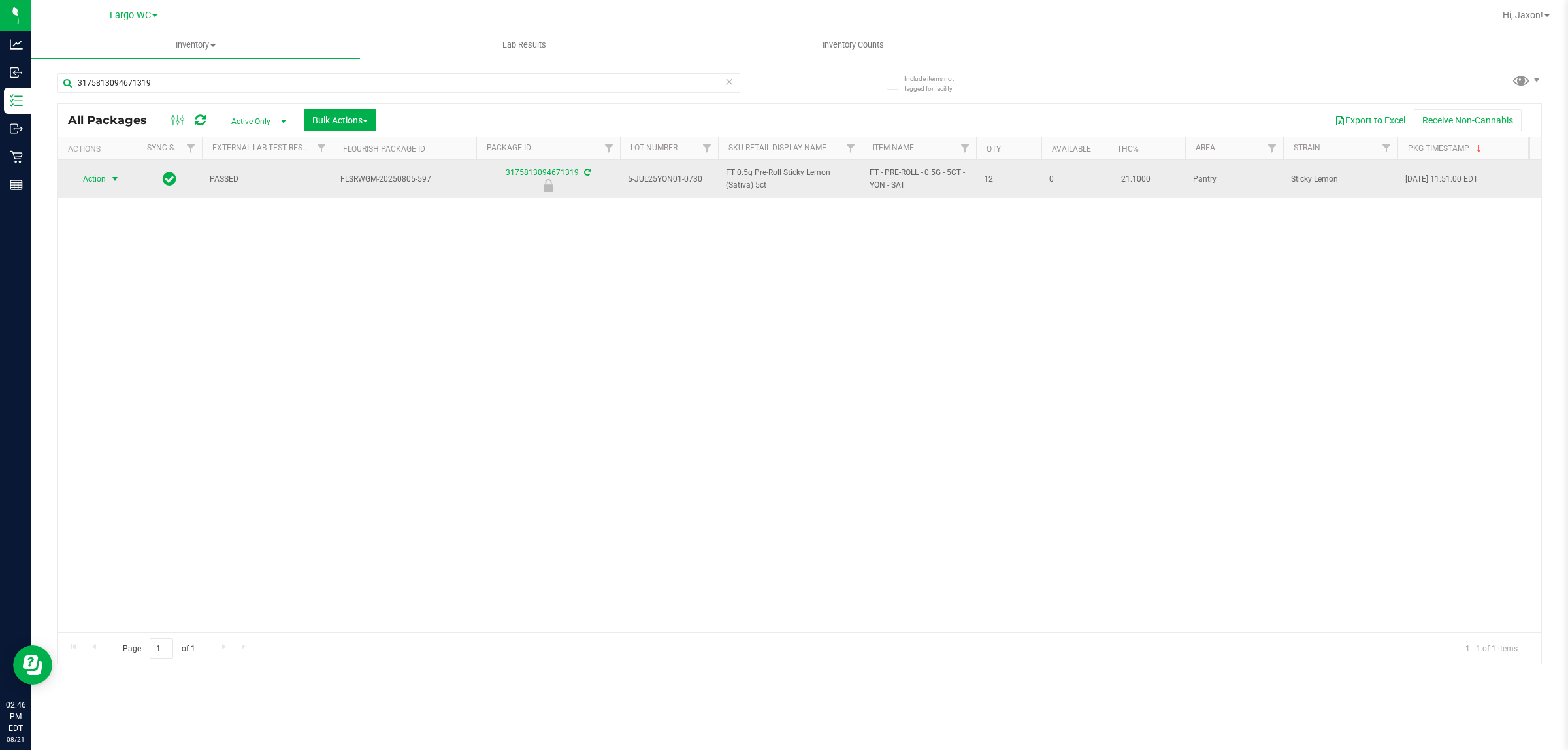
click at [118, 180] on span "select" at bounding box center [115, 178] width 10 height 10
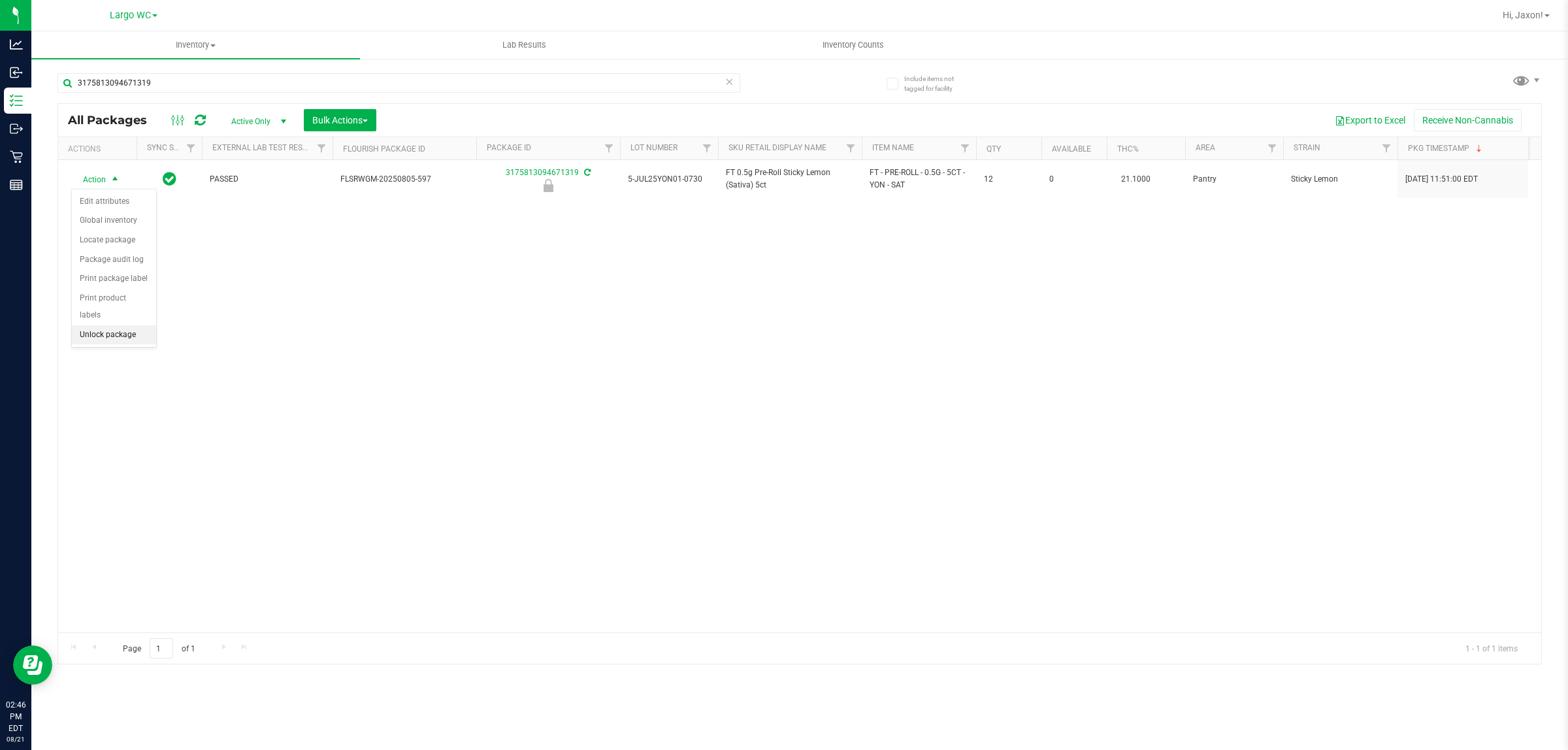
click at [126, 325] on li "Unlock package" at bounding box center [113, 335] width 84 height 20
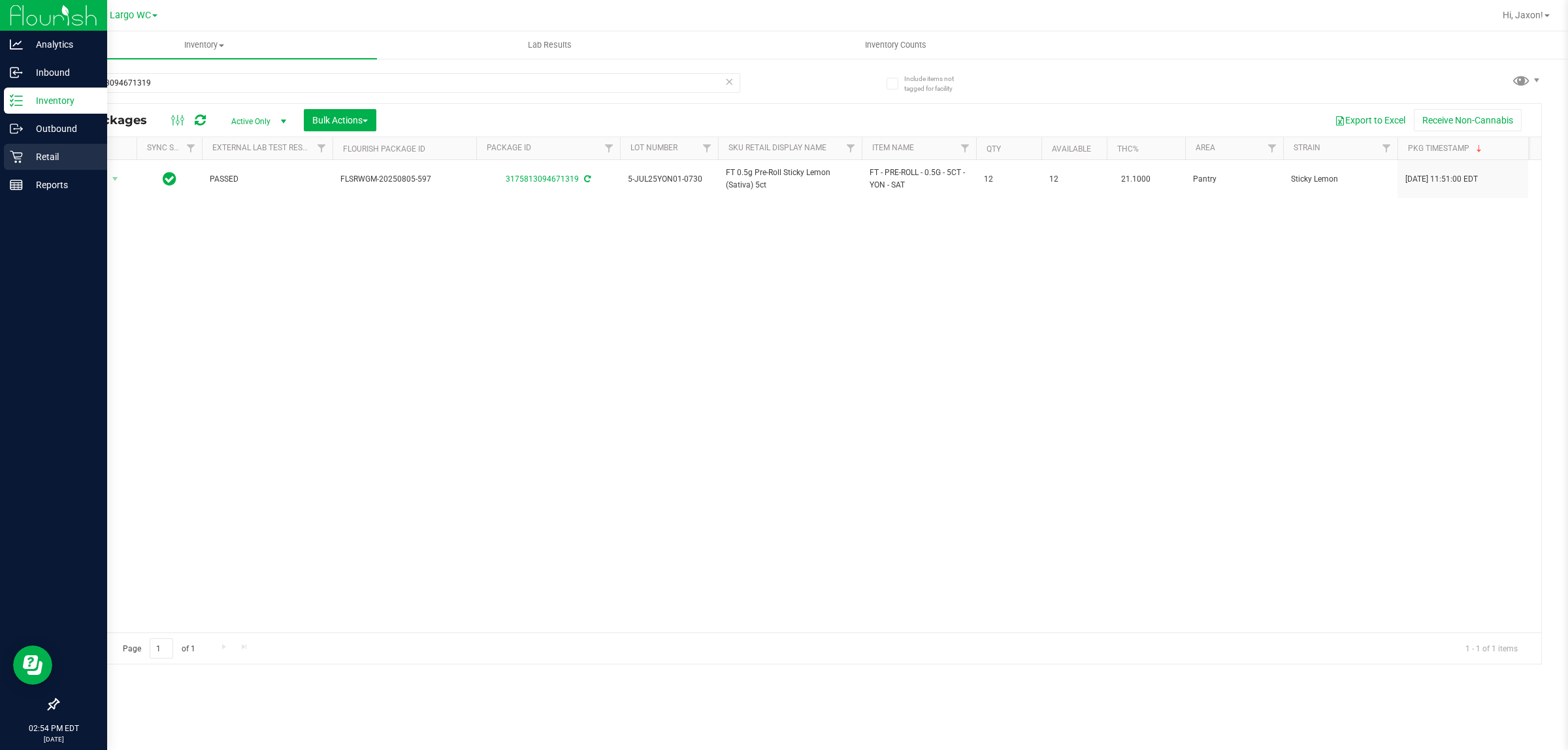
click at [14, 157] on icon at bounding box center [16, 157] width 12 height 12
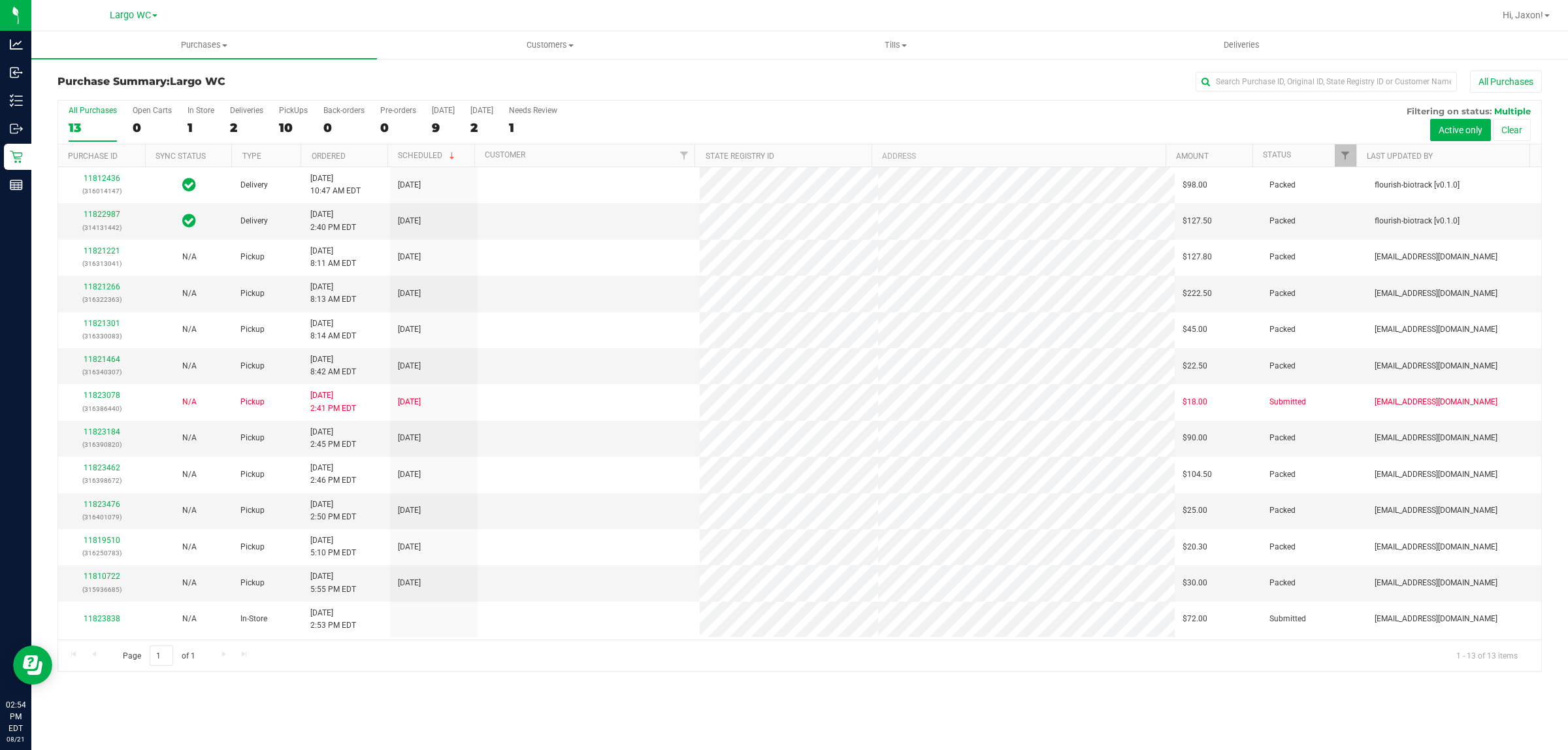
click at [152, 115] on div "Open Carts" at bounding box center [152, 111] width 39 height 9
click at [0, 0] on input "Open Carts 0" at bounding box center [0, 0] width 0 height 0
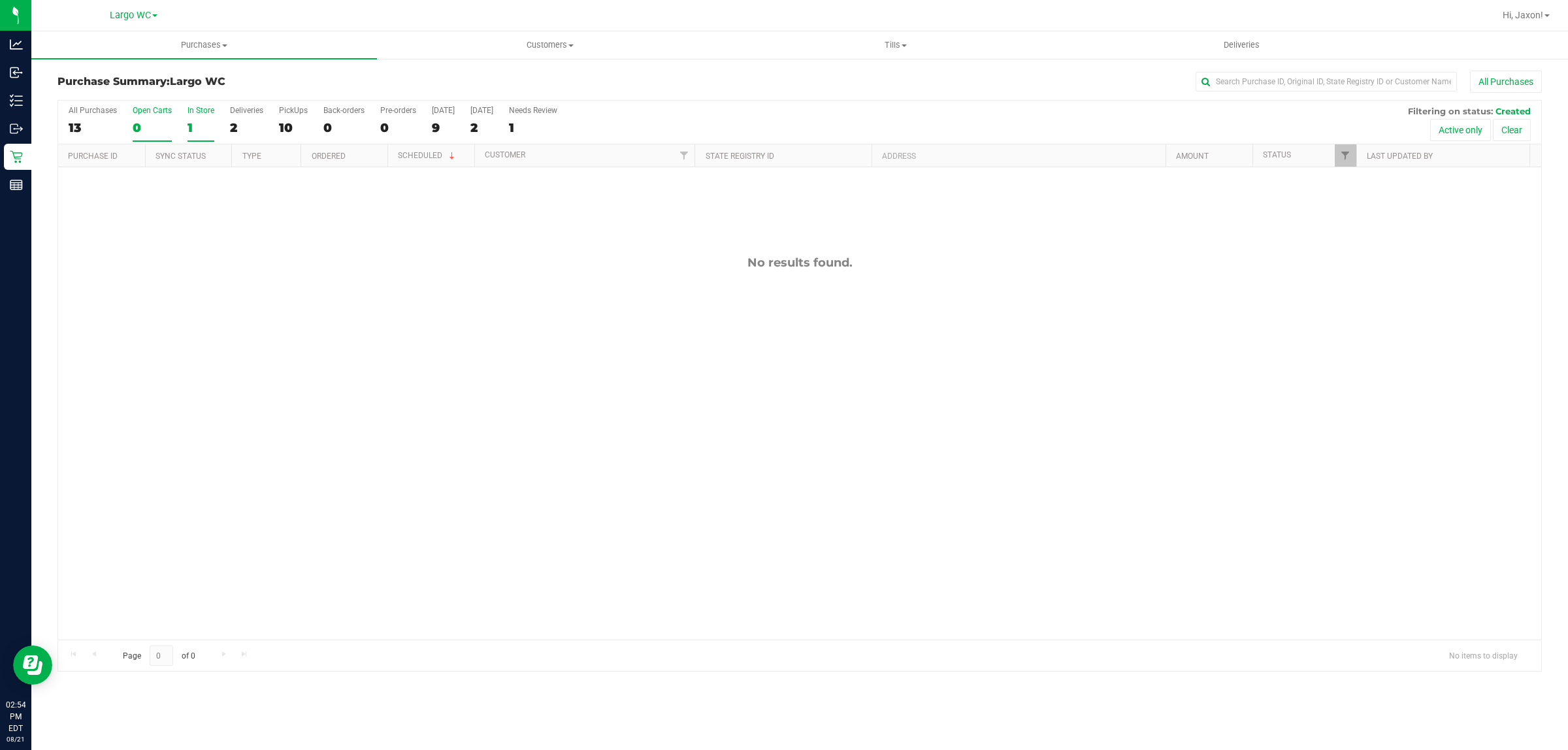
click at [205, 115] on div "In Store" at bounding box center [201, 111] width 27 height 9
click at [0, 0] on input "In Store 1" at bounding box center [0, 0] width 0 height 0
click at [107, 180] on div "11823838" at bounding box center [102, 185] width 72 height 12
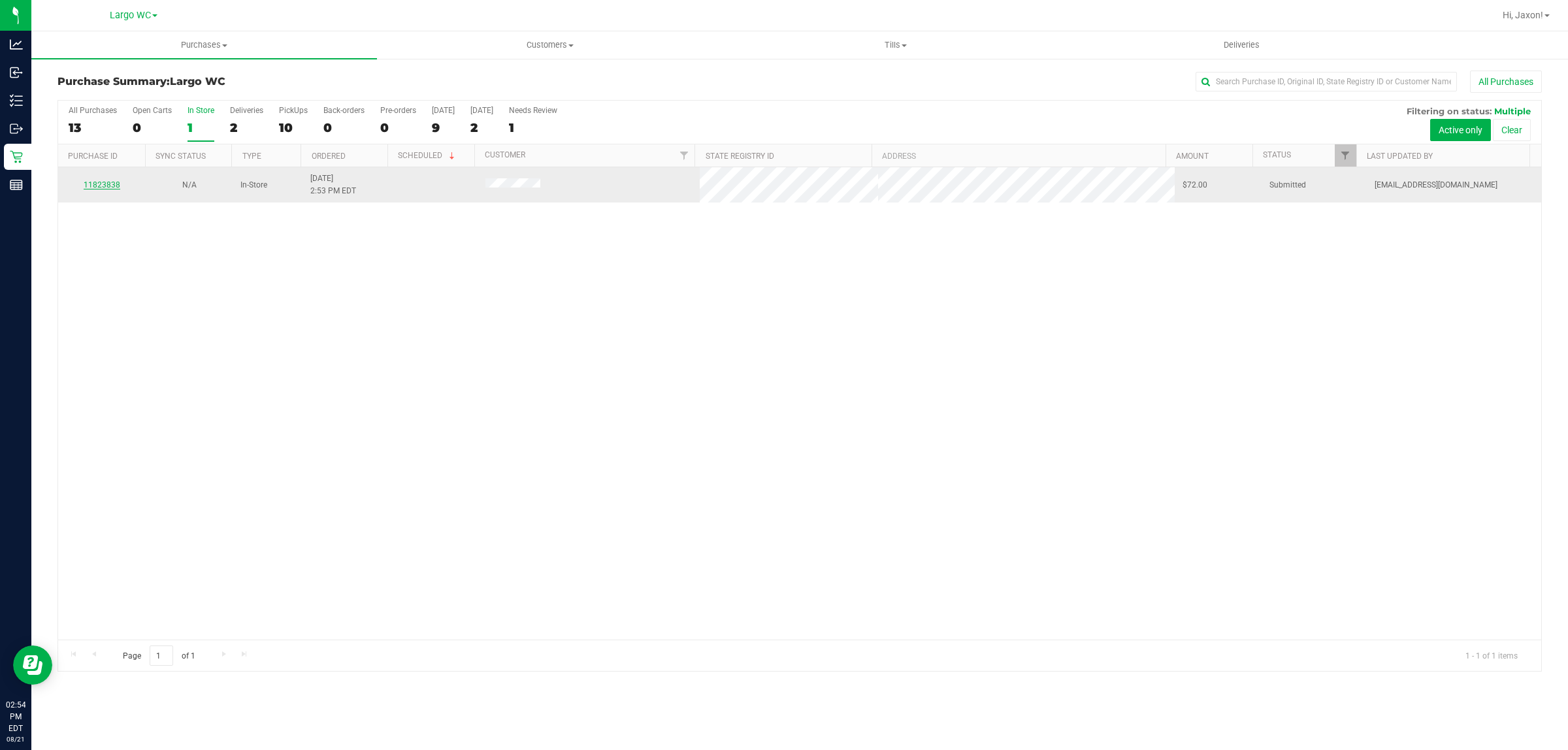
click at [105, 190] on link "11823838" at bounding box center [102, 185] width 36 height 9
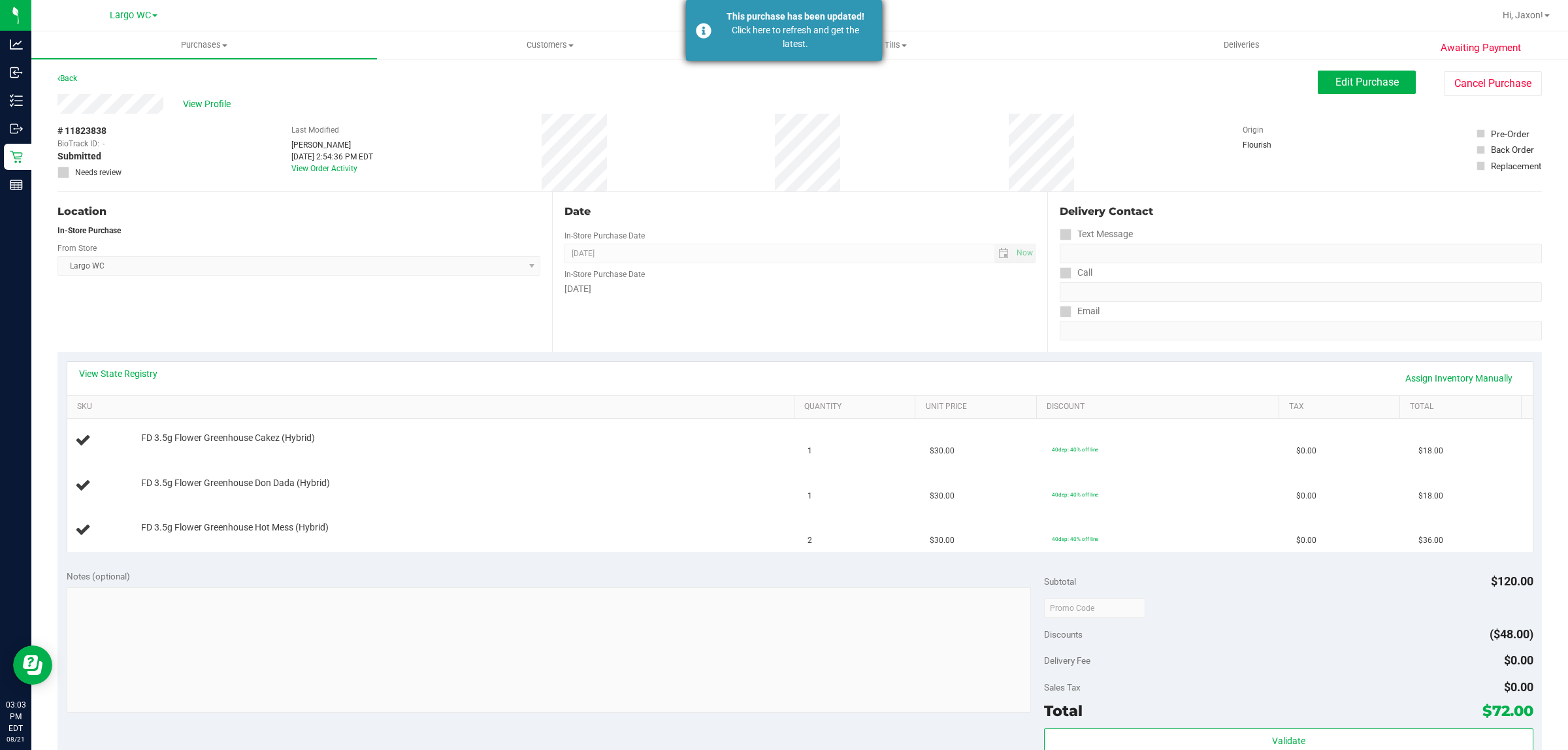
click at [741, 14] on div "This purchase has been updated!" at bounding box center [795, 17] width 153 height 14
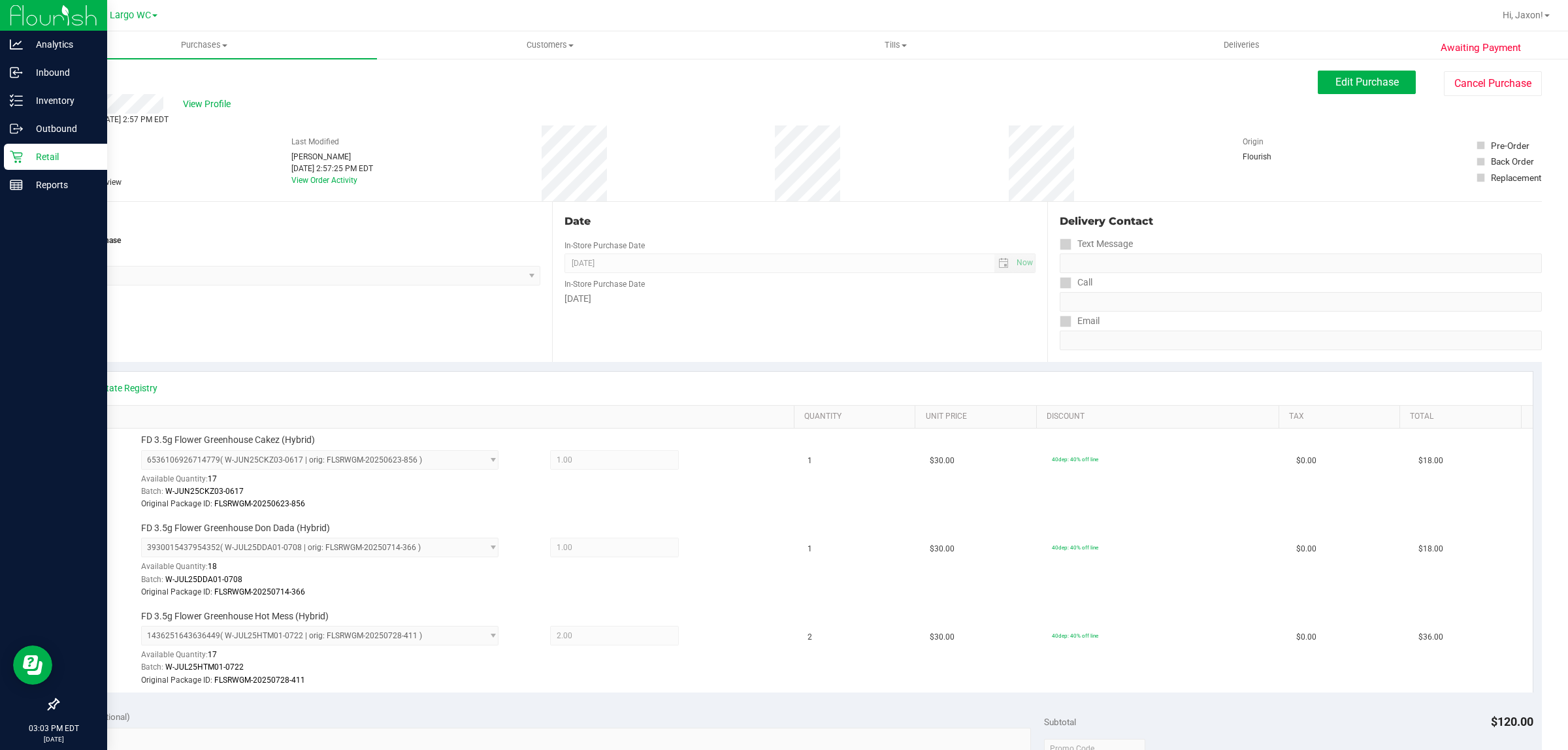
click at [41, 154] on p "Retail" at bounding box center [62, 157] width 78 height 16
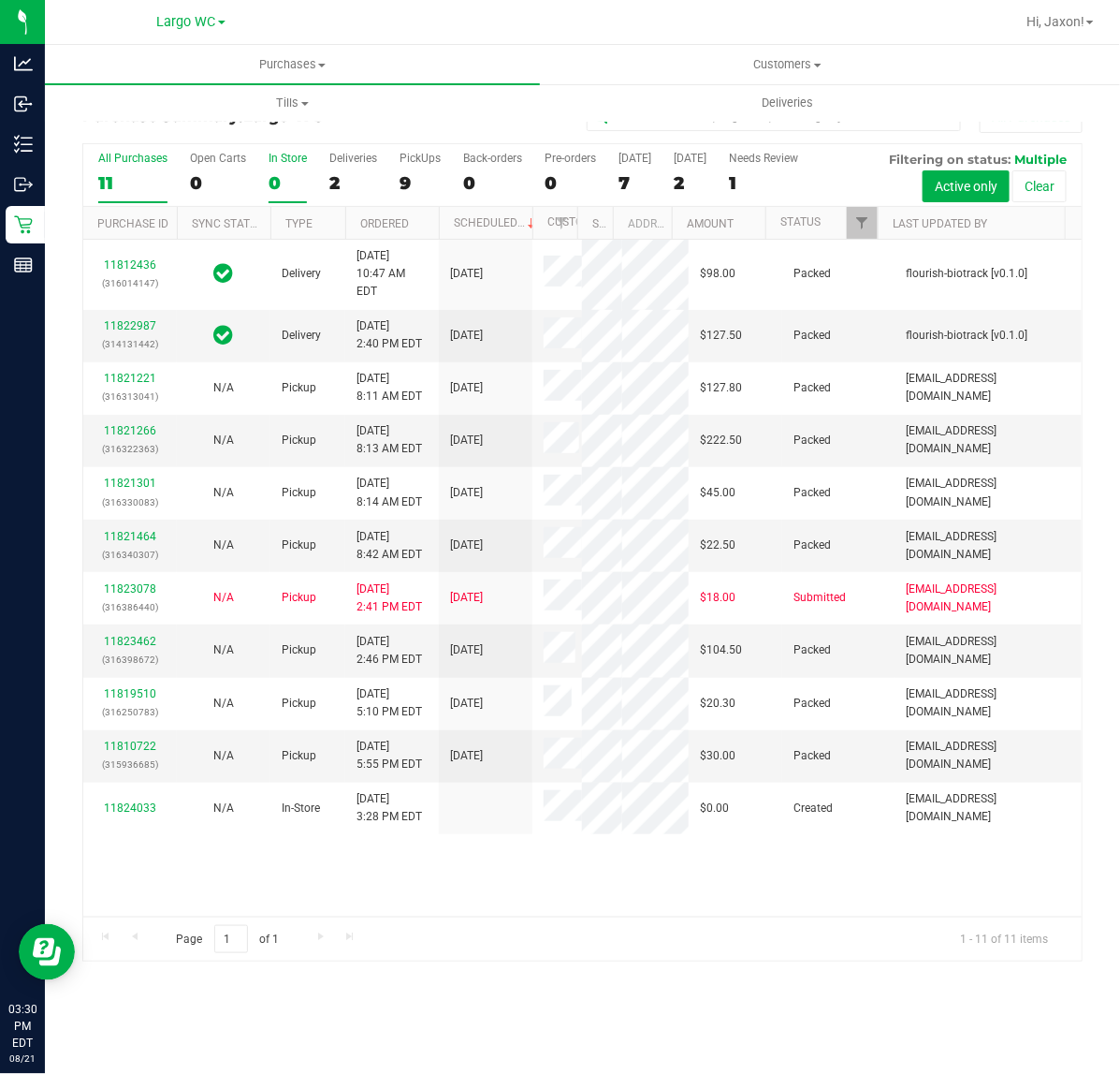
click at [285, 179] on div "All Purchases 11 Open Carts 0 In Store 0 Deliveries 2 PickUps 9 Back-orders 0 P…" at bounding box center [582, 552] width 1000 height 820
click at [286, 178] on div "0" at bounding box center [288, 183] width 39 height 21
click at [0, 0] on input "In Store 0" at bounding box center [0, 0] width 0 height 0
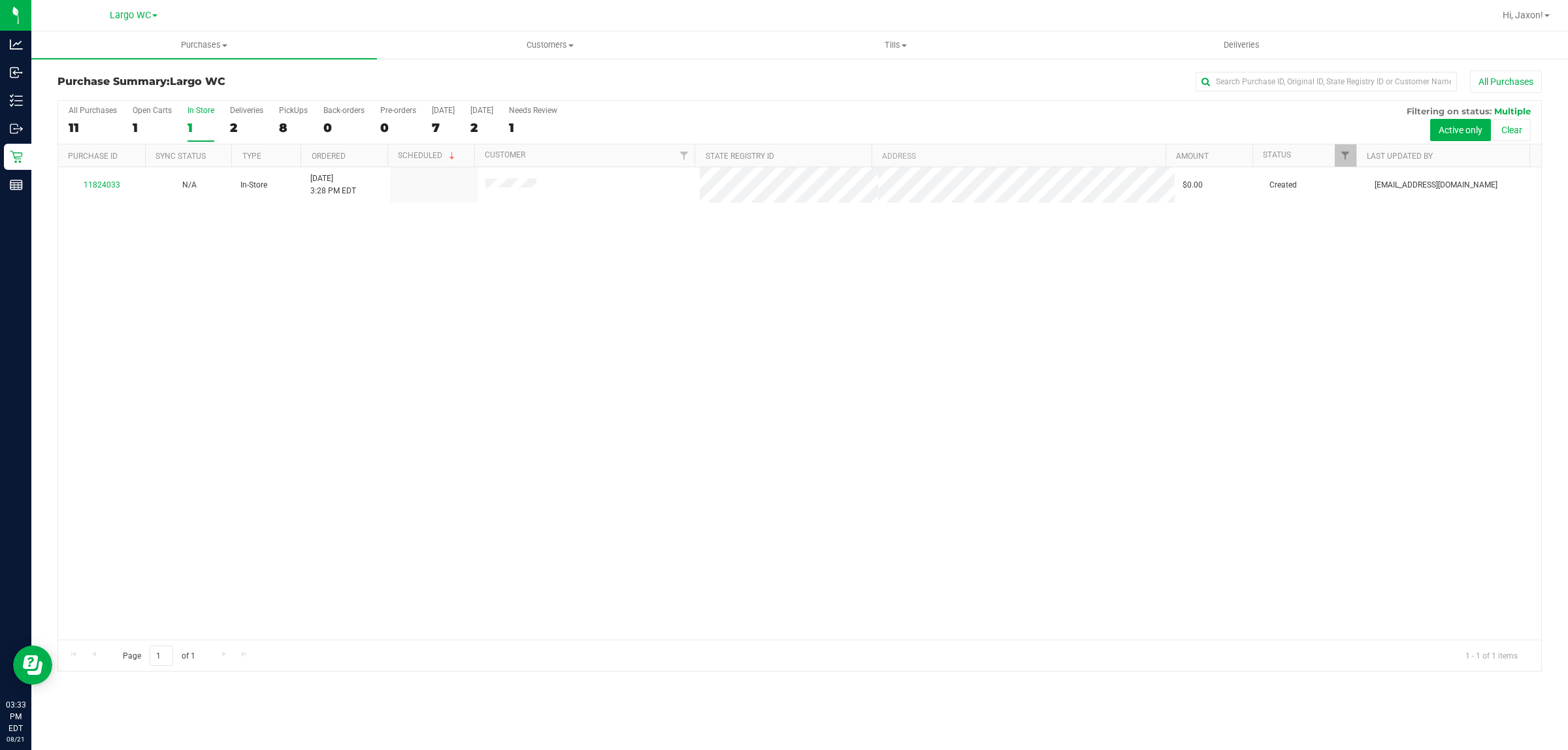
click at [206, 109] on div "In Store" at bounding box center [201, 111] width 27 height 9
click at [0, 0] on input "In Store 1" at bounding box center [0, 0] width 0 height 0
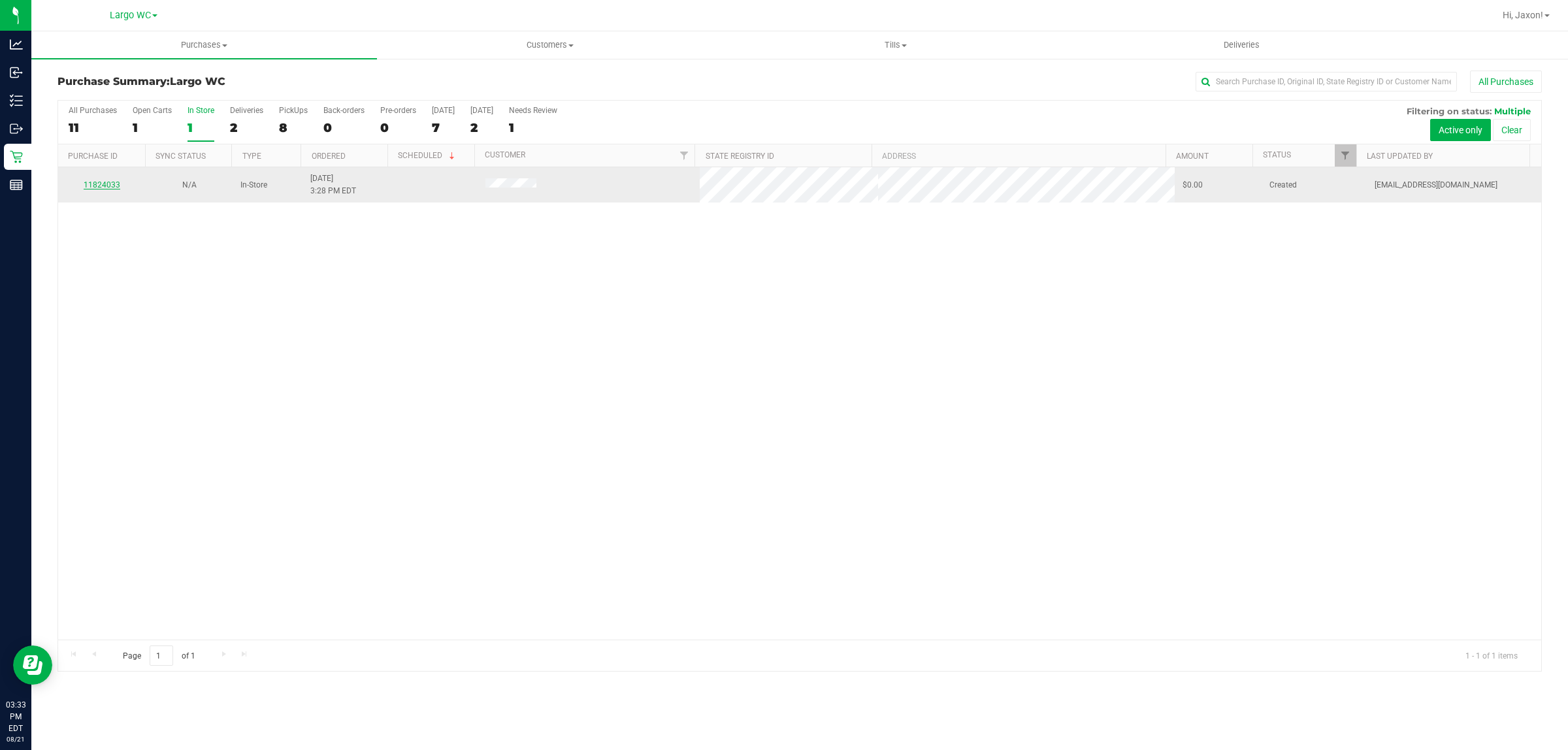
click at [111, 186] on link "11824033" at bounding box center [102, 185] width 36 height 9
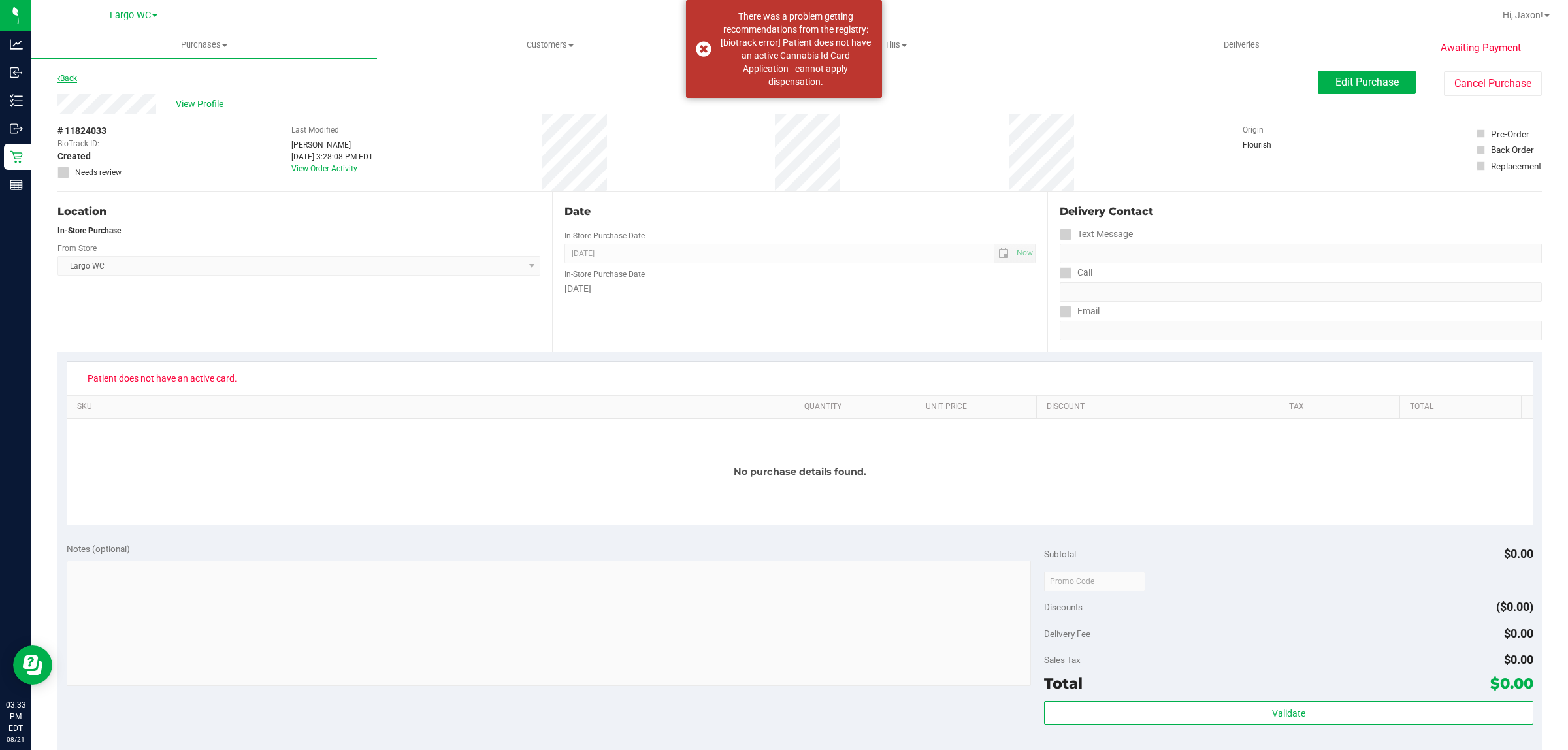
click at [68, 76] on link "Back" at bounding box center [67, 78] width 20 height 9
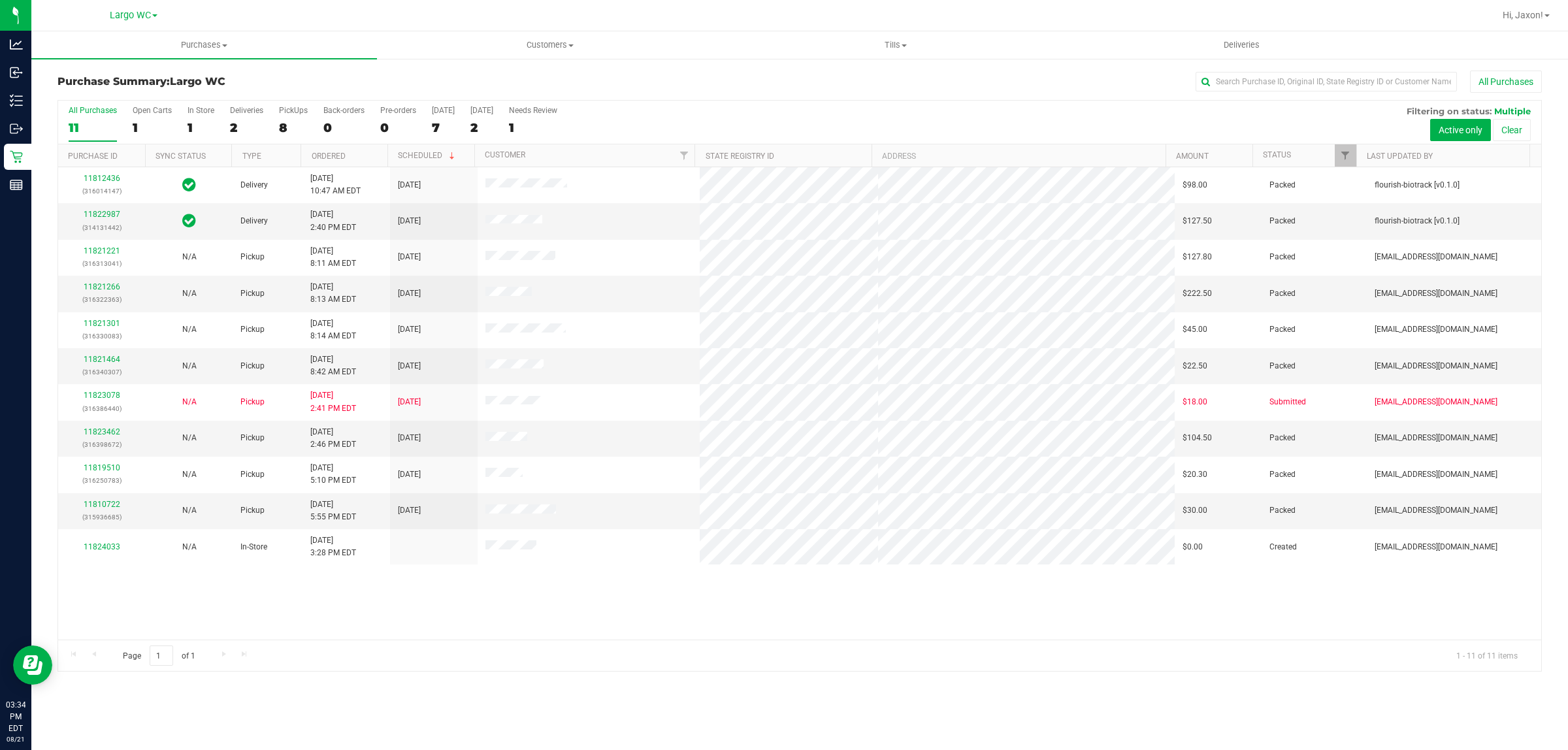
click at [461, 655] on div "Page 1 of 1 1 - 11 of 11 items" at bounding box center [800, 655] width 1484 height 31
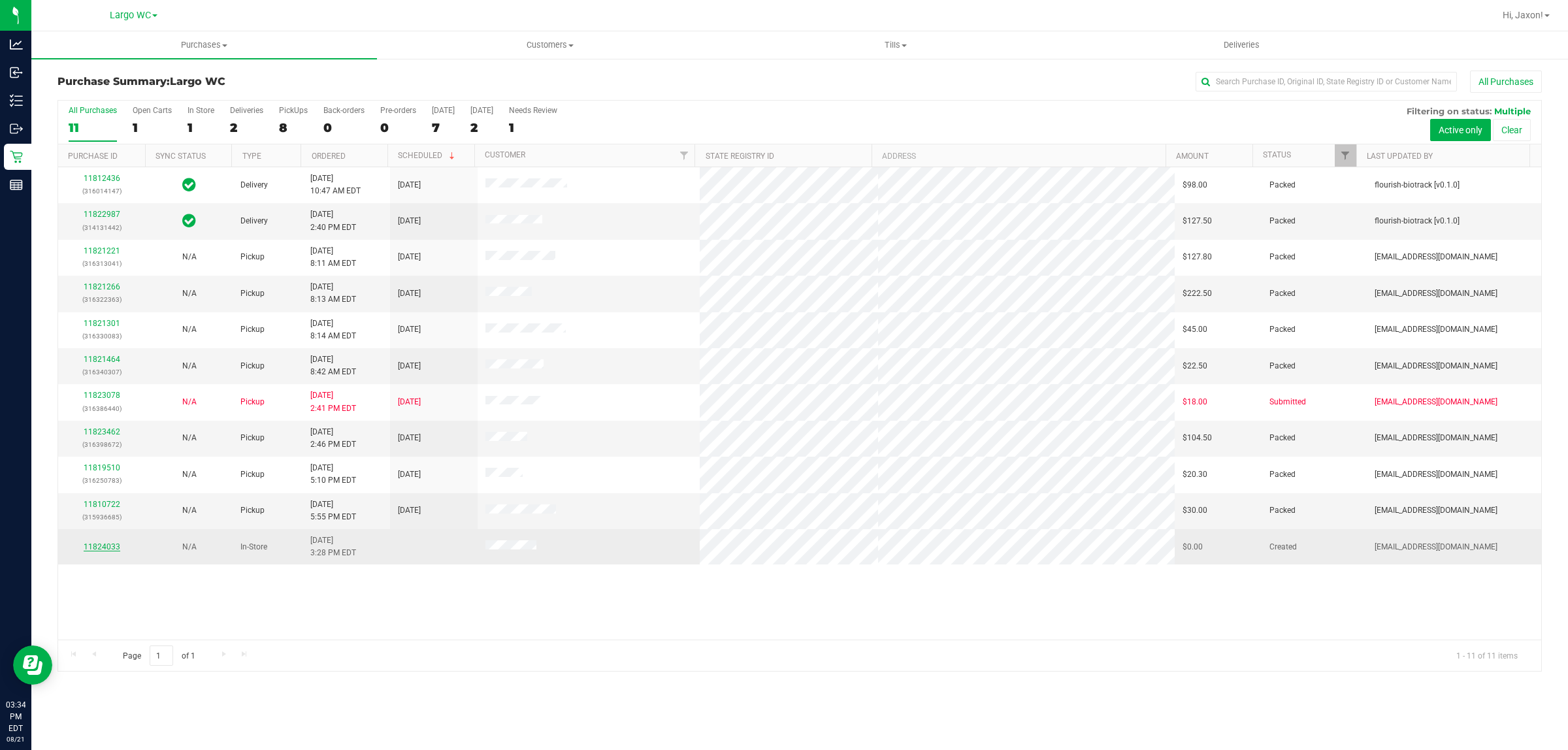
click at [114, 545] on link "11824033" at bounding box center [102, 547] width 36 height 9
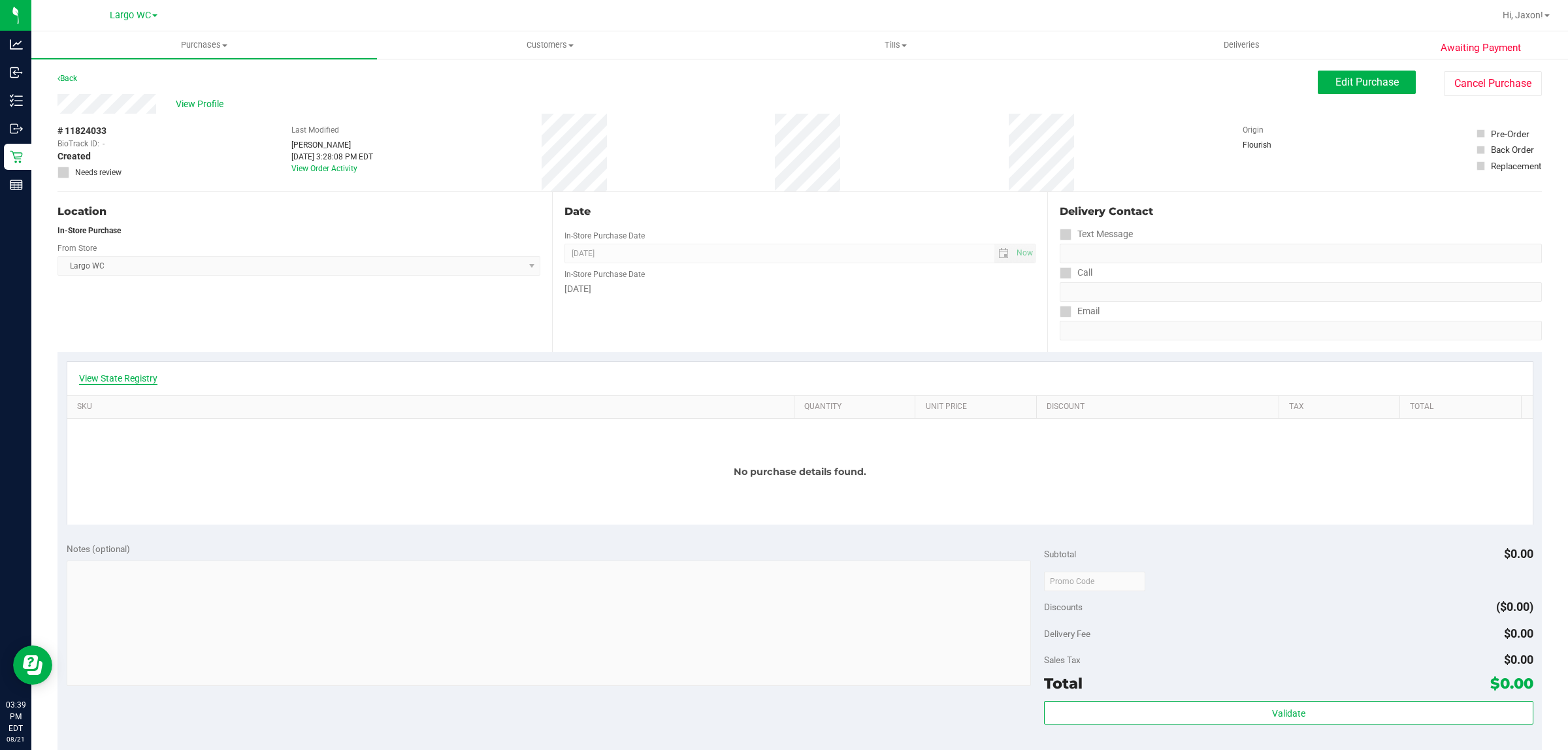
click at [134, 373] on link "View State Registry" at bounding box center [118, 378] width 78 height 13
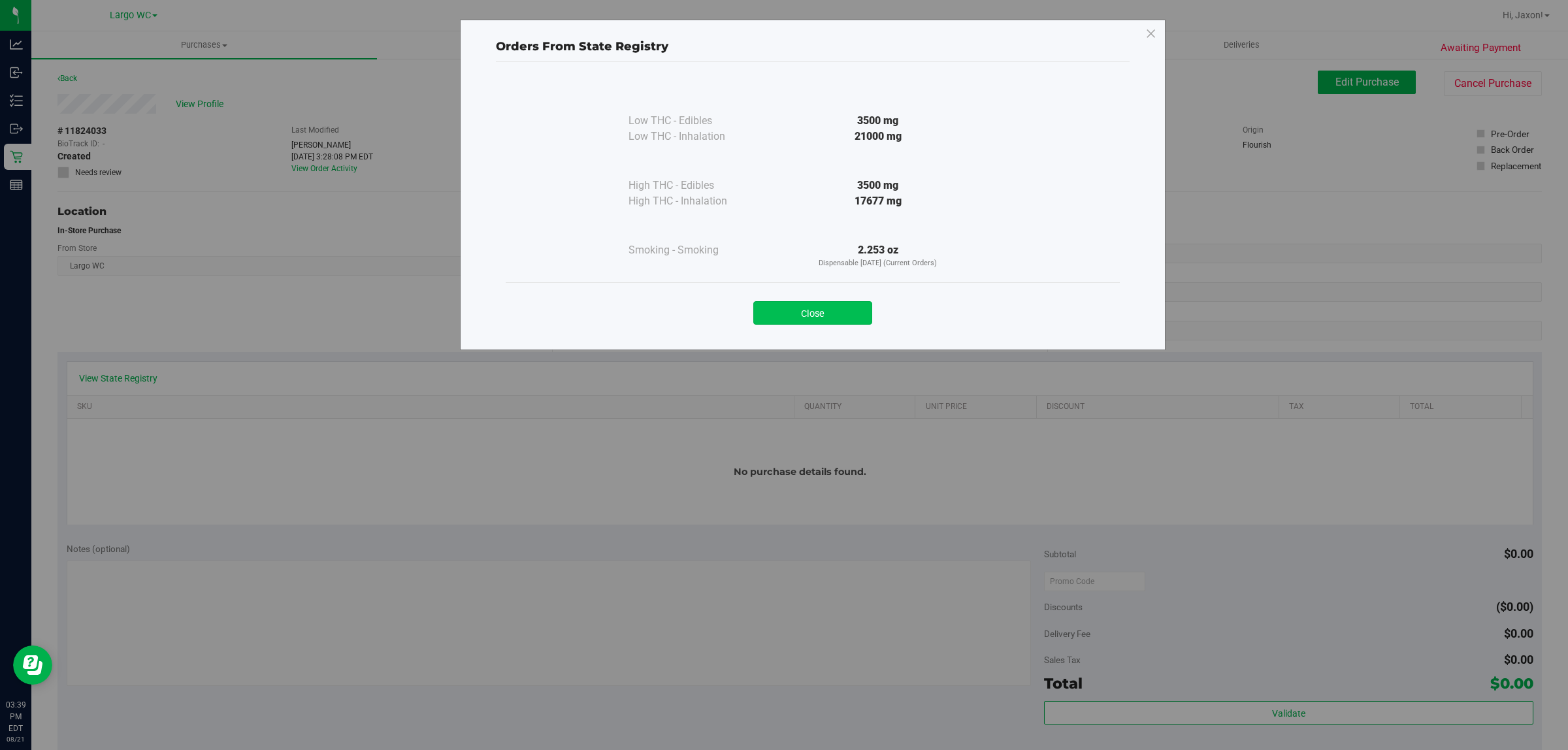
click at [798, 325] on button "Close" at bounding box center [813, 313] width 119 height 24
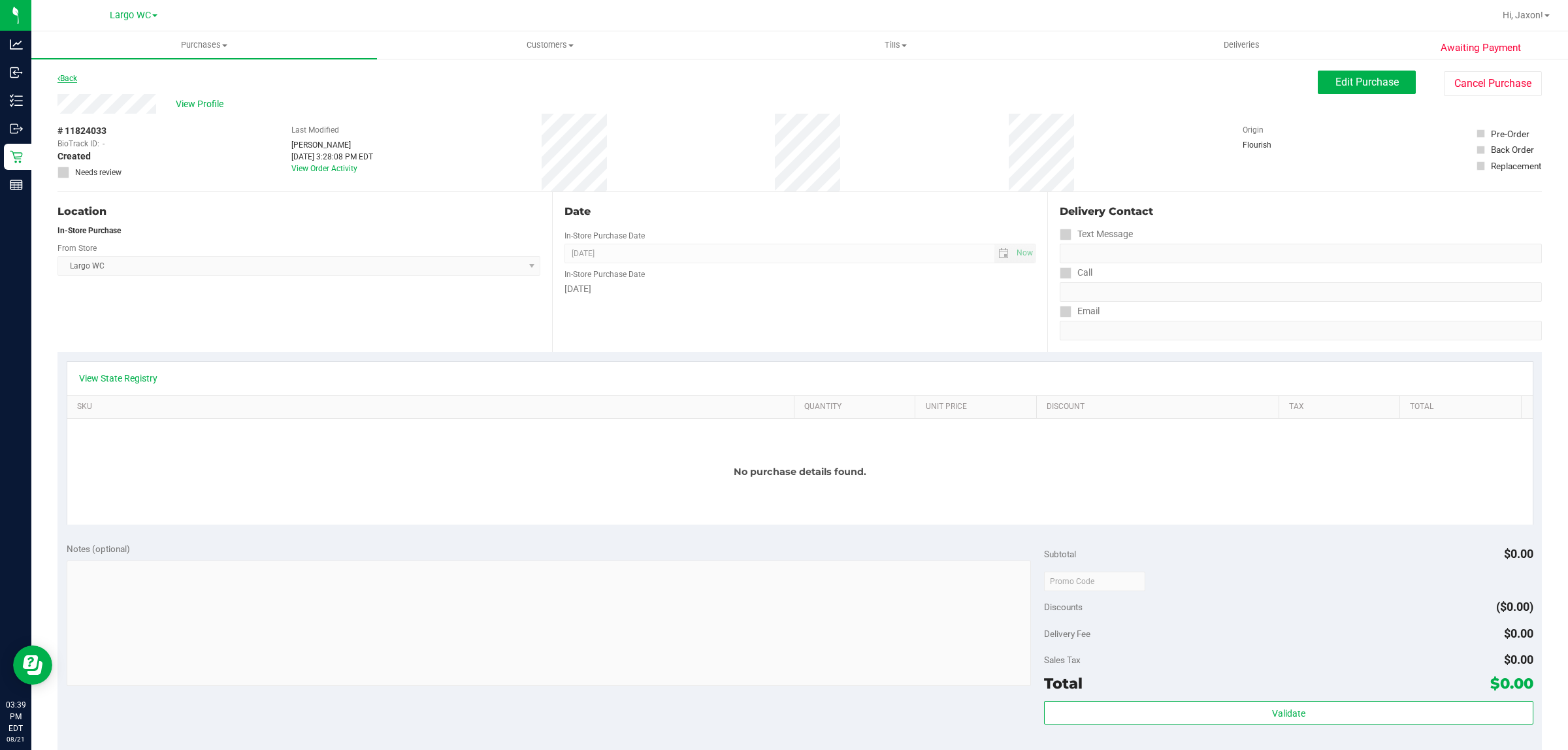
click at [67, 75] on link "Back" at bounding box center [67, 78] width 20 height 9
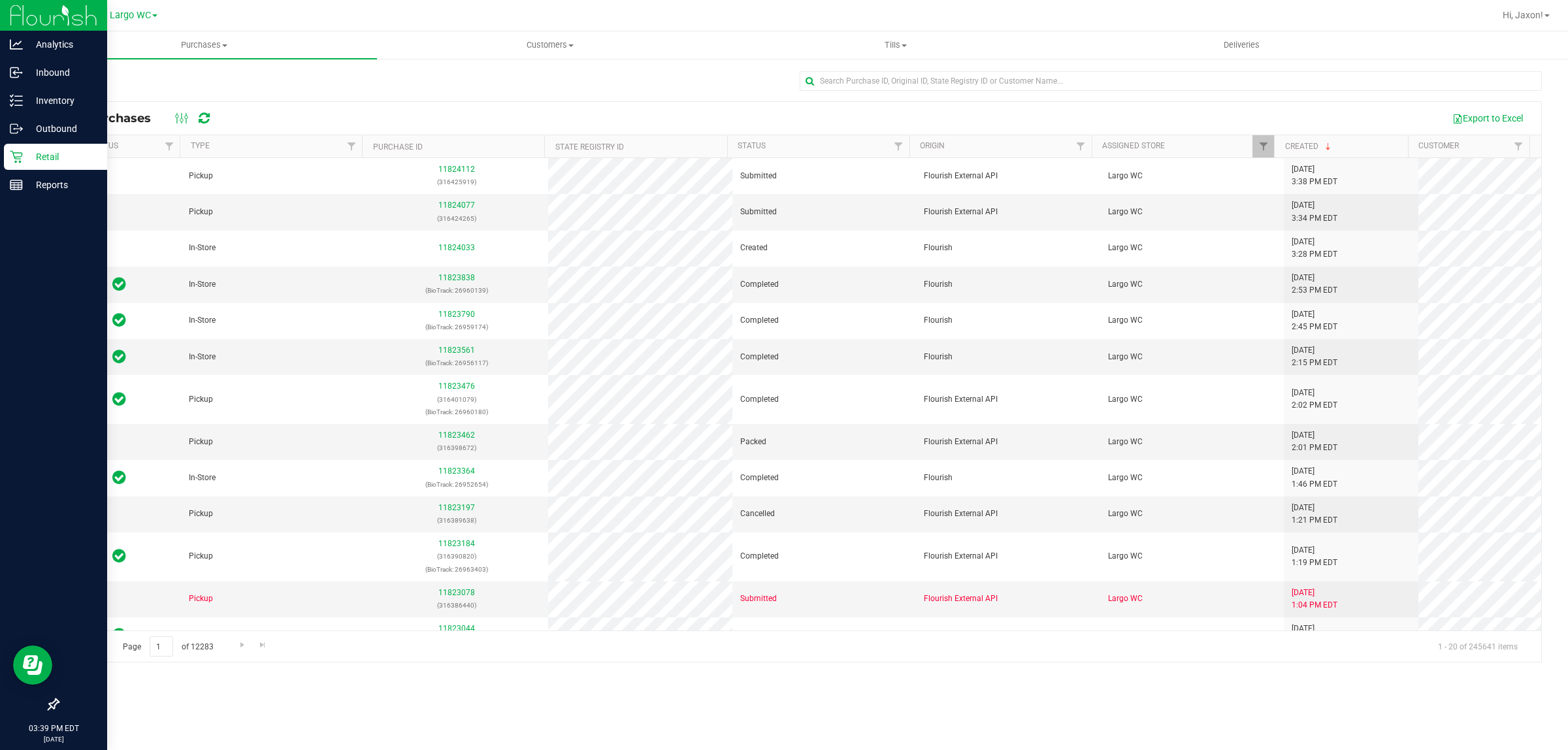
click at [30, 157] on p "Retail" at bounding box center [62, 157] width 78 height 16
